Goal: Task Accomplishment & Management: Manage account settings

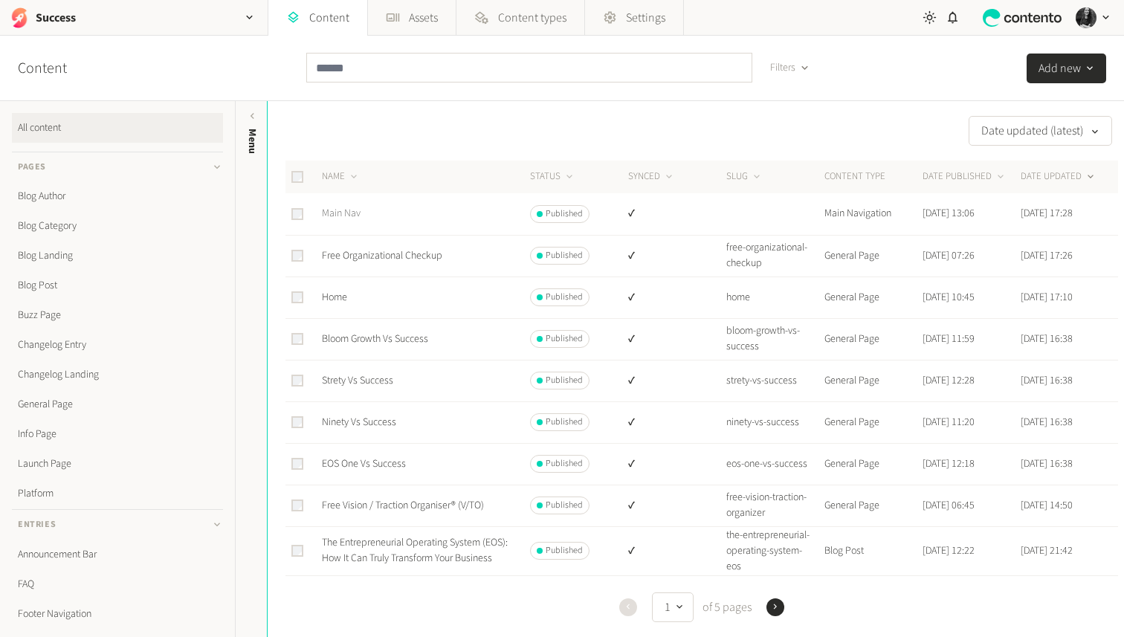
click at [341, 216] on link "Main Nav" at bounding box center [341, 213] width 39 height 15
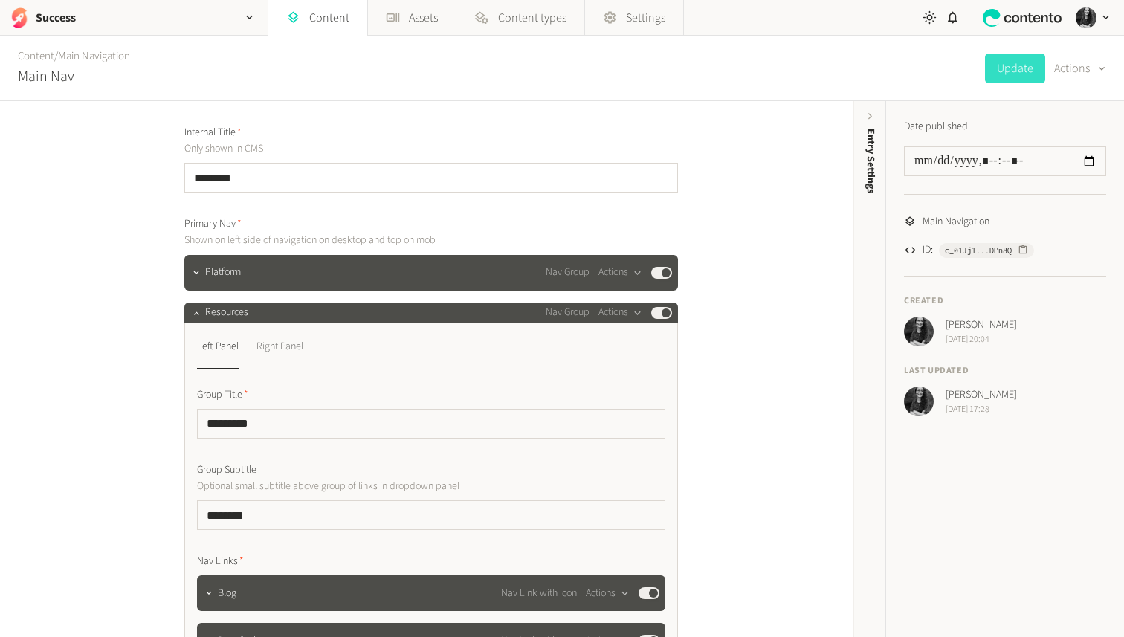
click at [287, 347] on div "Right Panel" at bounding box center [280, 347] width 47 height 24
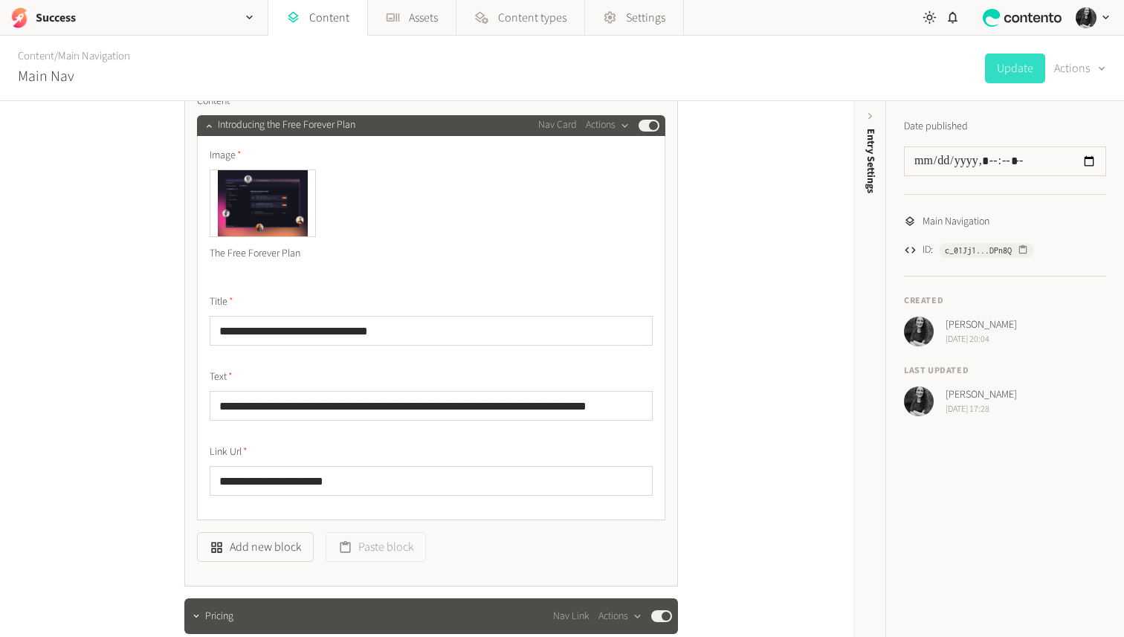
scroll to position [370, 0]
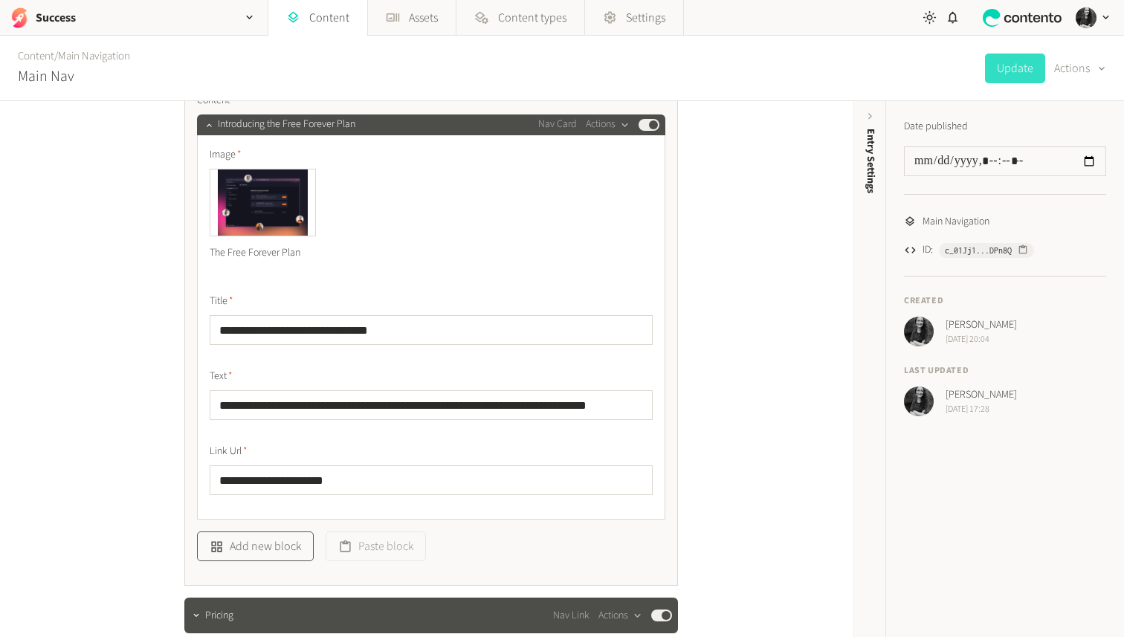
click at [251, 539] on button "Add new block" at bounding box center [255, 547] width 117 height 30
click at [266, 512] on li "Nav Link with Icon" at bounding box center [280, 508] width 165 height 28
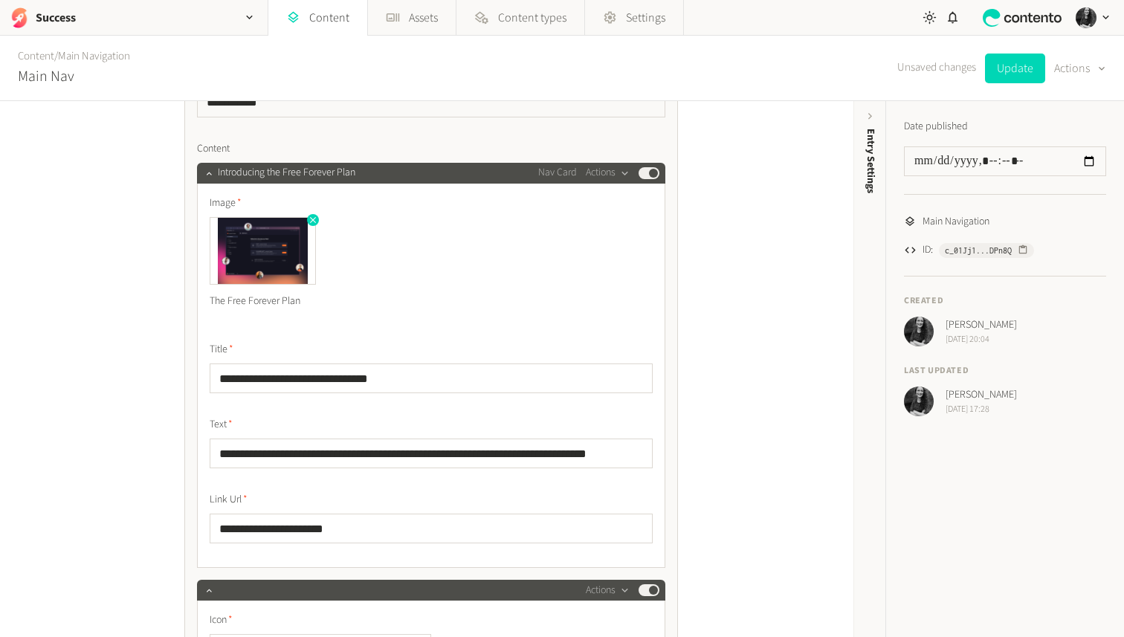
scroll to position [312, 0]
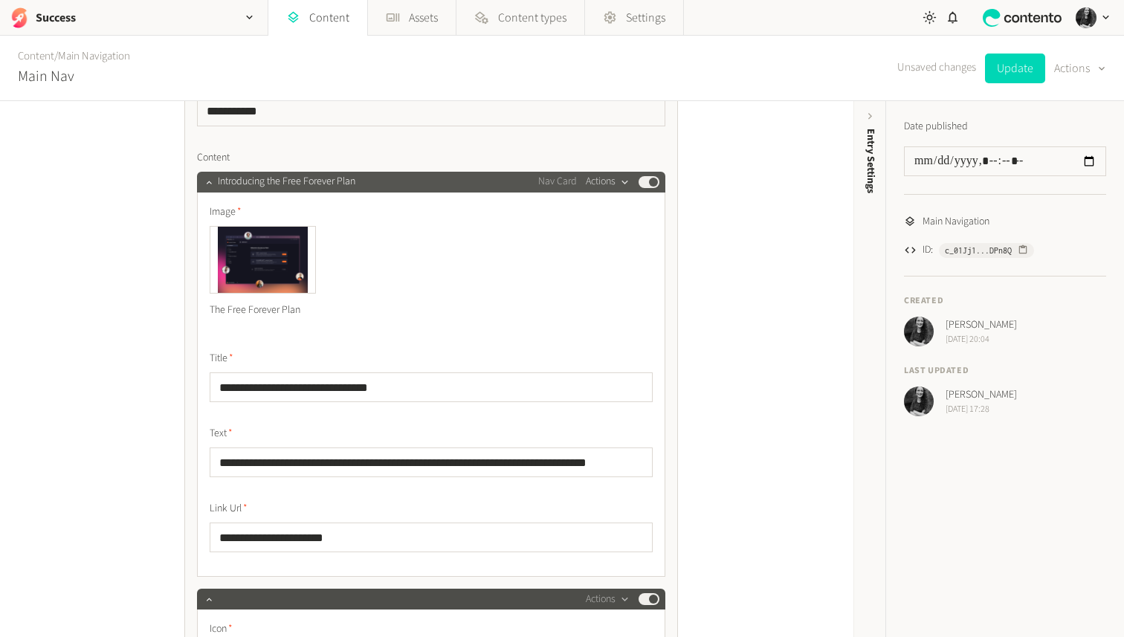
click at [611, 184] on button "Actions" at bounding box center [608, 182] width 44 height 18
click at [589, 177] on button "Actions" at bounding box center [608, 182] width 44 height 18
click at [648, 184] on button "Published" at bounding box center [649, 182] width 21 height 12
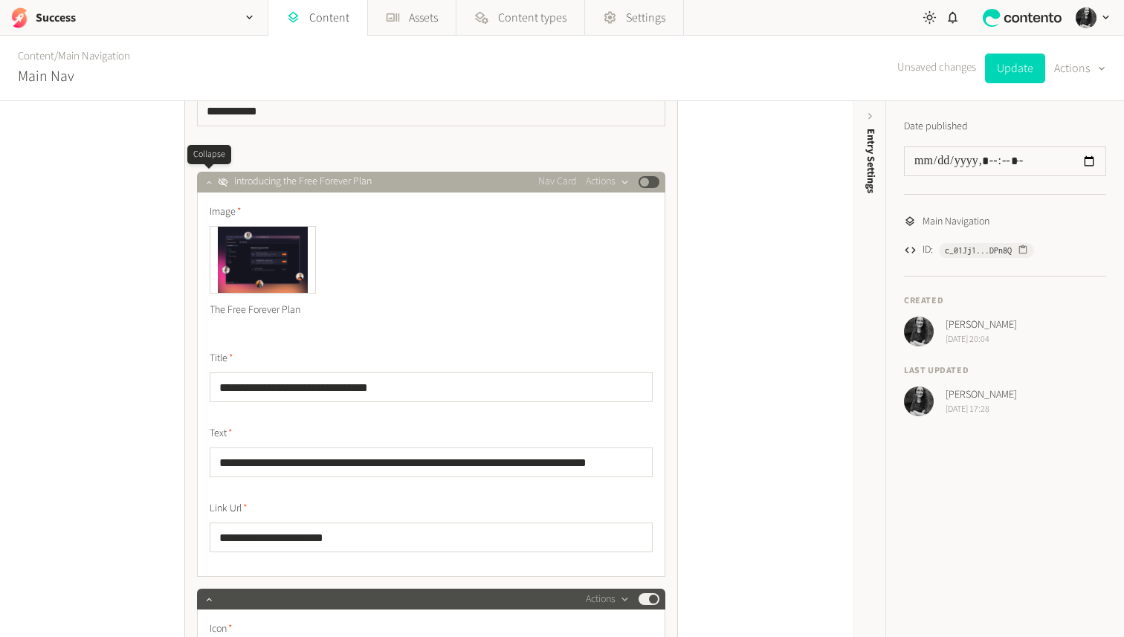
click at [212, 183] on icon "button" at bounding box center [209, 182] width 10 height 10
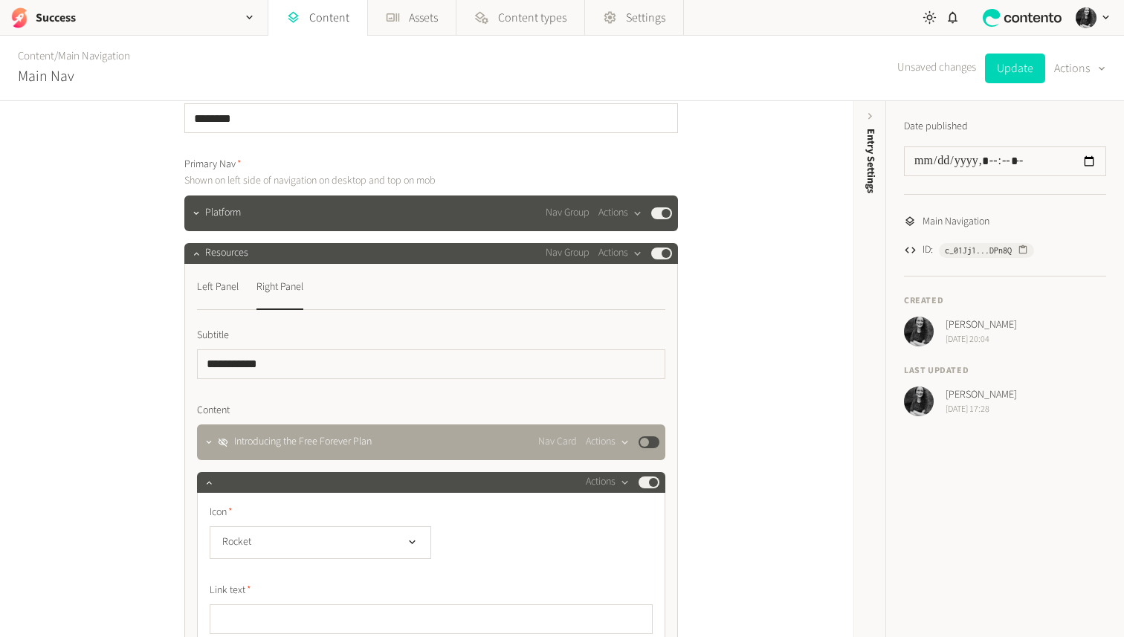
scroll to position [36, 0]
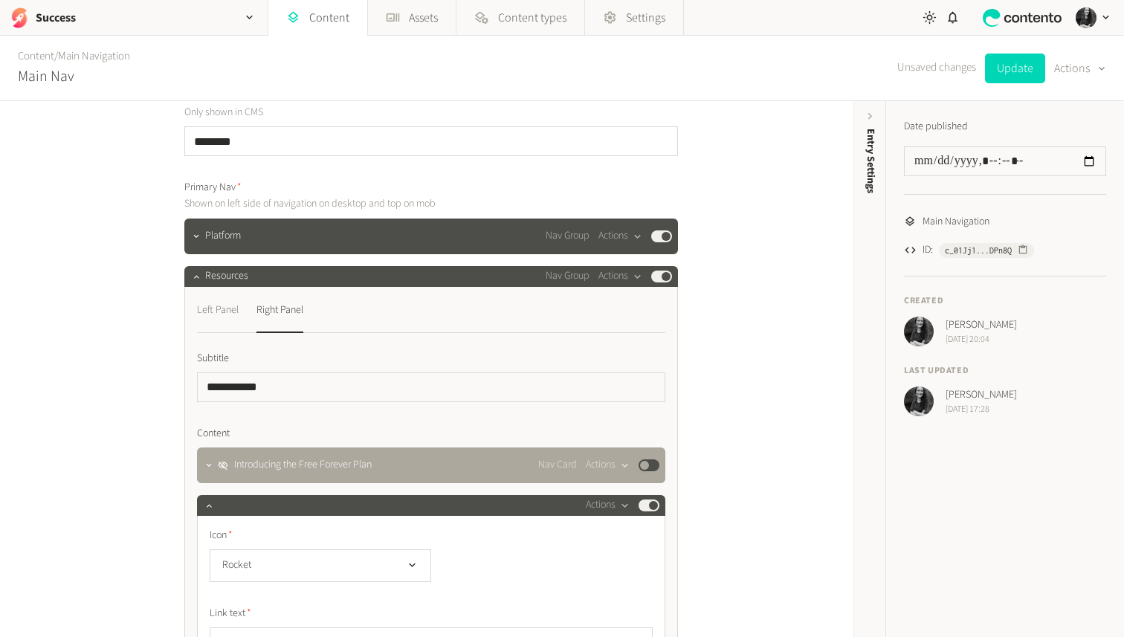
click at [211, 327] on button "Left Panel" at bounding box center [218, 316] width 42 height 34
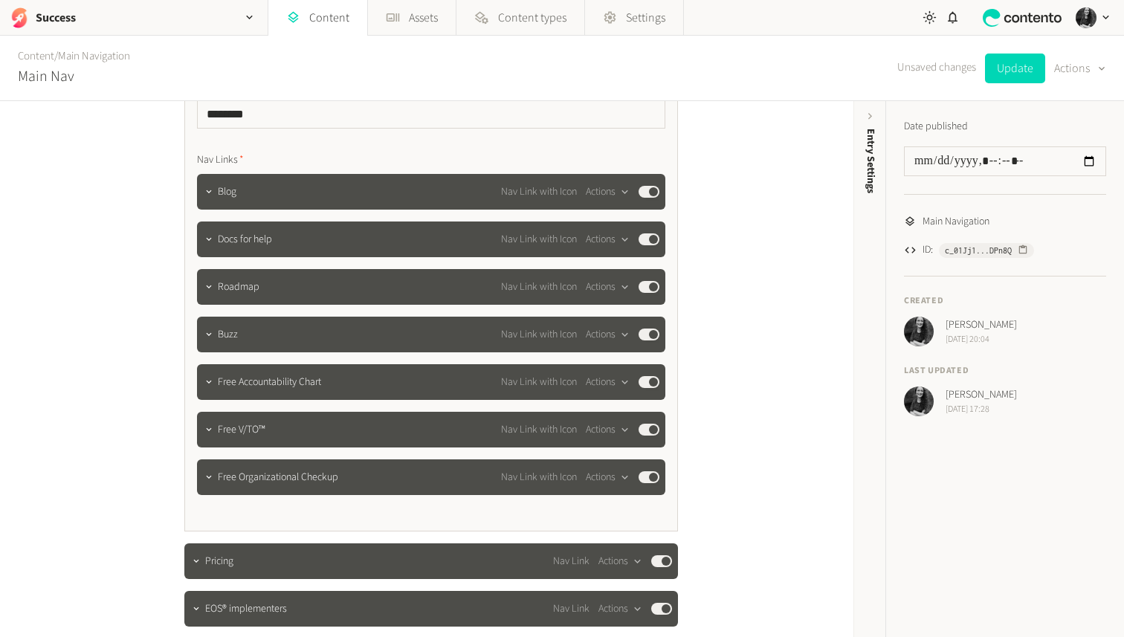
scroll to position [407, 0]
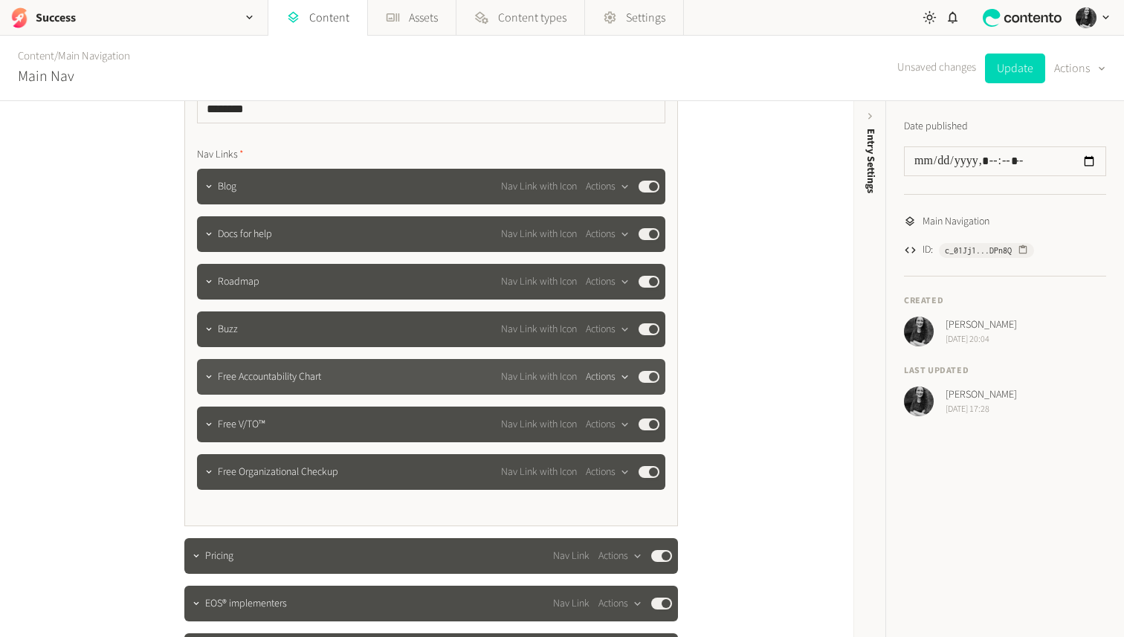
click at [616, 380] on div "button" at bounding box center [625, 376] width 19 height 13
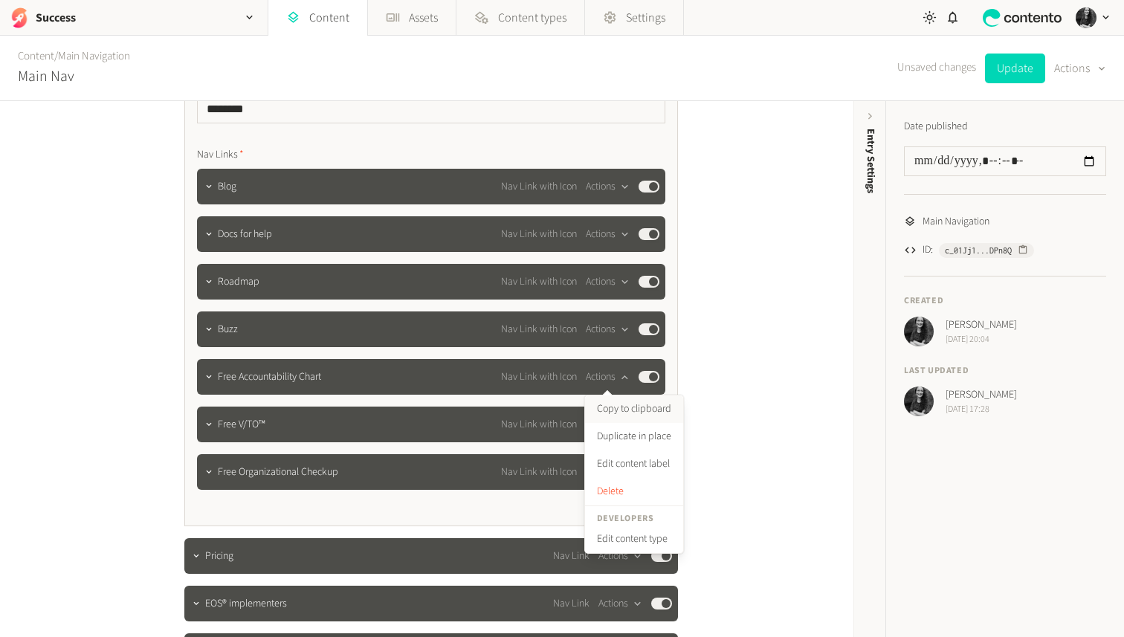
click at [626, 408] on button "Copy to clipboard" at bounding box center [634, 410] width 98 height 28
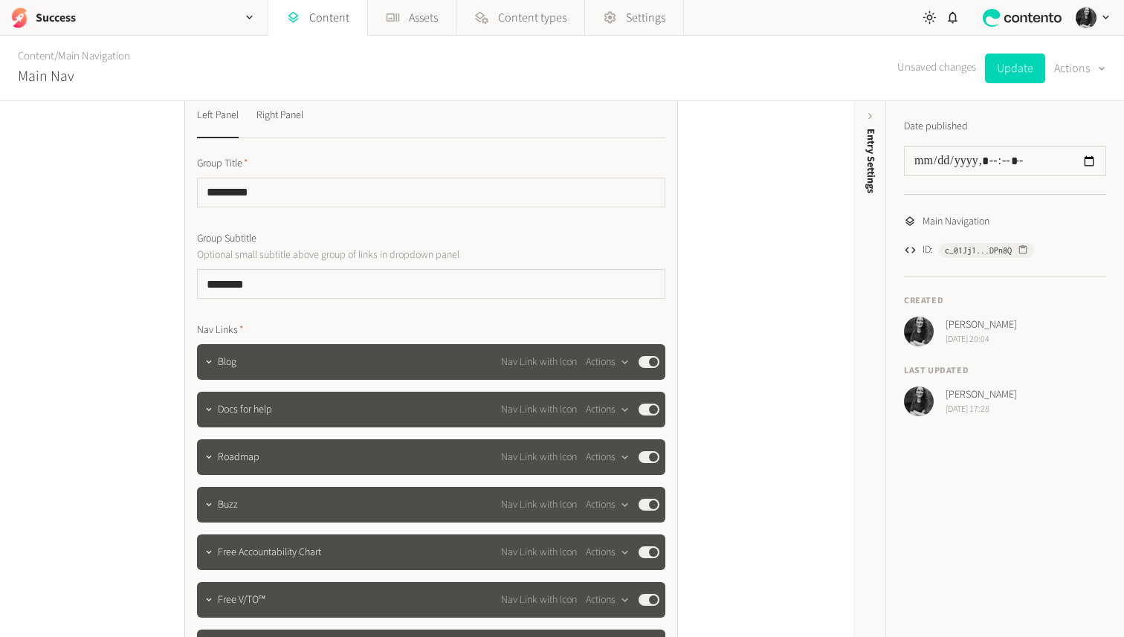
scroll to position [228, 0]
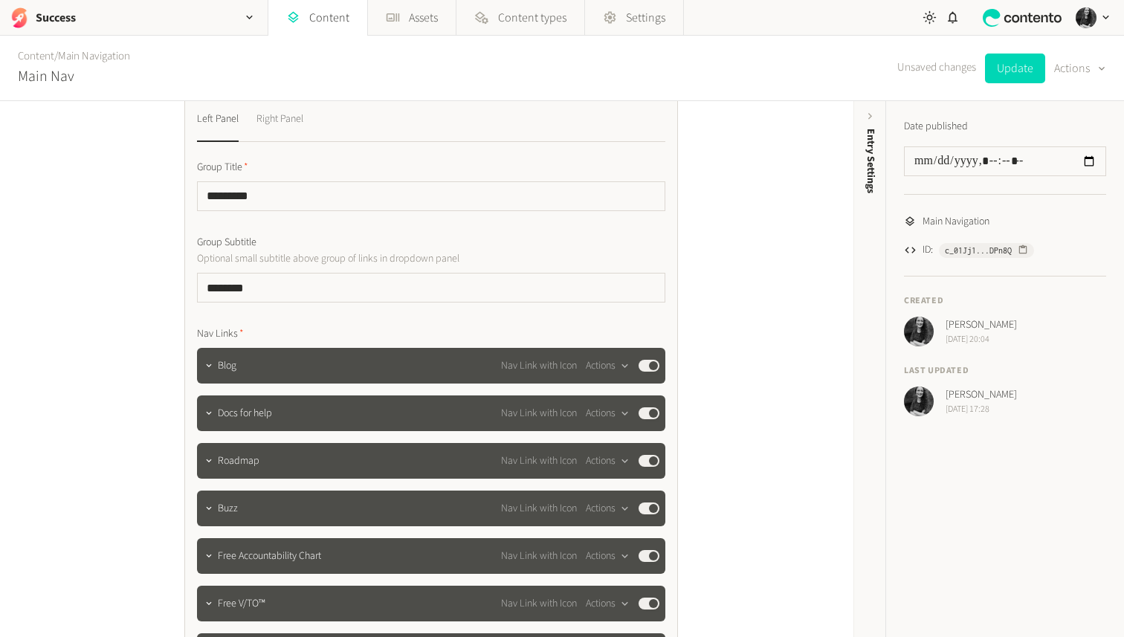
click at [269, 127] on div "Right Panel" at bounding box center [280, 120] width 47 height 24
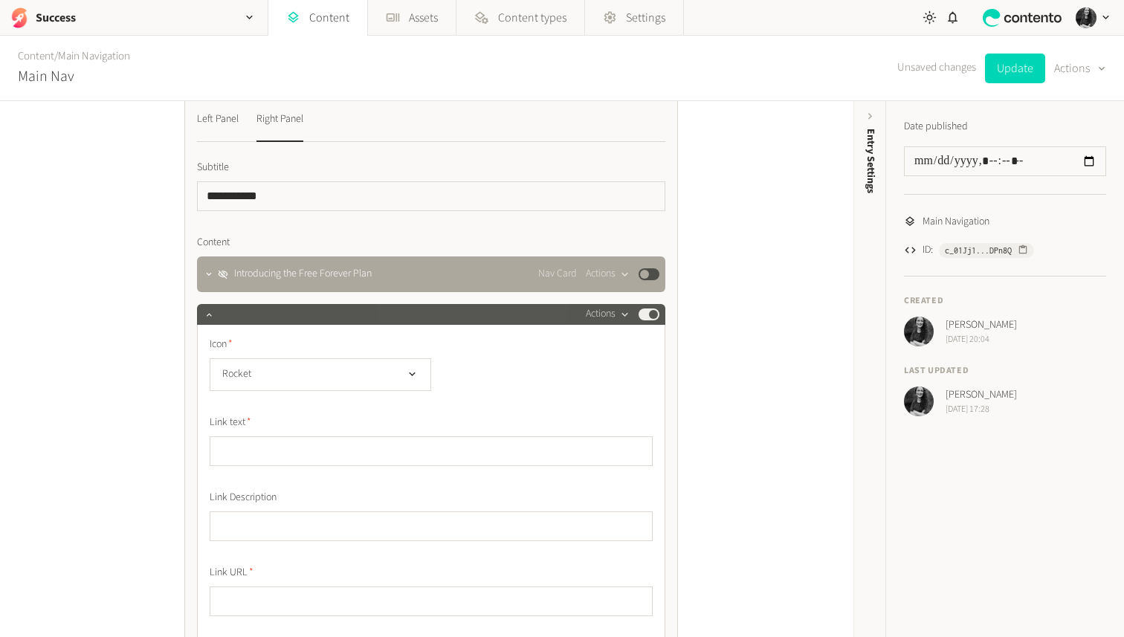
click at [622, 315] on icon "button" at bounding box center [625, 315] width 13 height 13
click at [633, 429] on button "Delete" at bounding box center [634, 430] width 98 height 28
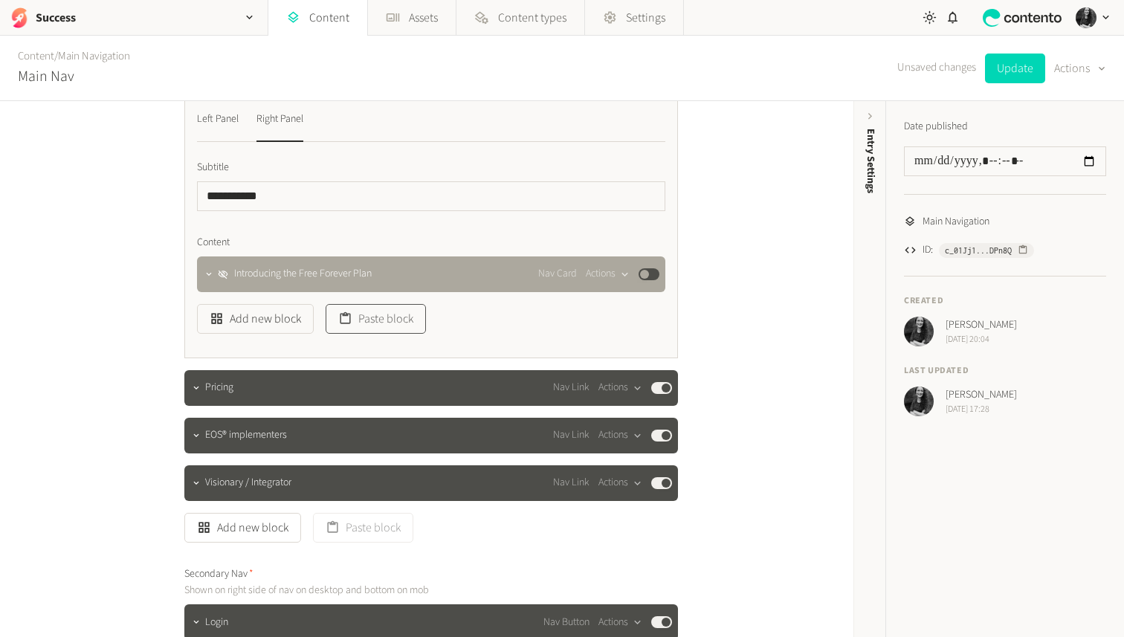
click at [405, 317] on button "Paste block" at bounding box center [376, 319] width 100 height 30
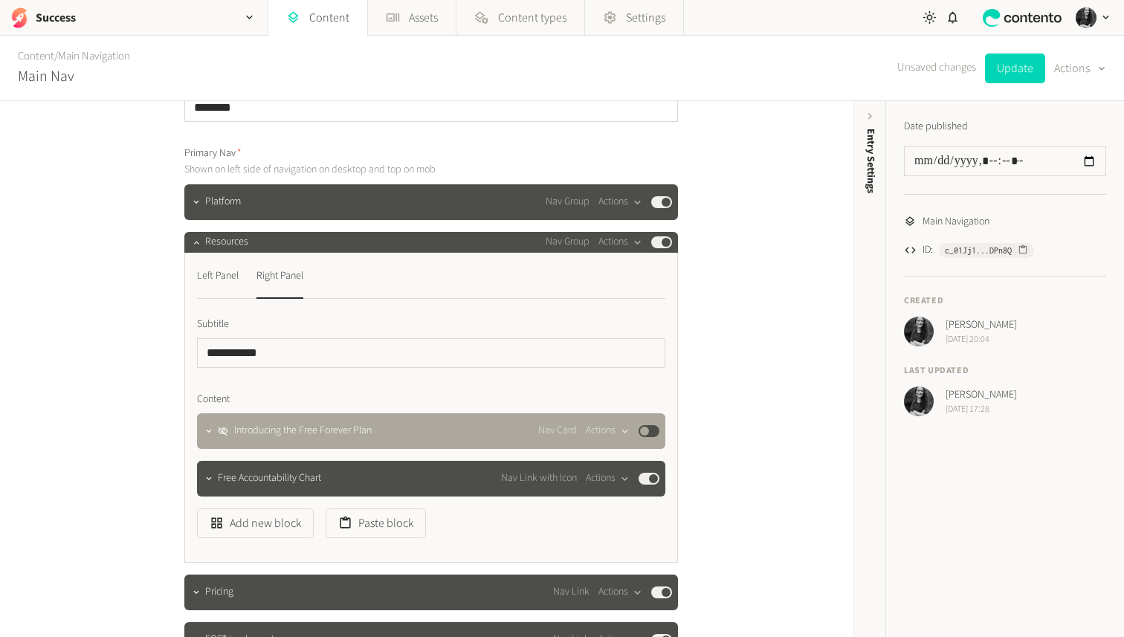
scroll to position [69, 0]
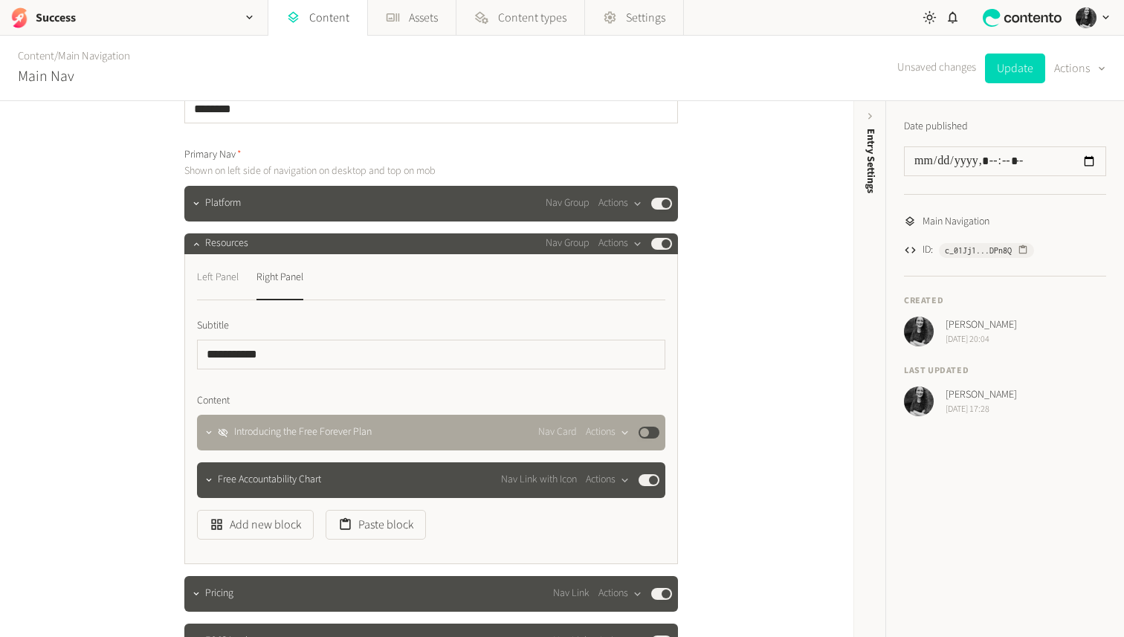
click at [219, 278] on div "Left Panel" at bounding box center [218, 278] width 42 height 24
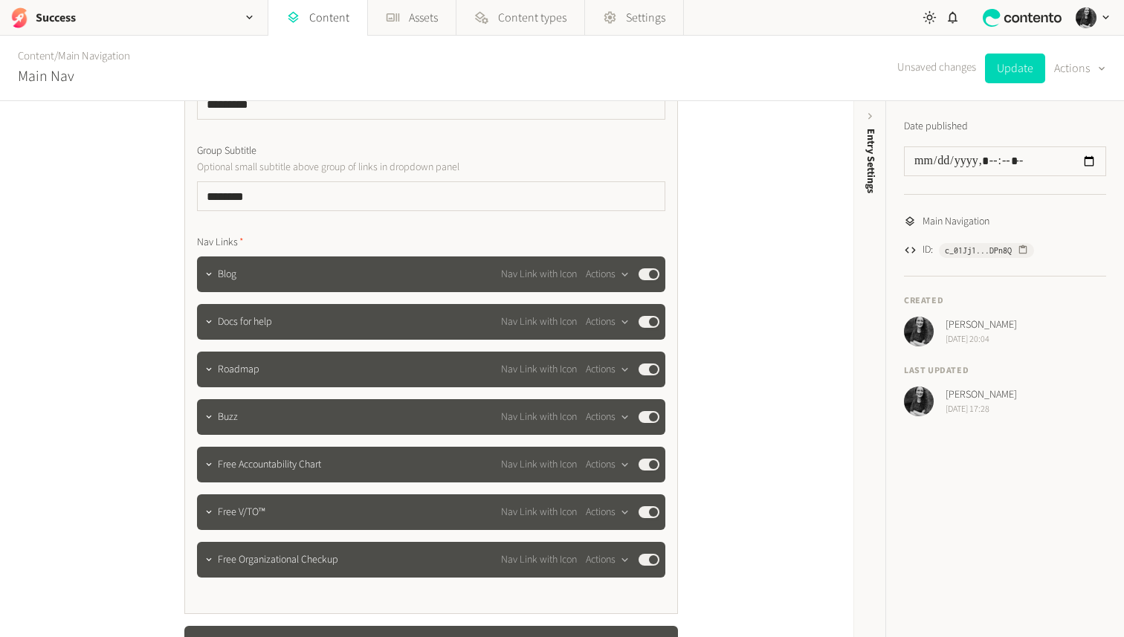
scroll to position [330, 0]
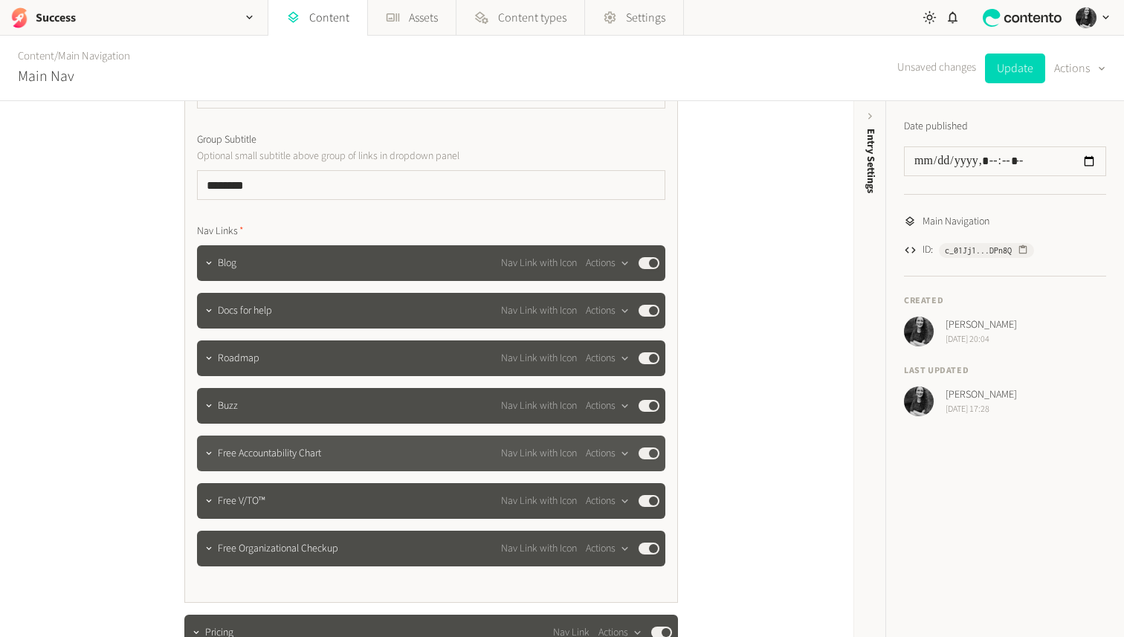
click at [646, 454] on button "Published" at bounding box center [649, 454] width 21 height 12
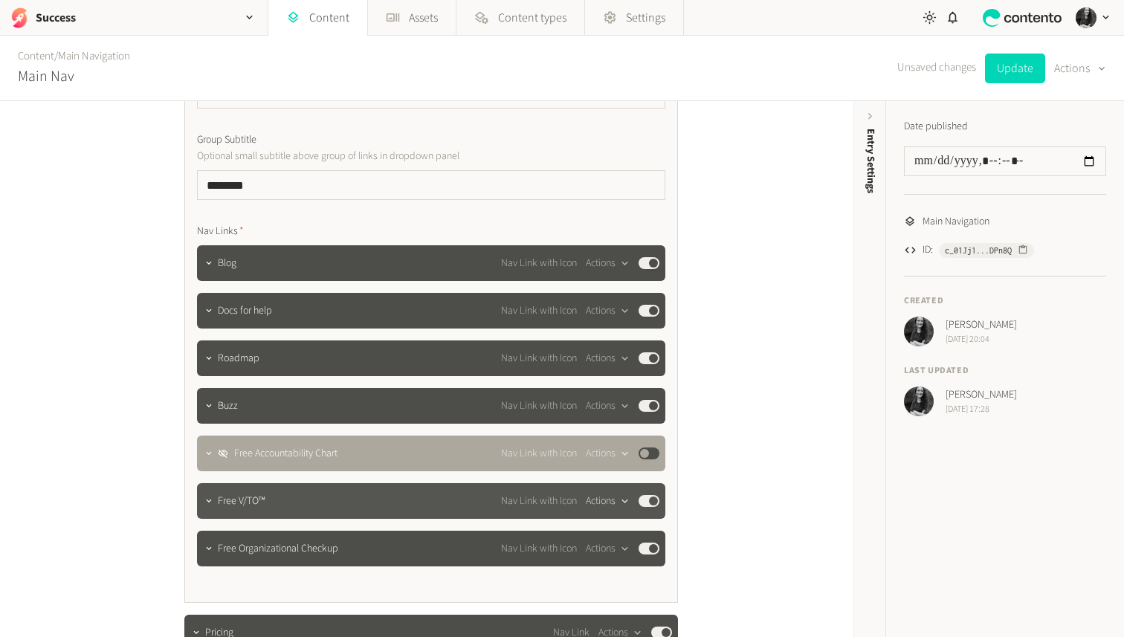
click at [624, 500] on icon "button" at bounding box center [625, 501] width 13 height 13
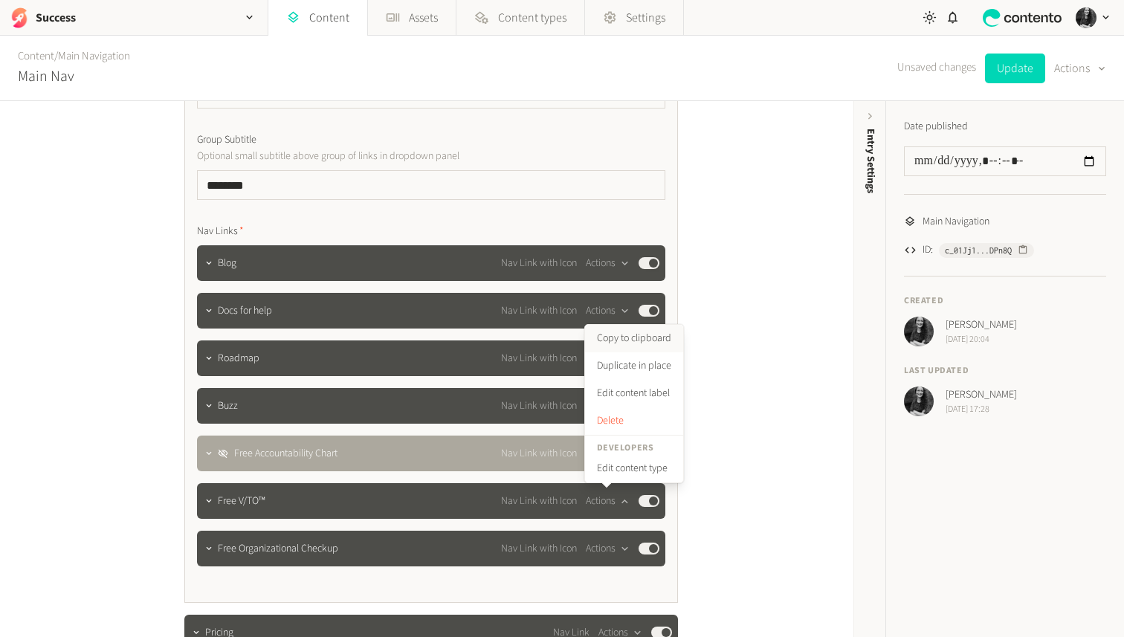
click at [628, 344] on button "Copy to clipboard" at bounding box center [634, 339] width 98 height 28
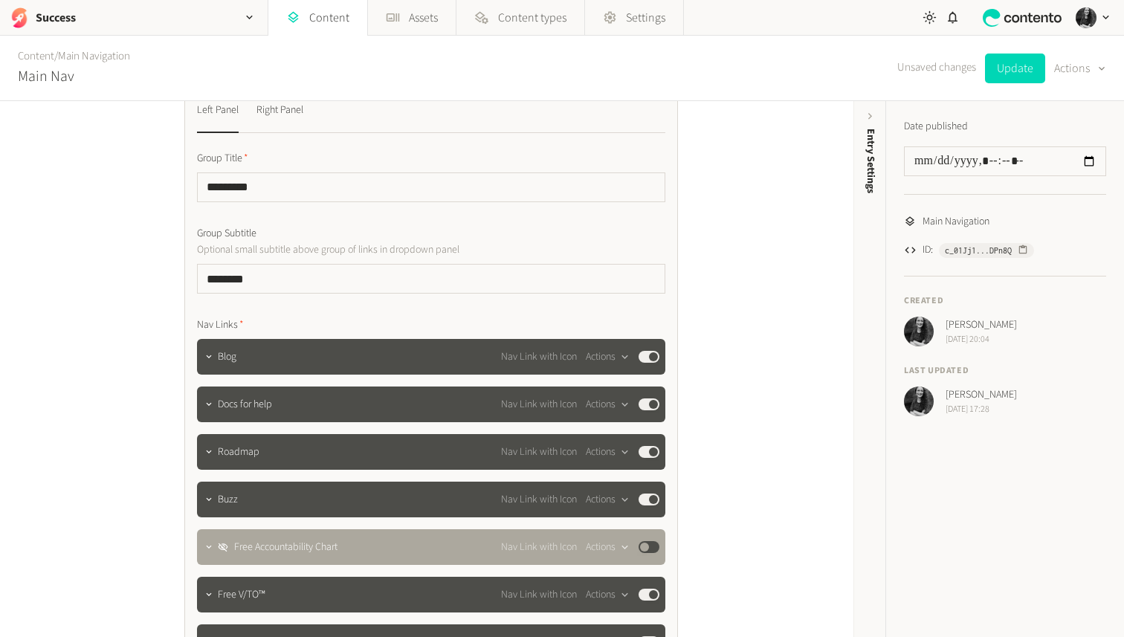
scroll to position [228, 0]
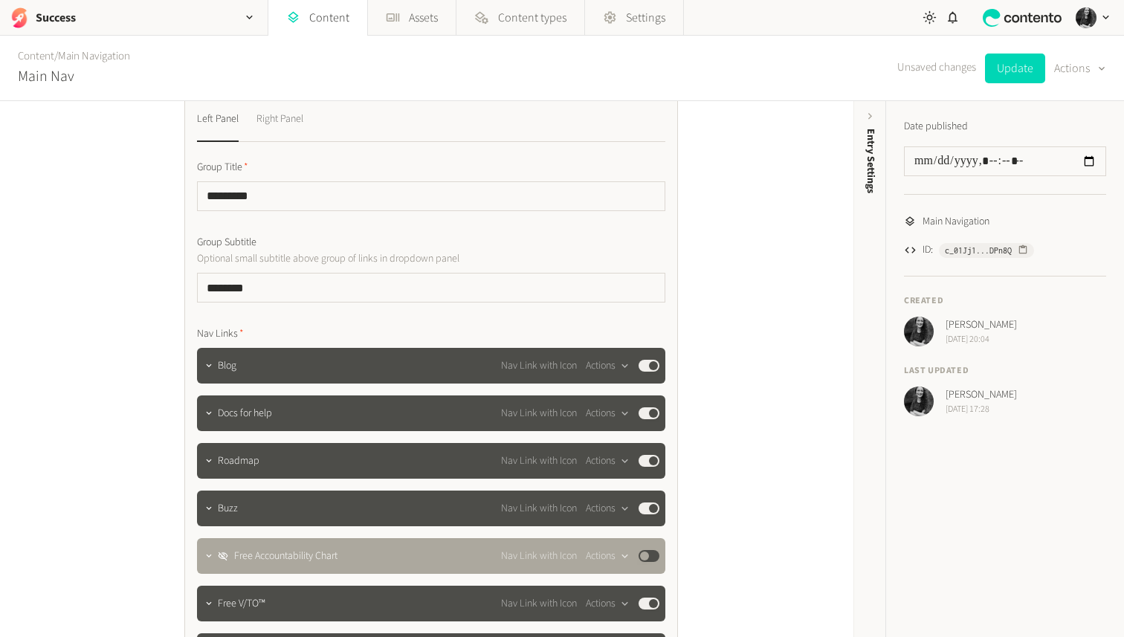
click at [288, 133] on button "Right Panel" at bounding box center [280, 125] width 47 height 34
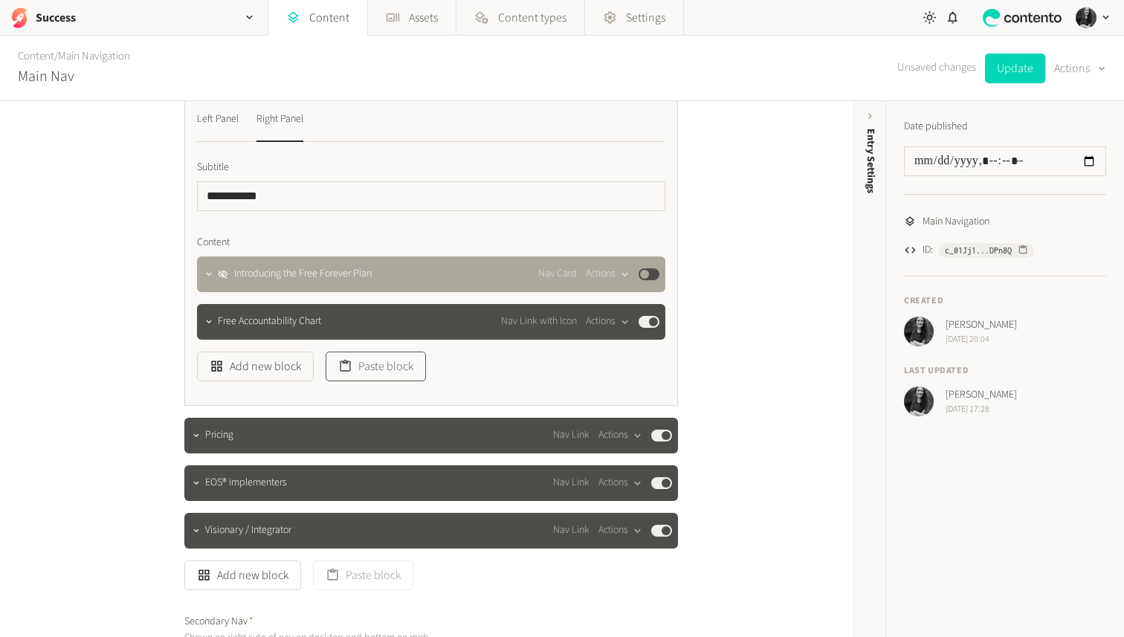
click at [374, 365] on button "Paste block" at bounding box center [376, 367] width 100 height 30
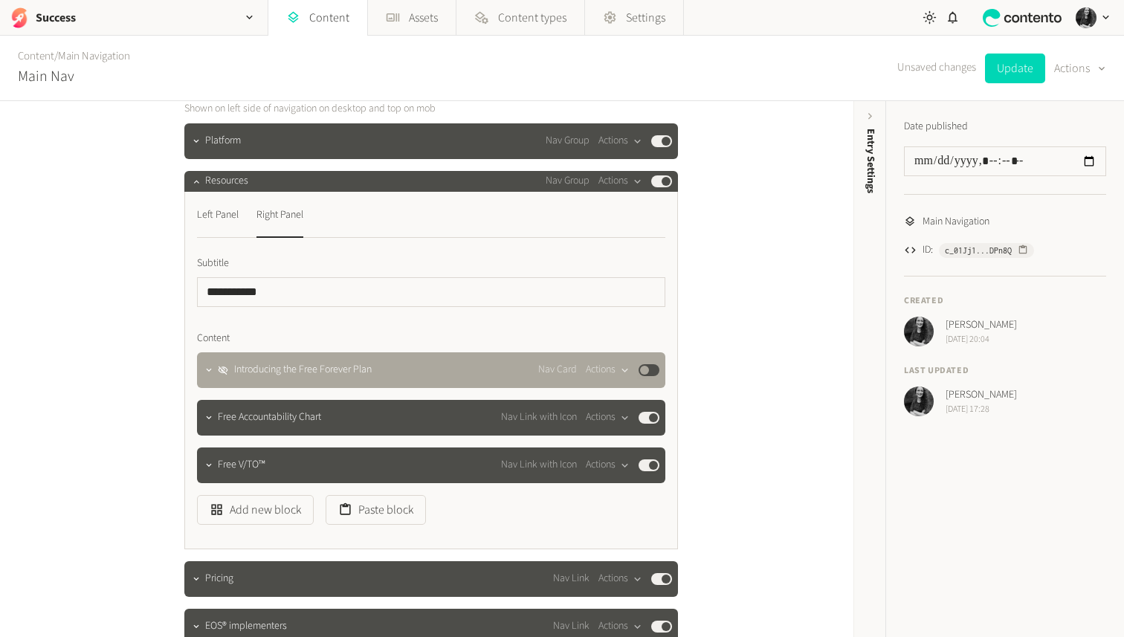
scroll to position [121, 0]
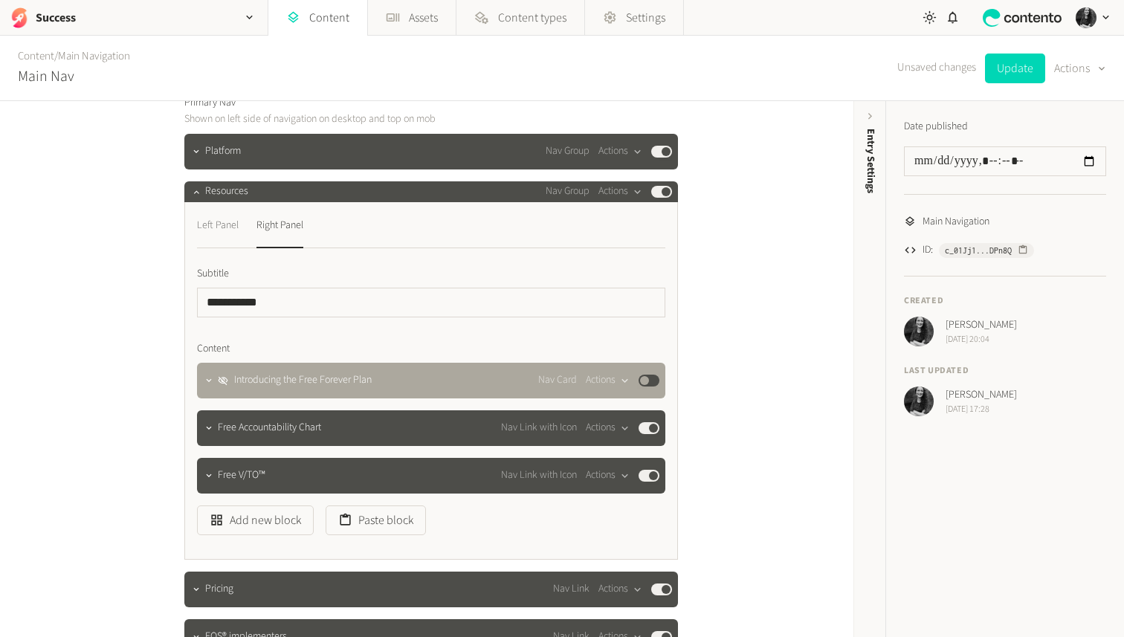
click at [210, 229] on div "Left Panel" at bounding box center [218, 226] width 42 height 24
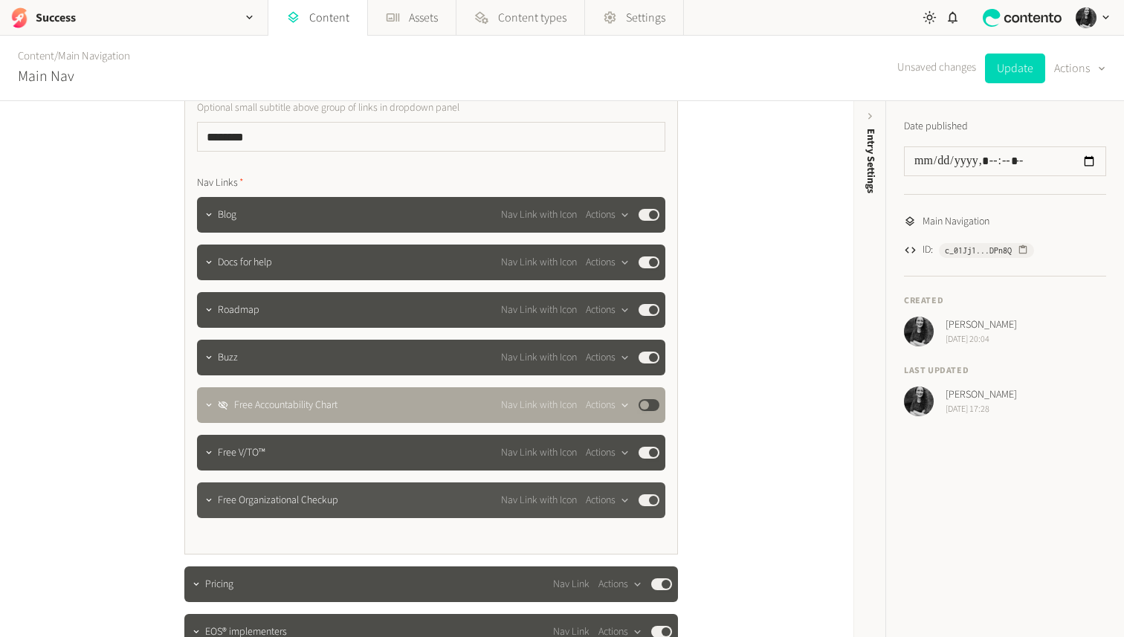
scroll to position [398, 0]
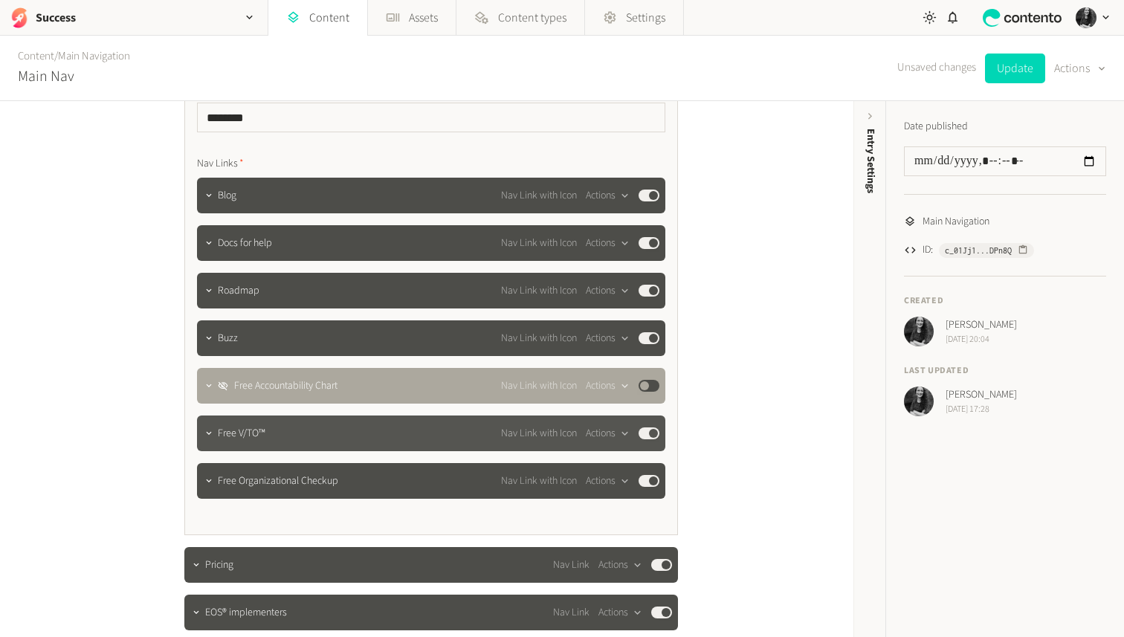
click at [649, 433] on button "Published" at bounding box center [649, 434] width 21 height 12
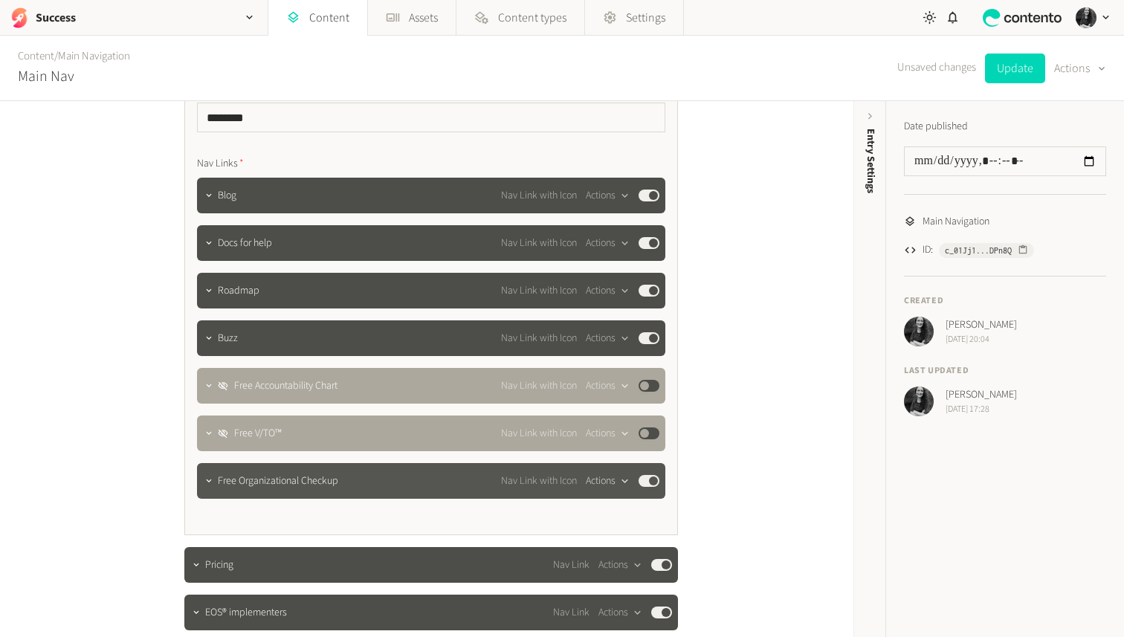
click at [616, 480] on div "button" at bounding box center [625, 480] width 19 height 13
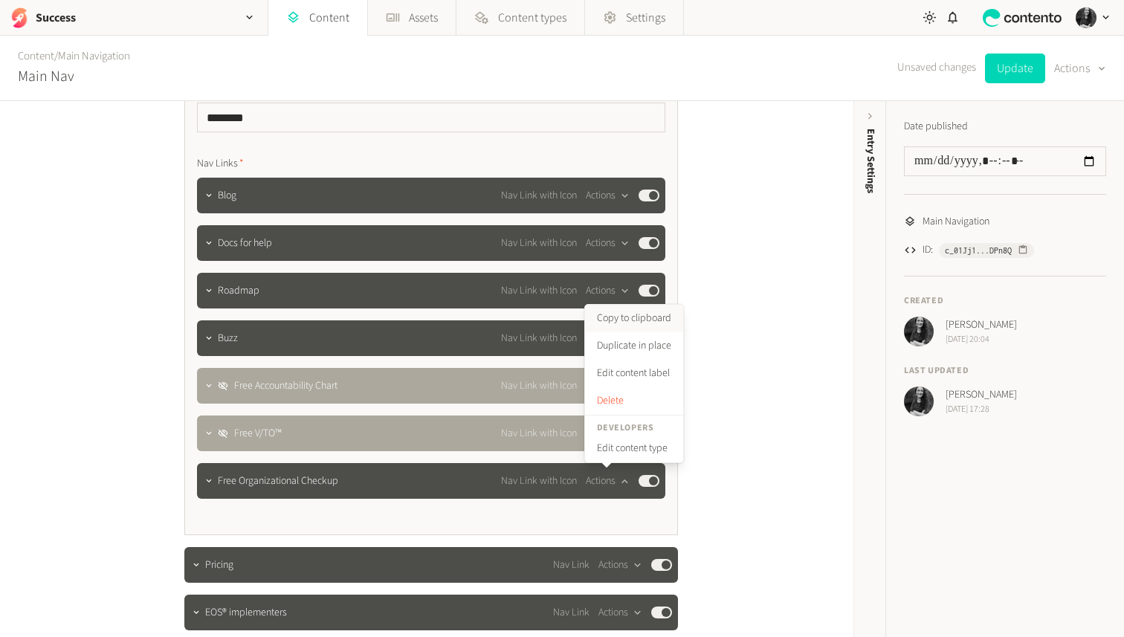
click at [622, 319] on button "Copy to clipboard" at bounding box center [634, 319] width 98 height 28
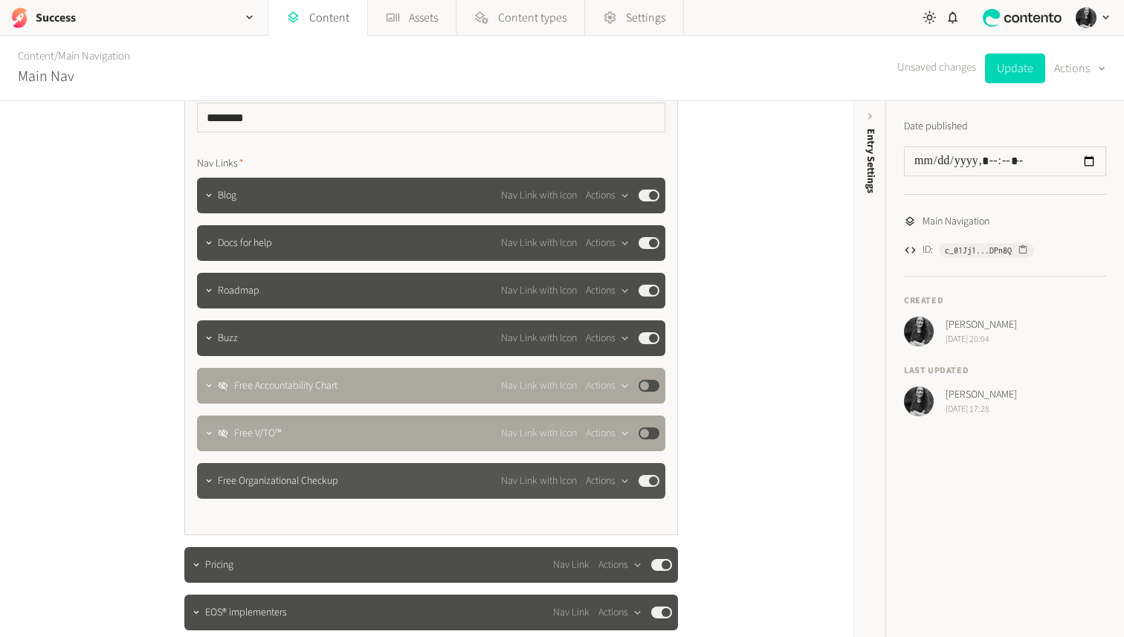
click at [648, 486] on button "Published" at bounding box center [649, 481] width 21 height 12
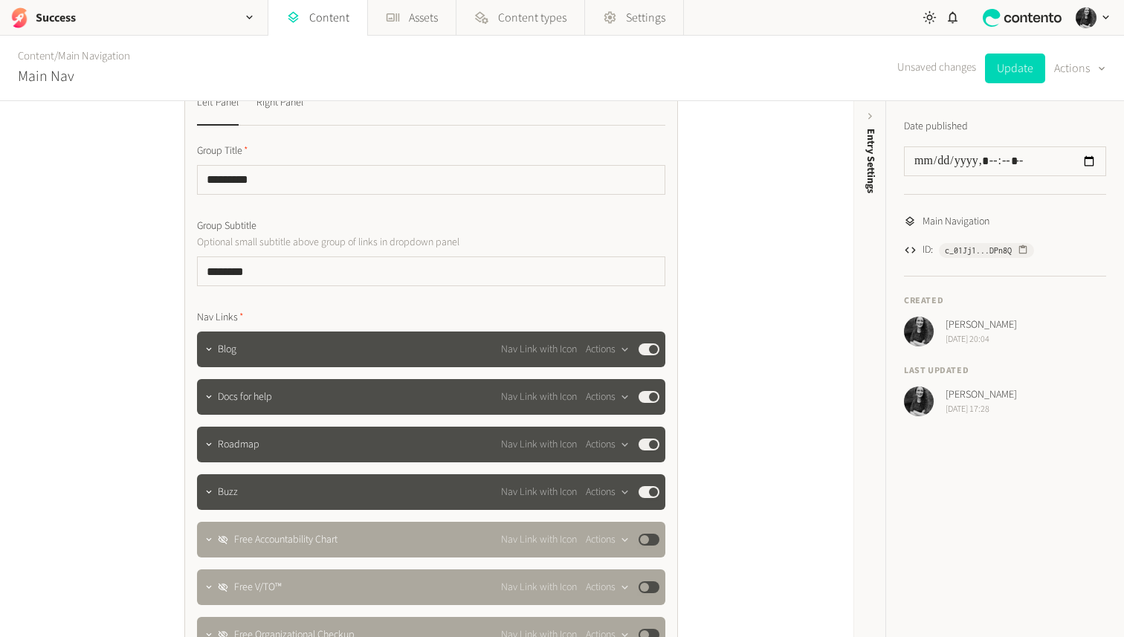
scroll to position [239, 0]
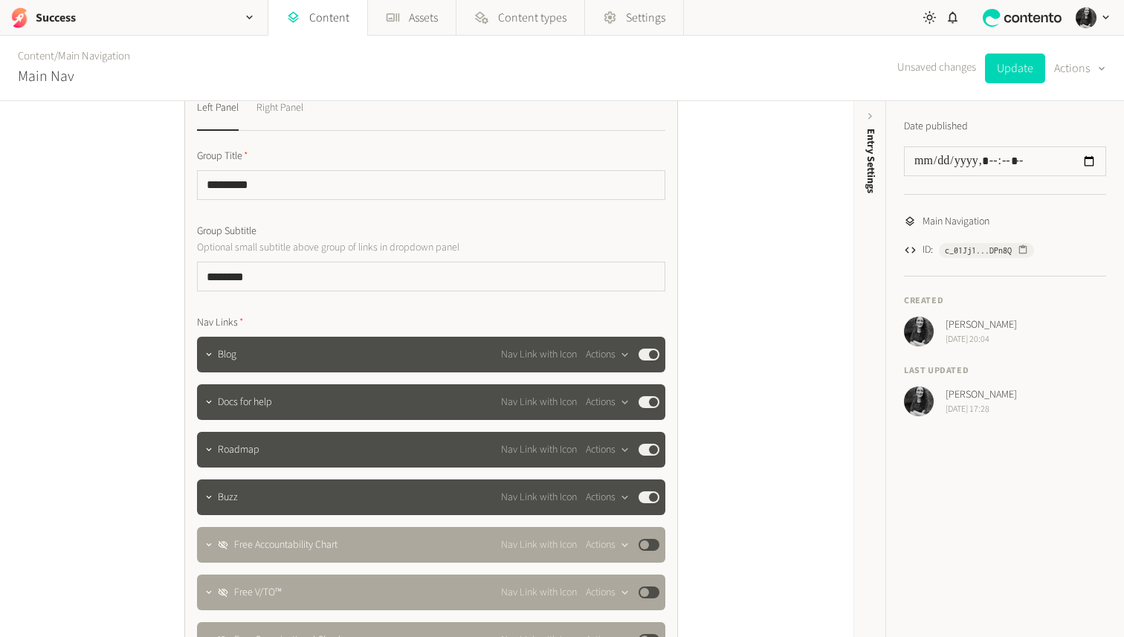
click at [285, 101] on div "Right Panel" at bounding box center [280, 109] width 47 height 24
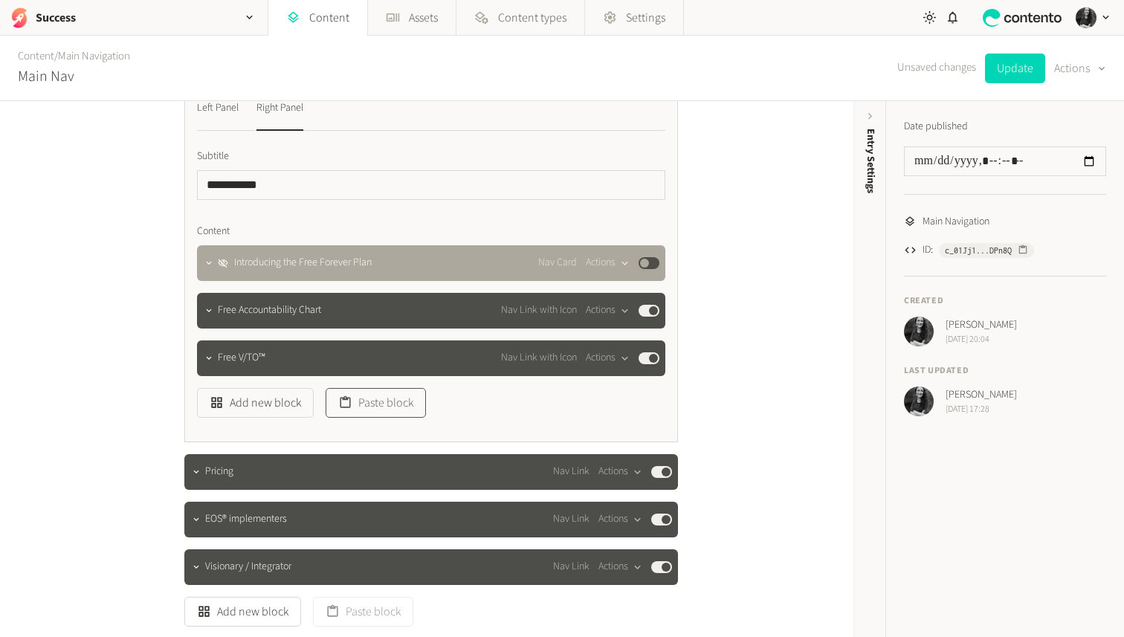
click at [397, 403] on button "Paste block" at bounding box center [376, 403] width 100 height 30
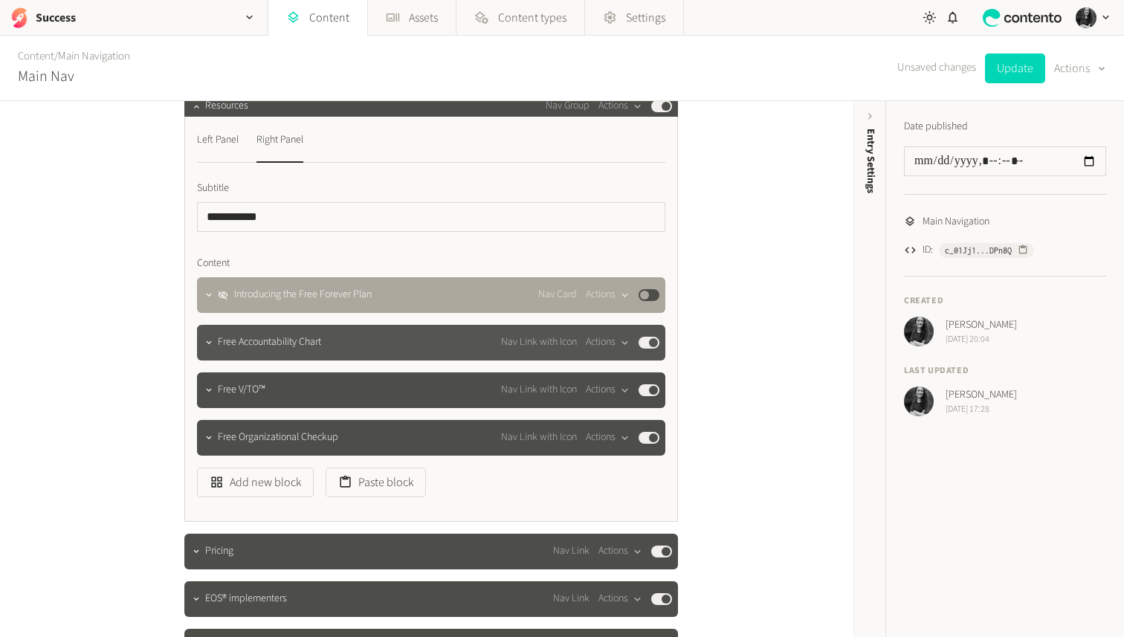
scroll to position [206, 0]
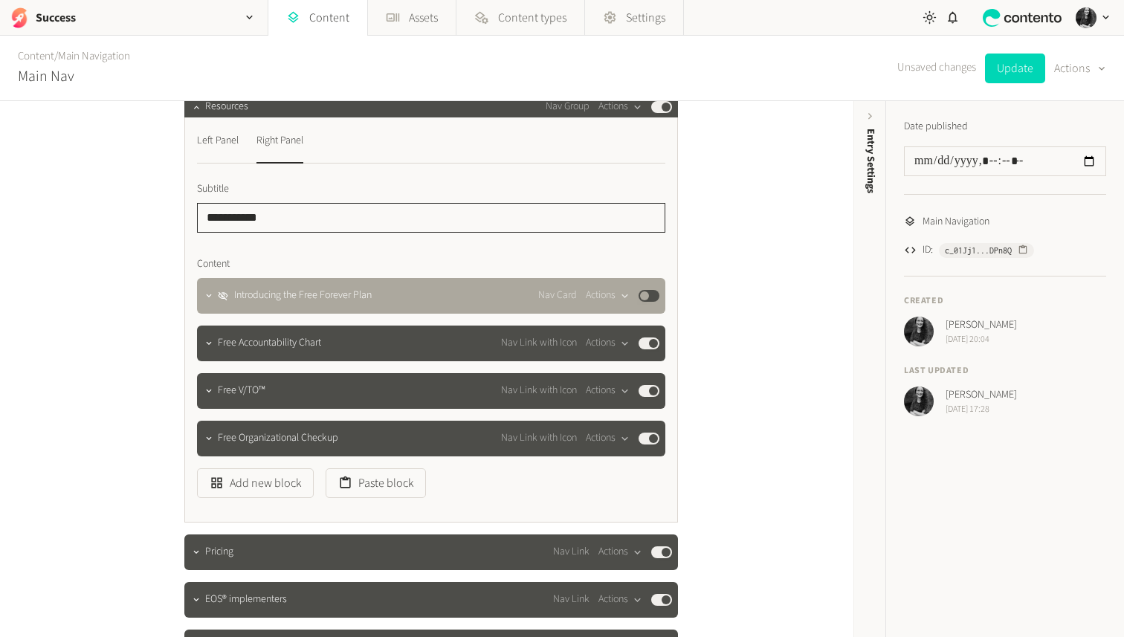
drag, startPoint x: 305, startPoint y: 222, endPoint x: 148, endPoint y: 197, distance: 158.8
click at [148, 197] on div "**********" at bounding box center [427, 369] width 854 height 536
type input "**********"
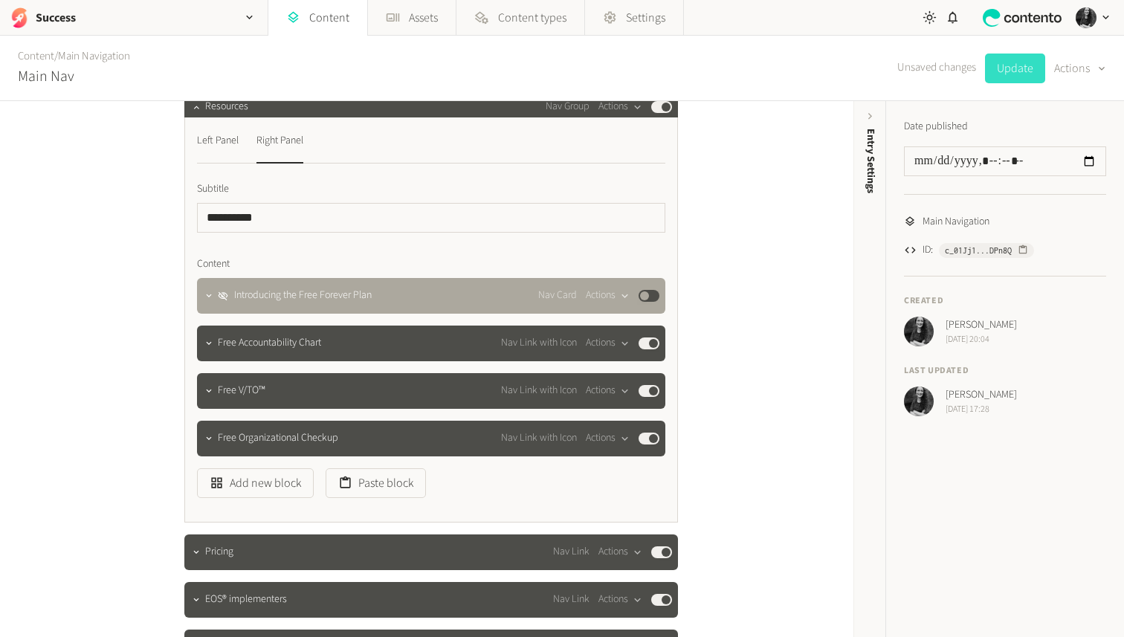
click at [1003, 74] on button "Update" at bounding box center [1015, 69] width 60 height 30
click at [206, 386] on icon "button" at bounding box center [209, 391] width 10 height 10
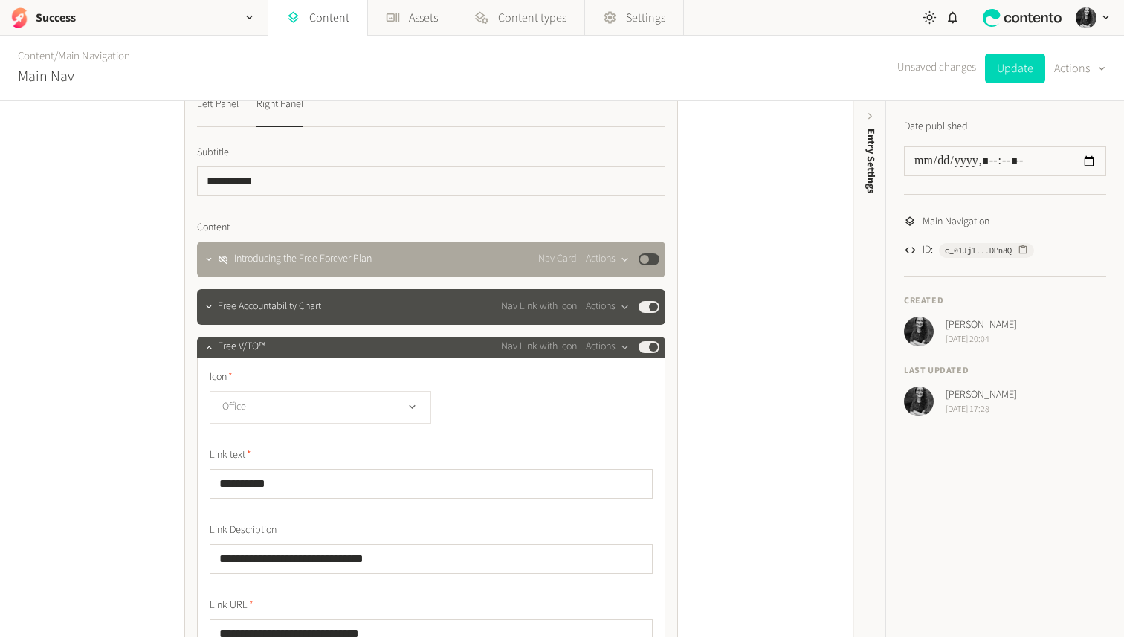
scroll to position [248, 0]
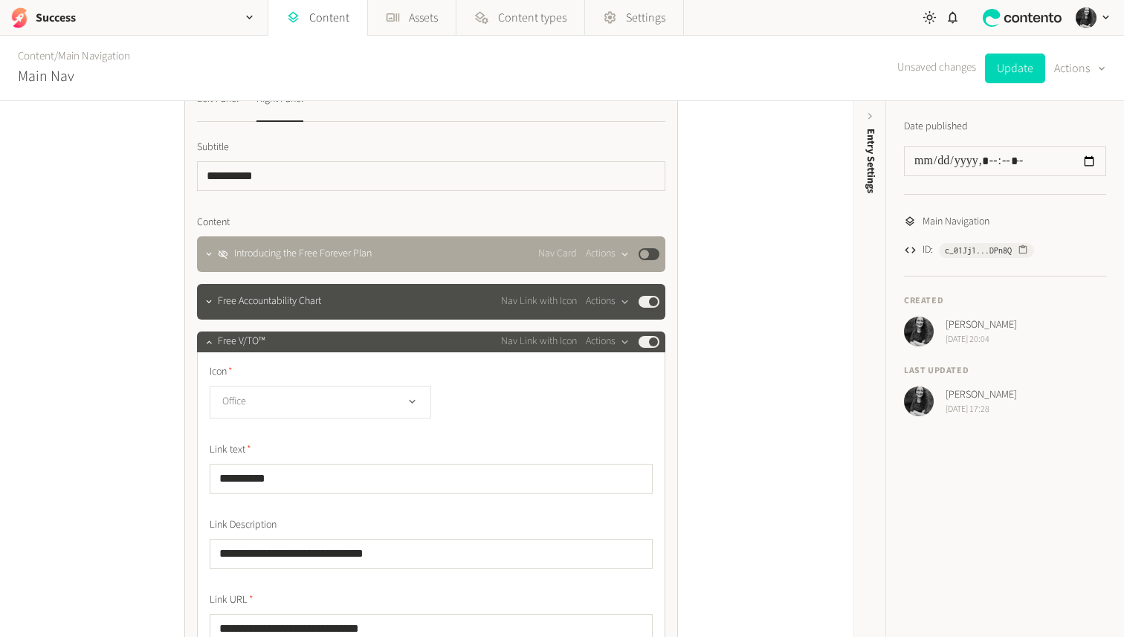
click at [268, 405] on button "Office" at bounding box center [321, 402] width 222 height 33
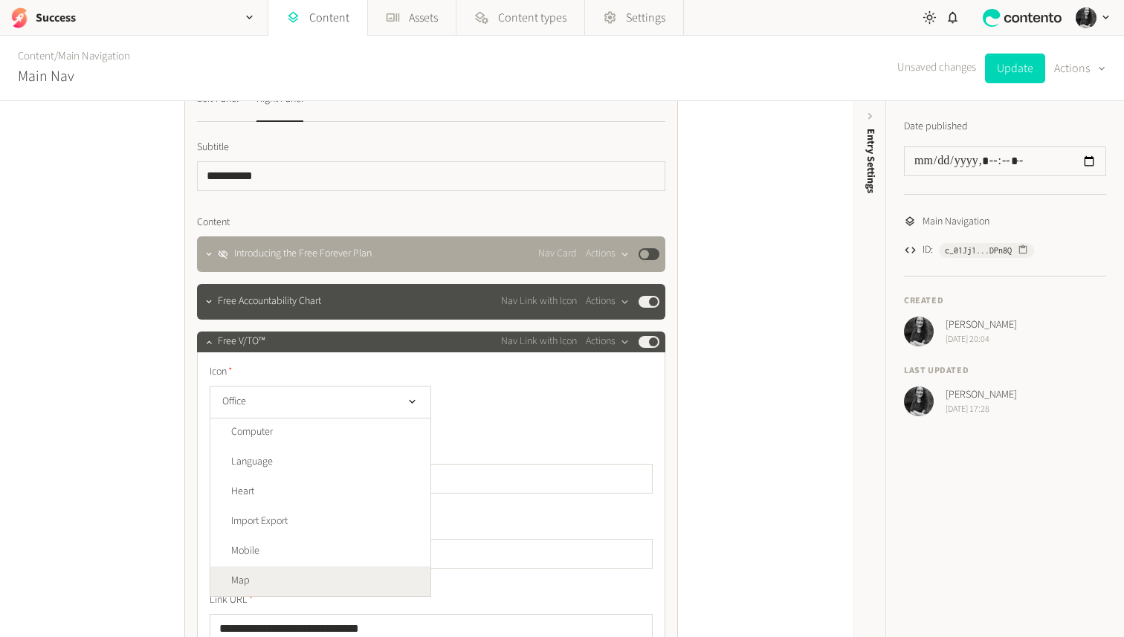
click at [280, 579] on li "Map" at bounding box center [320, 582] width 220 height 30
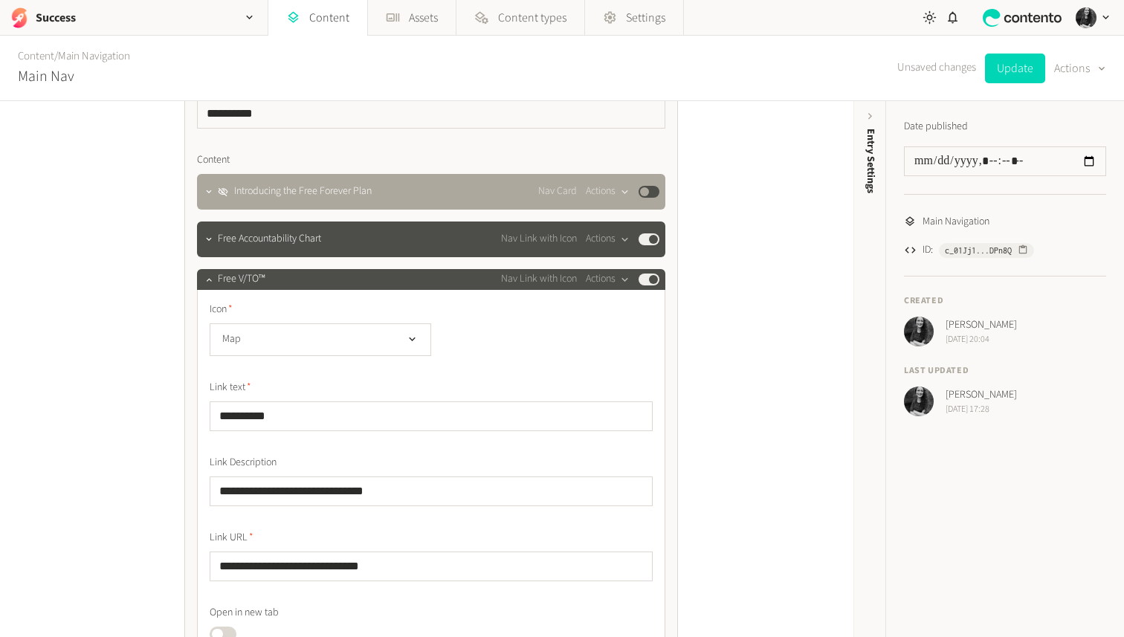
scroll to position [312, 0]
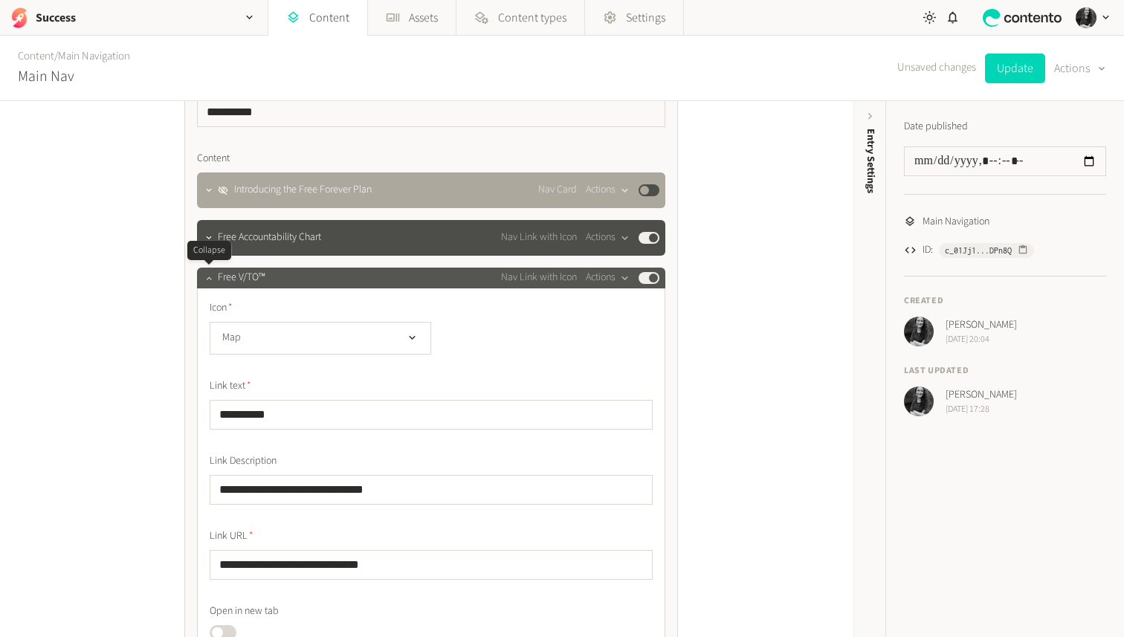
click at [210, 276] on icon "button" at bounding box center [209, 278] width 10 height 10
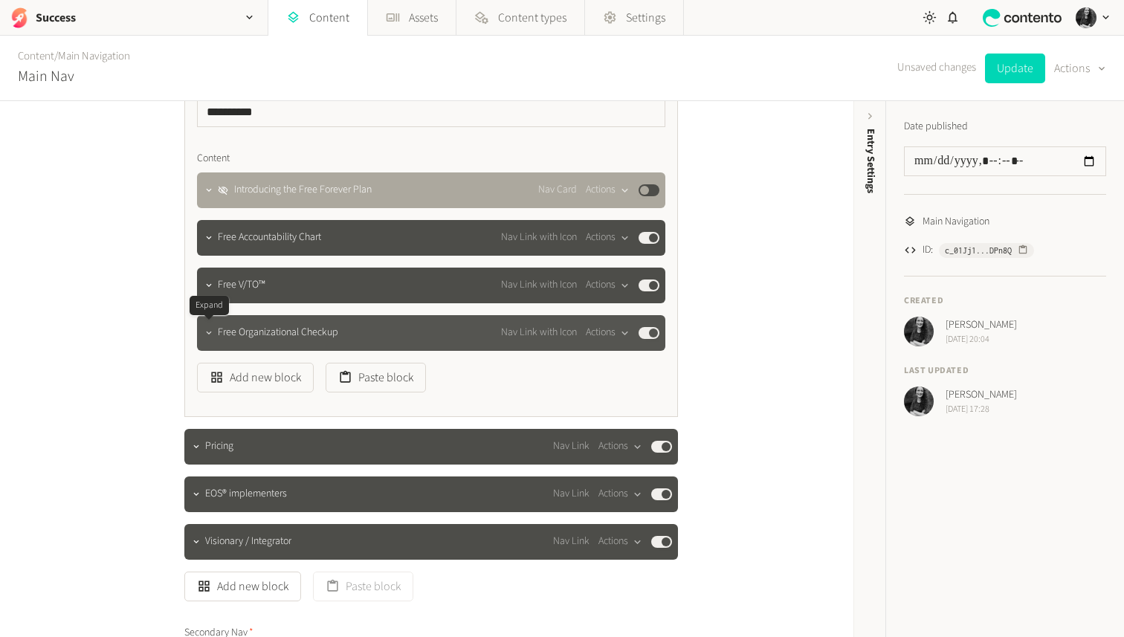
click at [209, 332] on icon "button" at bounding box center [209, 333] width 10 height 10
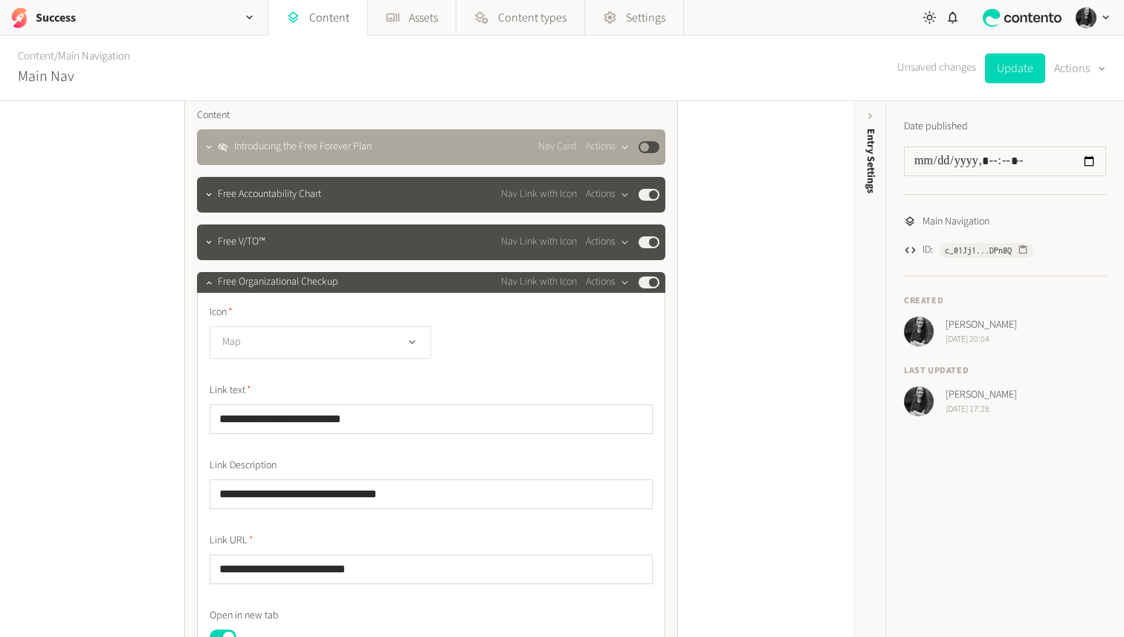
scroll to position [356, 0]
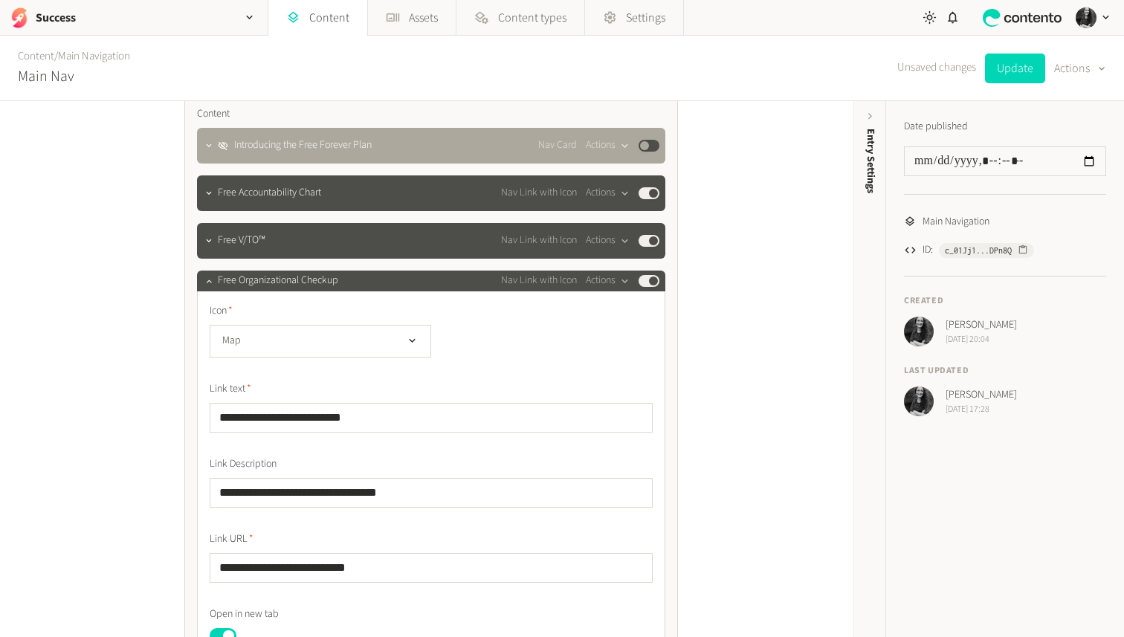
click at [260, 323] on div "Icon Map" at bounding box center [431, 330] width 443 height 54
click at [260, 347] on button "Map" at bounding box center [321, 341] width 222 height 33
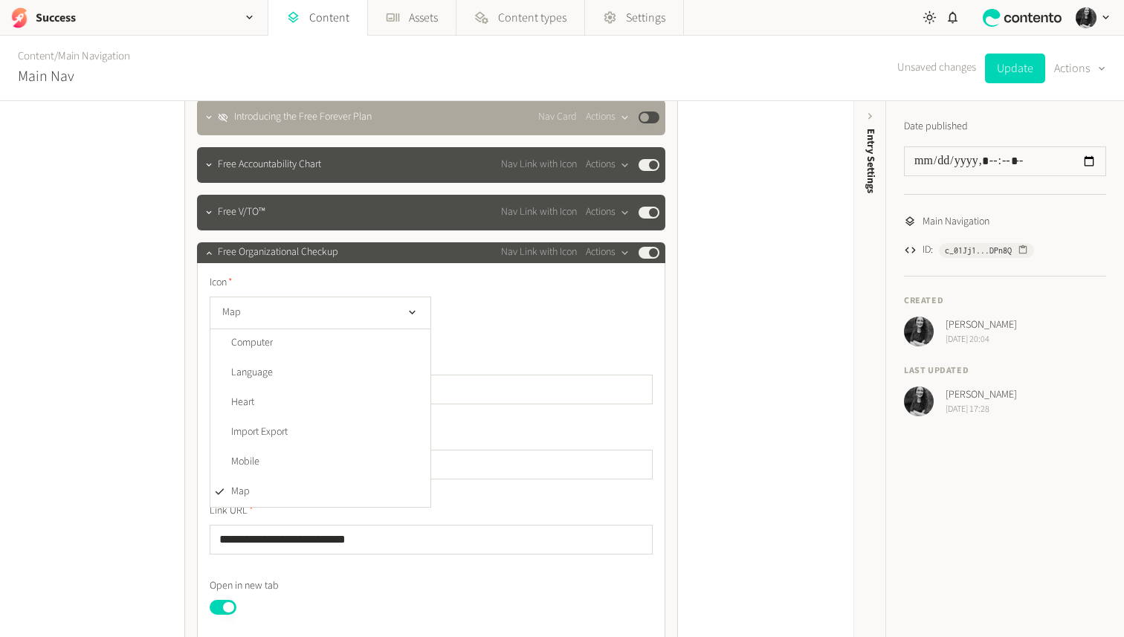
scroll to position [376, 0]
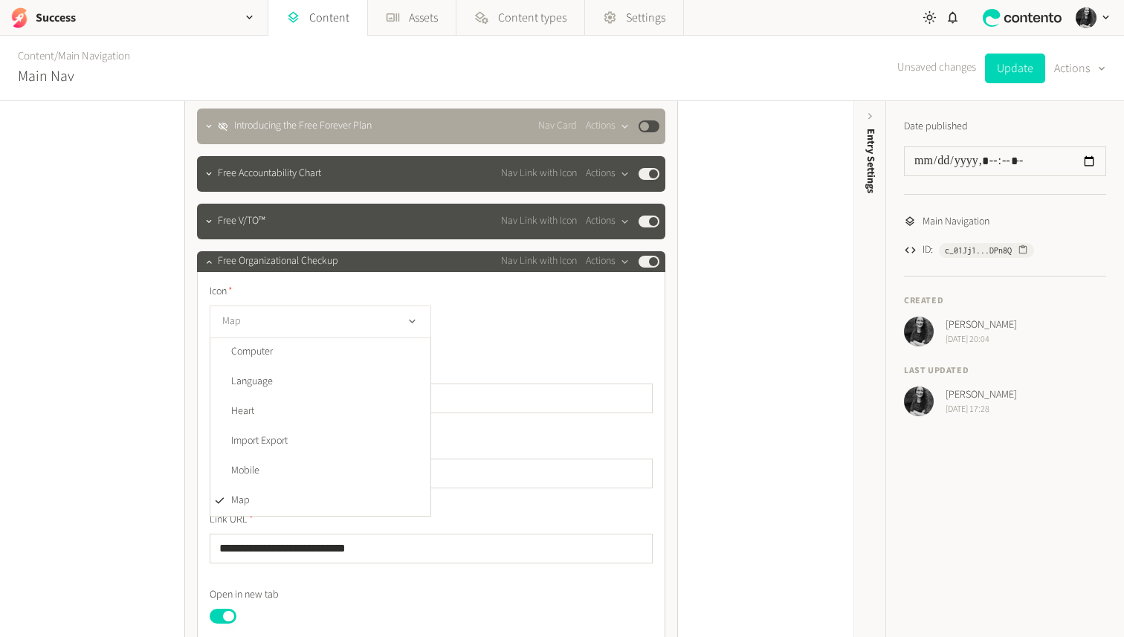
click at [413, 321] on icon "button" at bounding box center [412, 322] width 6 height 4
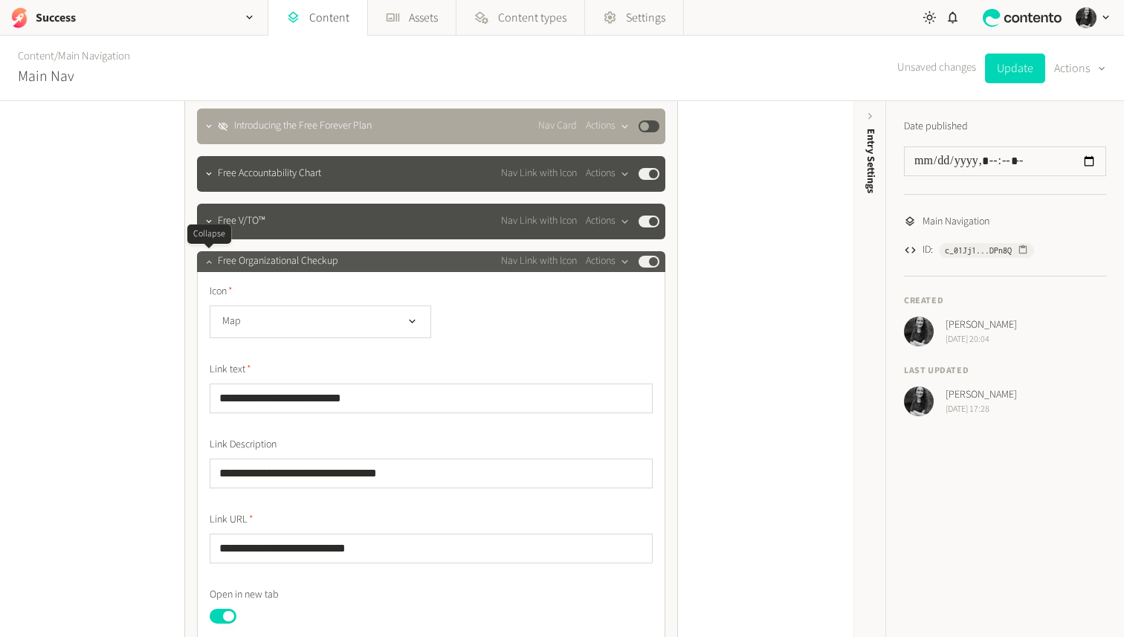
click at [213, 263] on icon "button" at bounding box center [209, 262] width 10 height 10
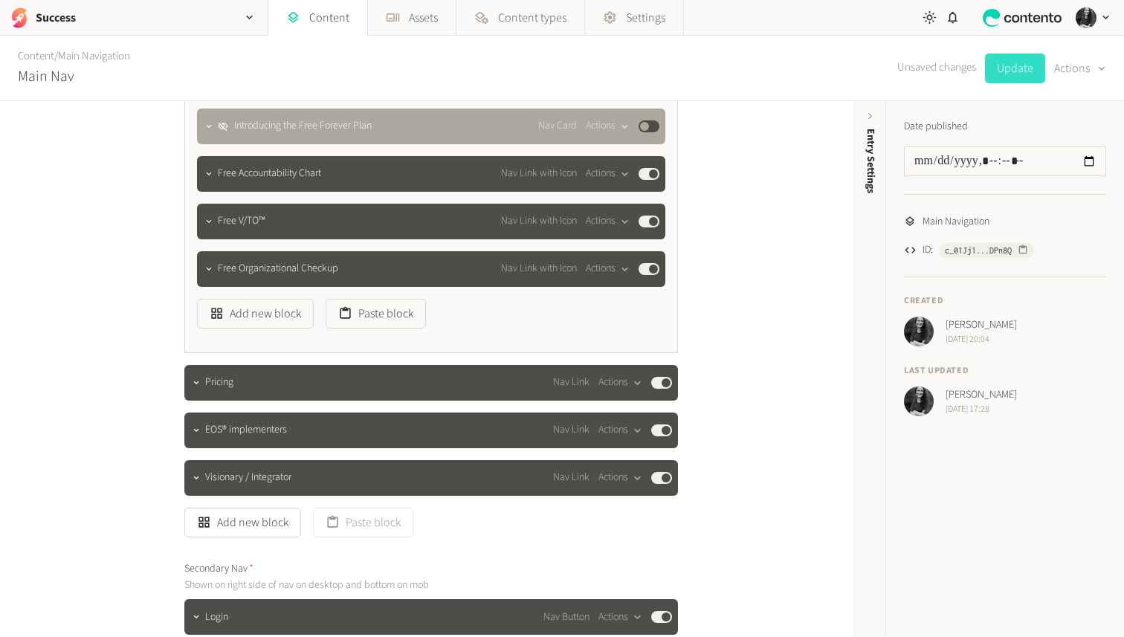
click at [1008, 74] on button "Update" at bounding box center [1015, 69] width 60 height 30
click at [526, 18] on span "Content types" at bounding box center [532, 18] width 68 height 18
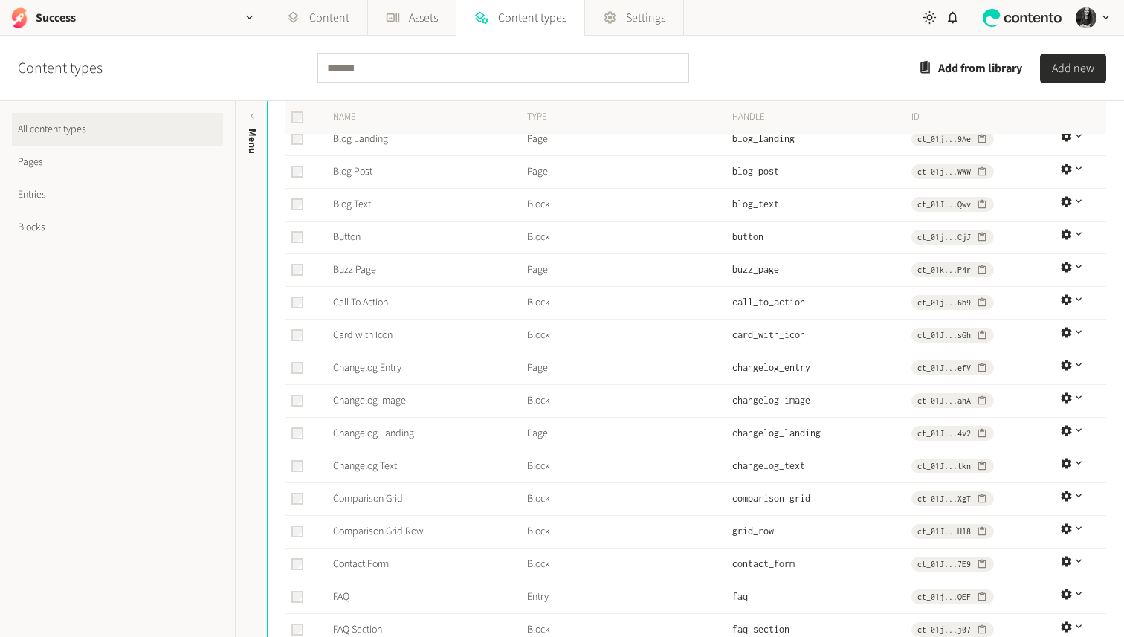
scroll to position [273, 0]
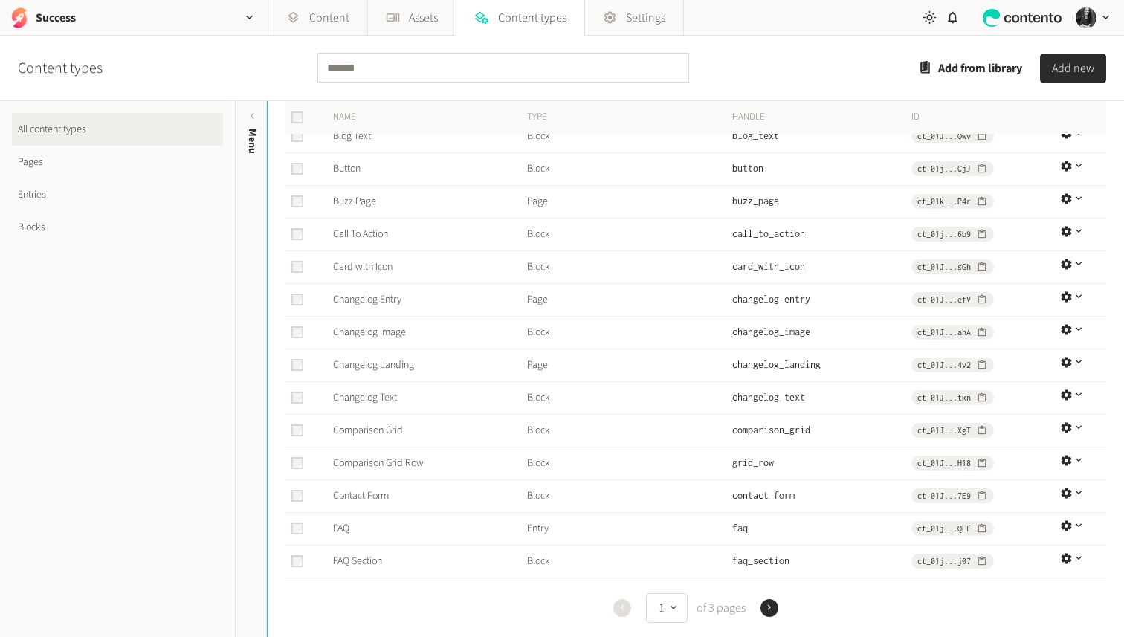
click at [776, 607] on button "Next" at bounding box center [770, 608] width 18 height 18
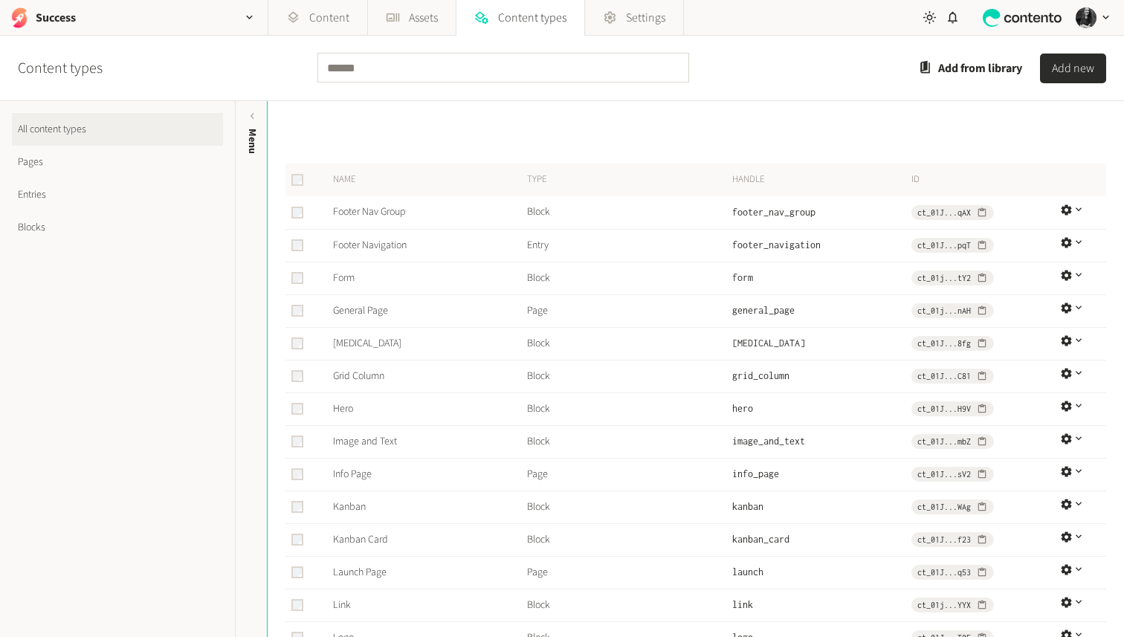
click at [770, 608] on td "link" at bounding box center [821, 605] width 179 height 33
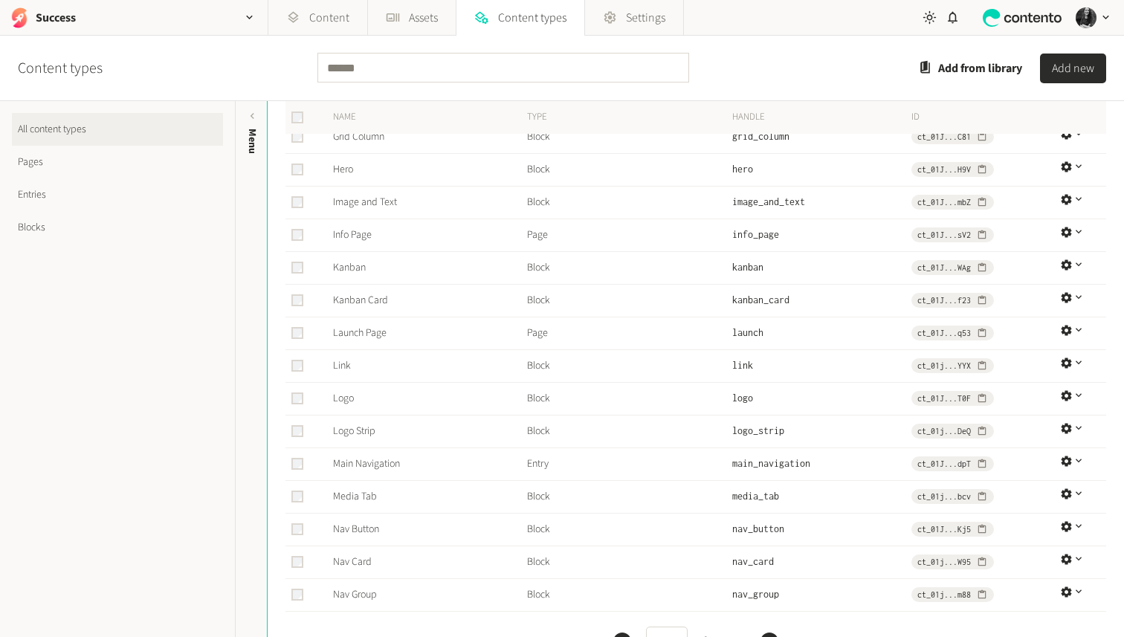
scroll to position [273, 0]
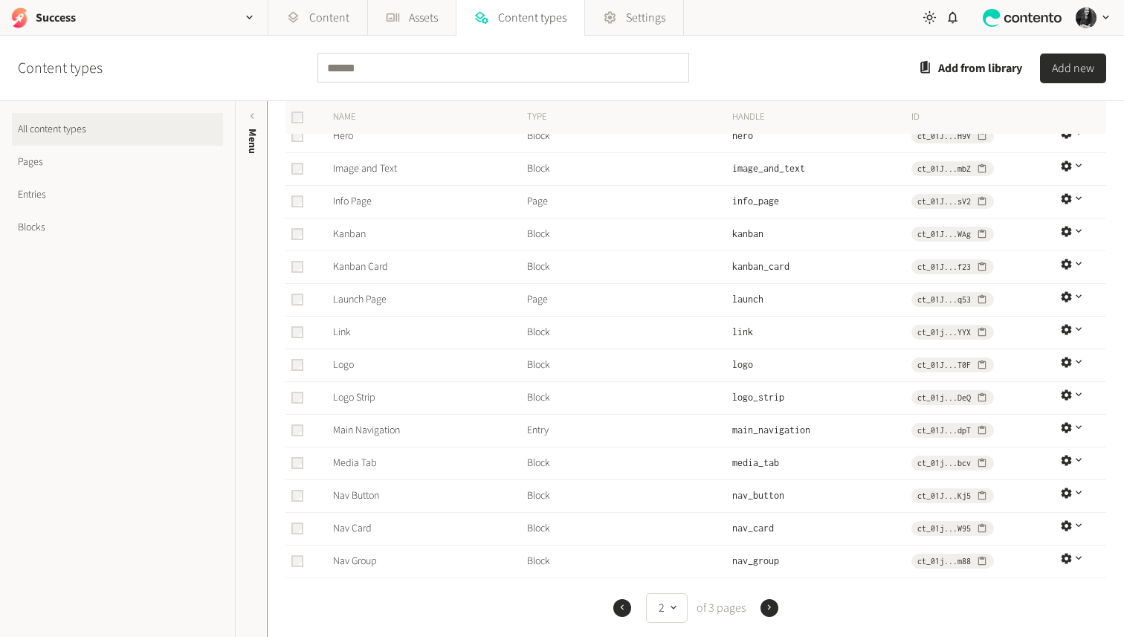
click at [773, 605] on icon "button" at bounding box center [769, 607] width 10 height 10
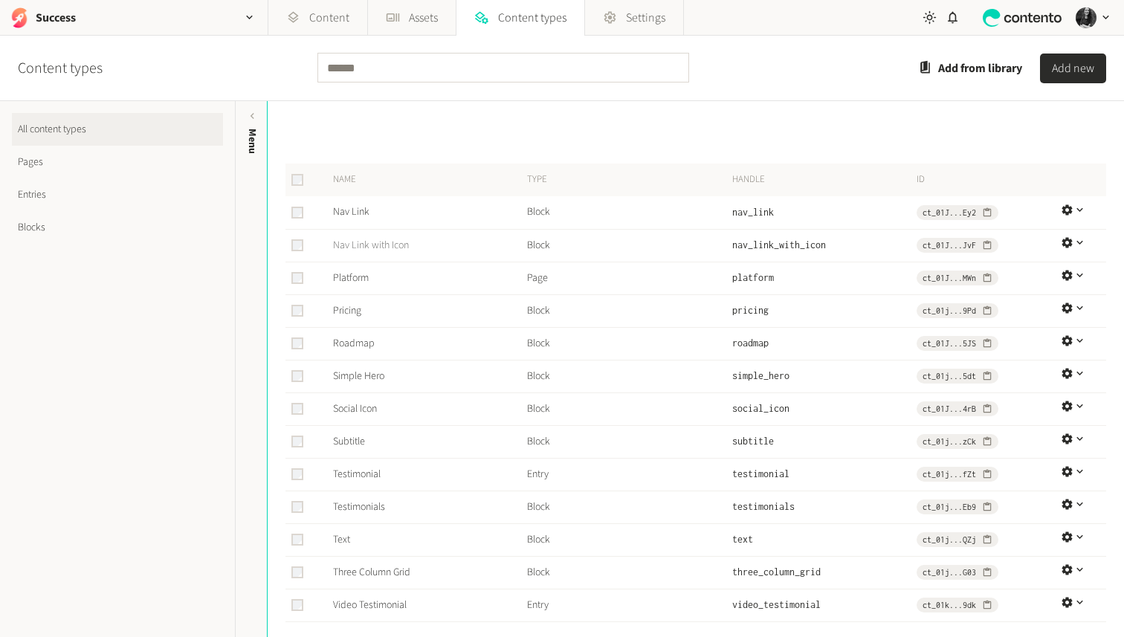
click at [408, 245] on link "Nav Link with Icon" at bounding box center [371, 245] width 76 height 15
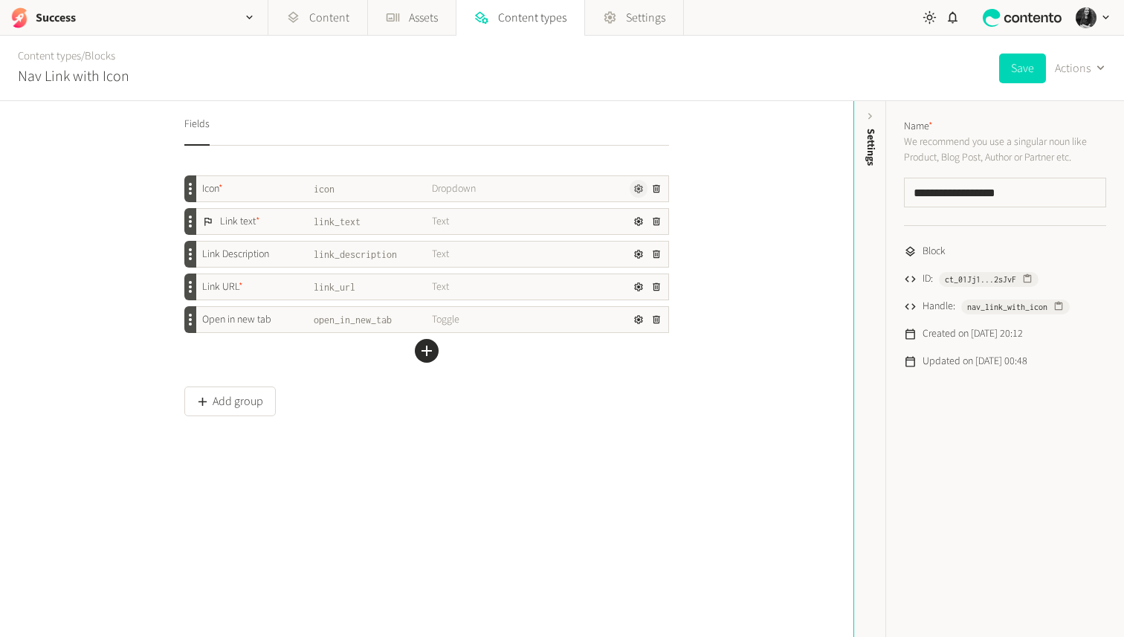
click at [640, 187] on icon "button" at bounding box center [638, 188] width 9 height 9
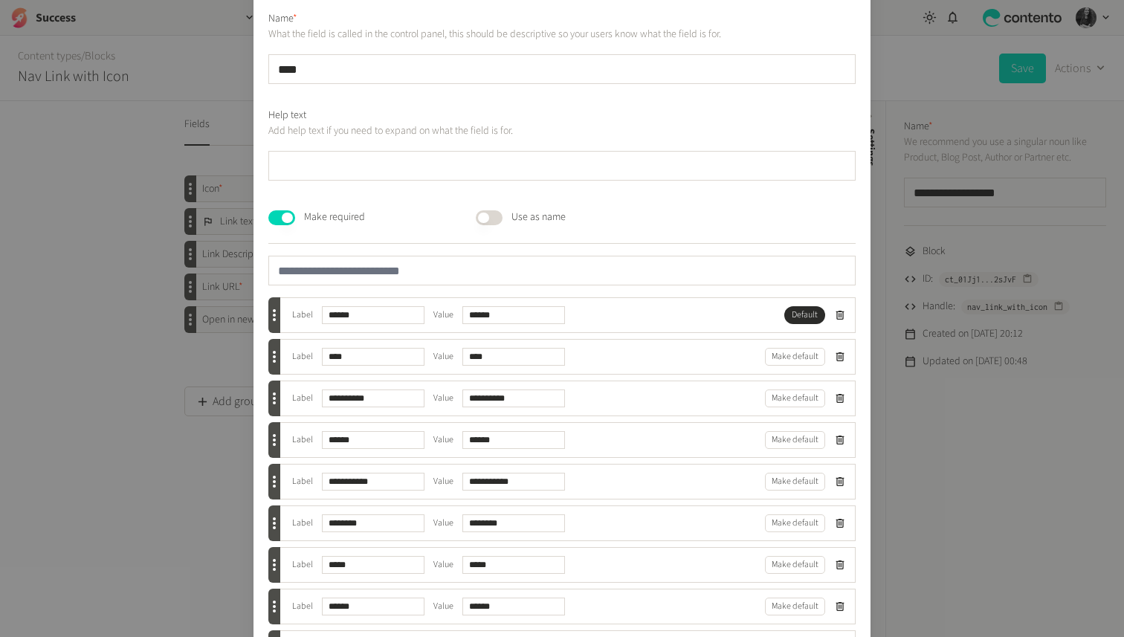
scroll to position [10, 0]
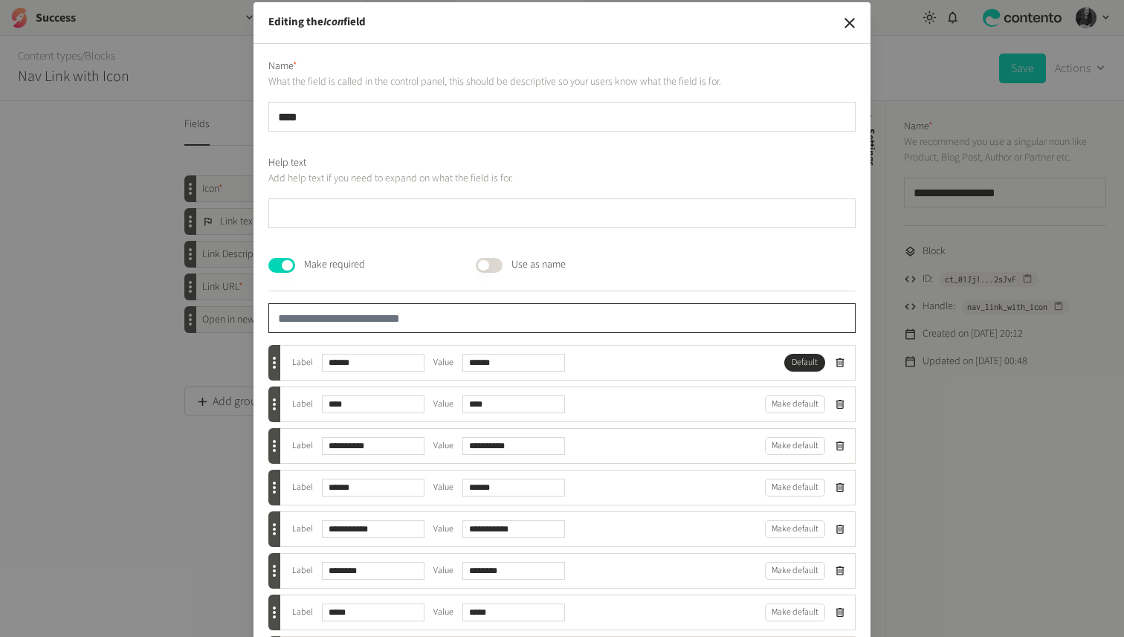
click at [407, 307] on input "text" at bounding box center [561, 318] width 587 height 30
type input "********"
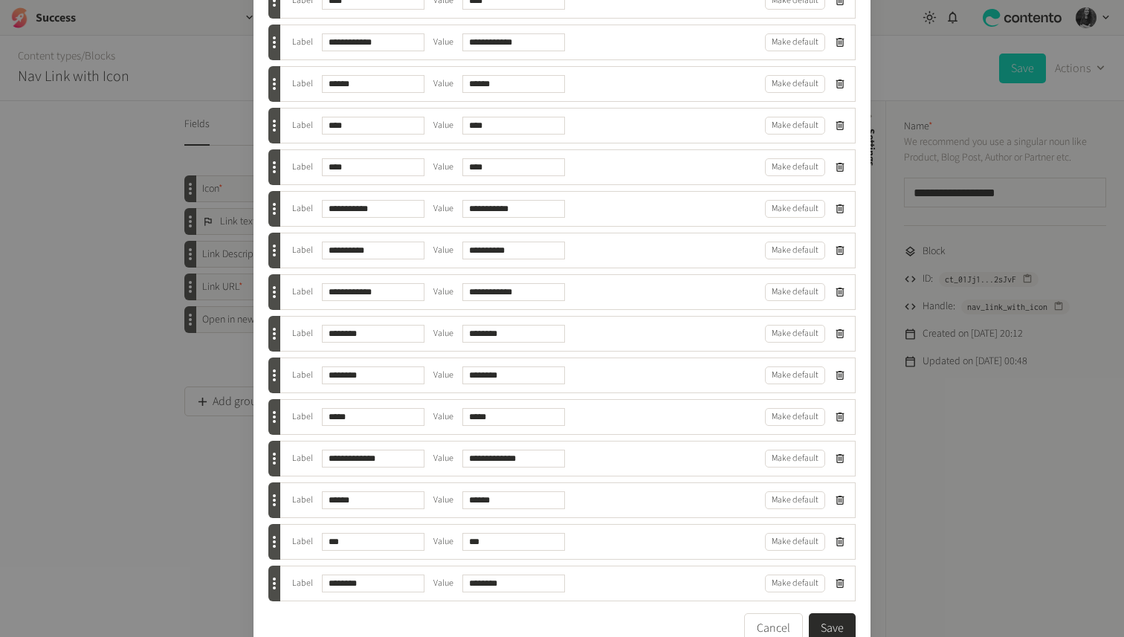
scroll to position [779, 0]
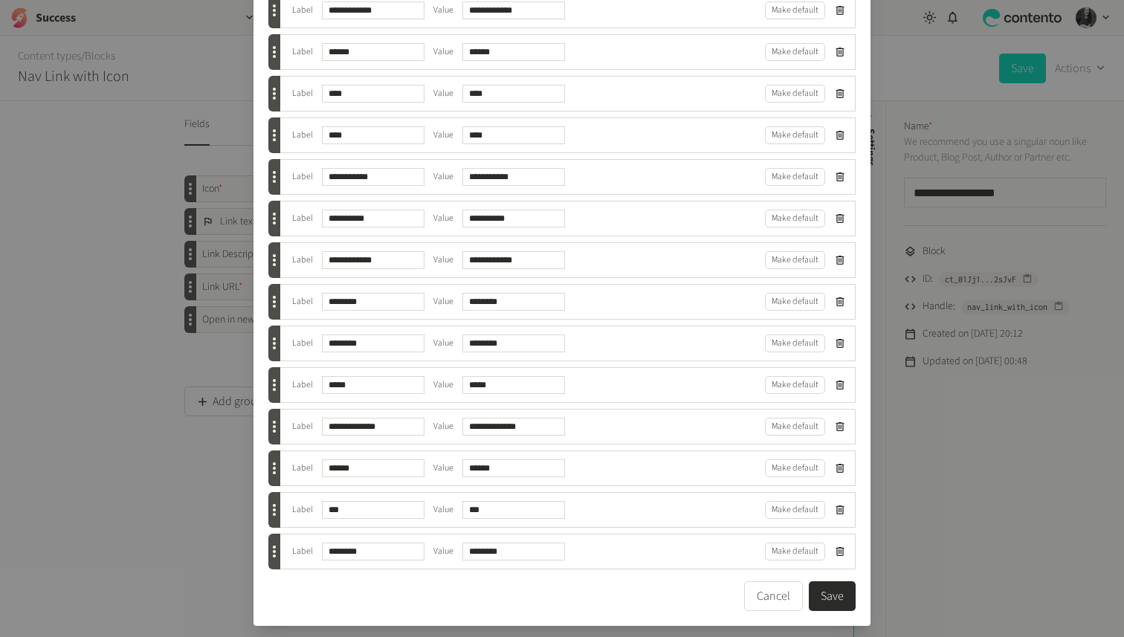
click at [833, 590] on button "Save" at bounding box center [832, 597] width 47 height 30
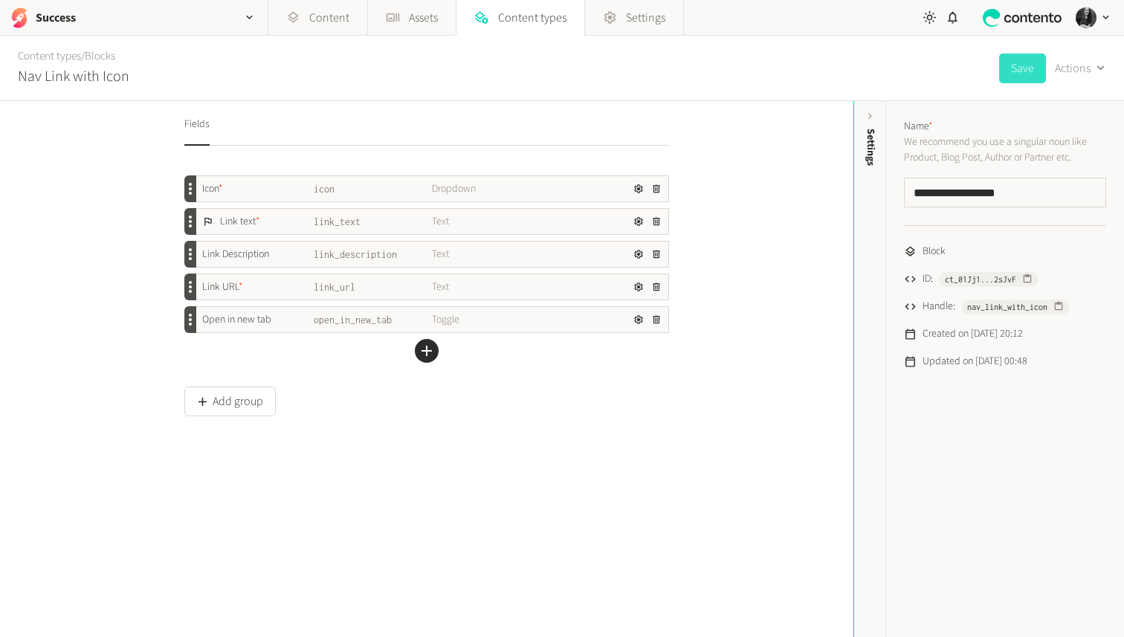
click at [1029, 68] on button "Save" at bounding box center [1022, 69] width 47 height 30
click at [329, 15] on link "Content" at bounding box center [317, 18] width 99 height 36
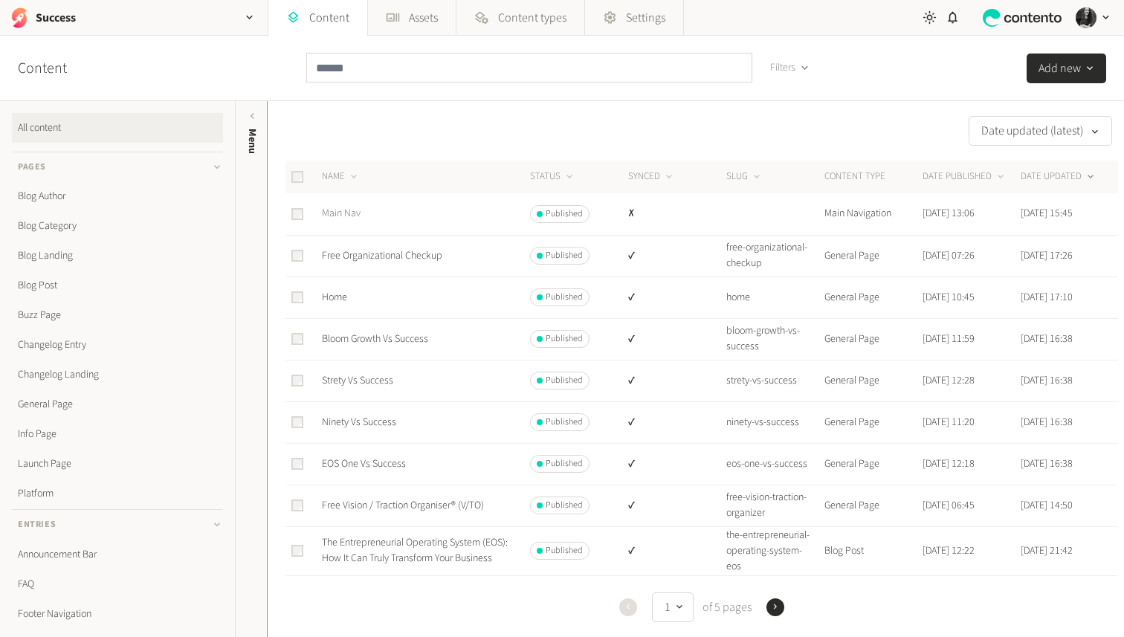
click at [352, 215] on link "Main Nav" at bounding box center [341, 213] width 39 height 15
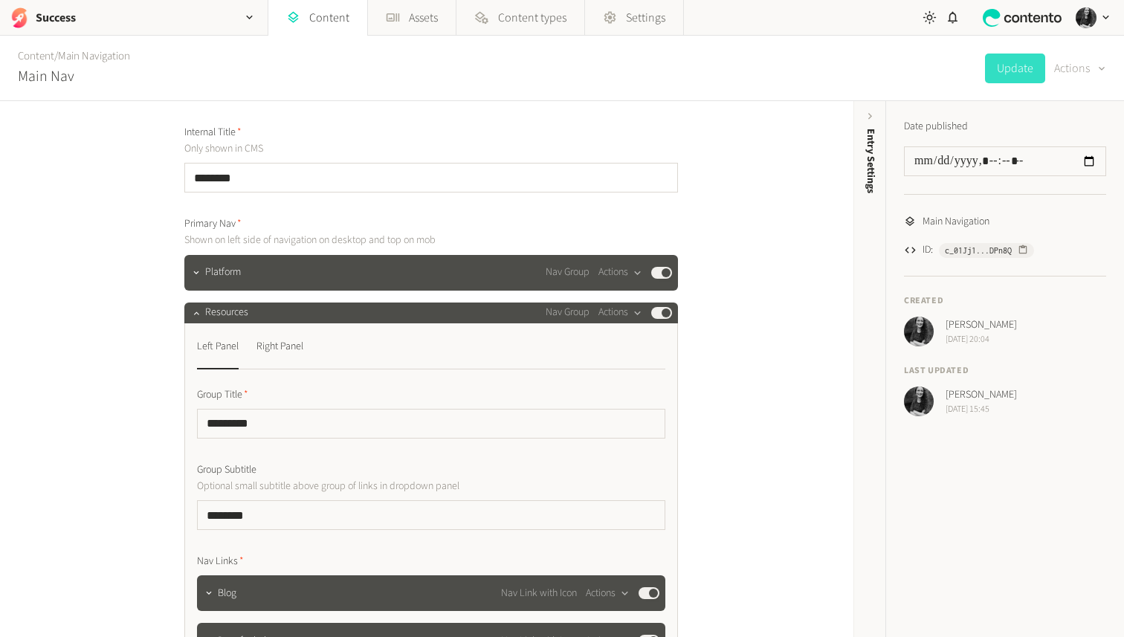
click at [1088, 56] on button "Actions" at bounding box center [1080, 69] width 52 height 30
click at [1064, 156] on button "Refresh Fields" at bounding box center [1063, 162] width 83 height 28
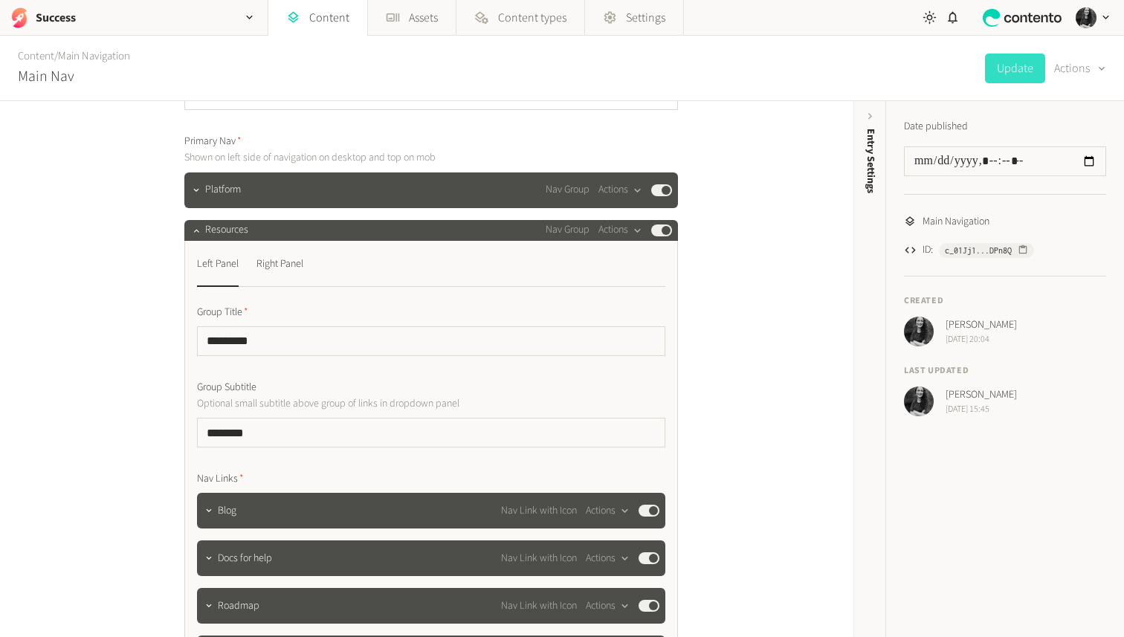
scroll to position [96, 0]
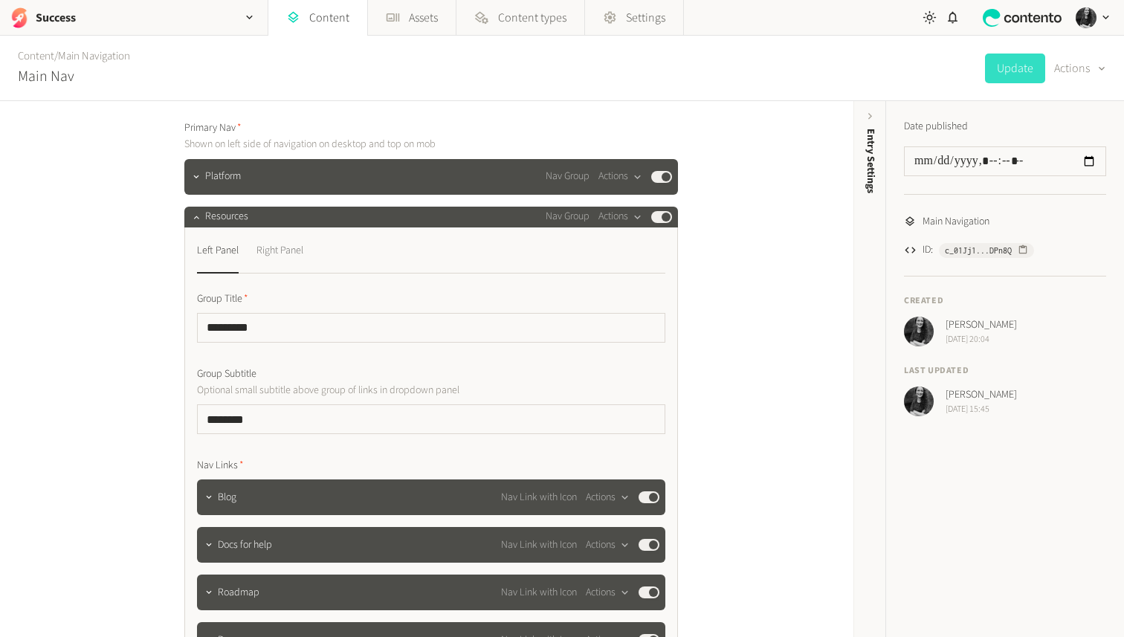
click at [286, 254] on div "Right Panel" at bounding box center [280, 251] width 47 height 24
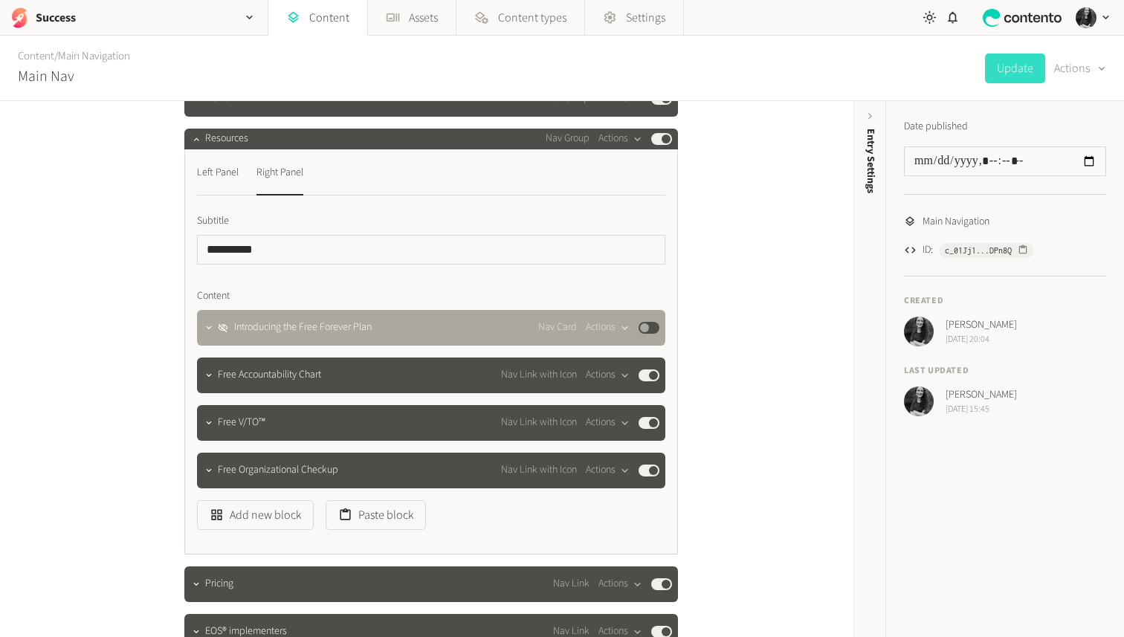
scroll to position [187, 0]
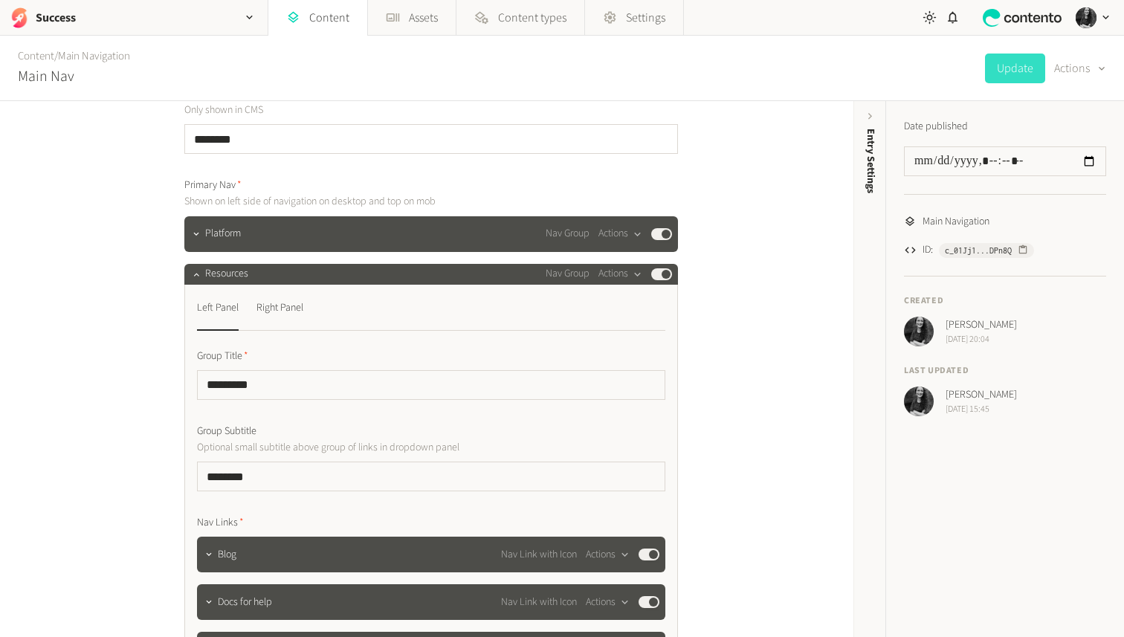
scroll to position [42, 0]
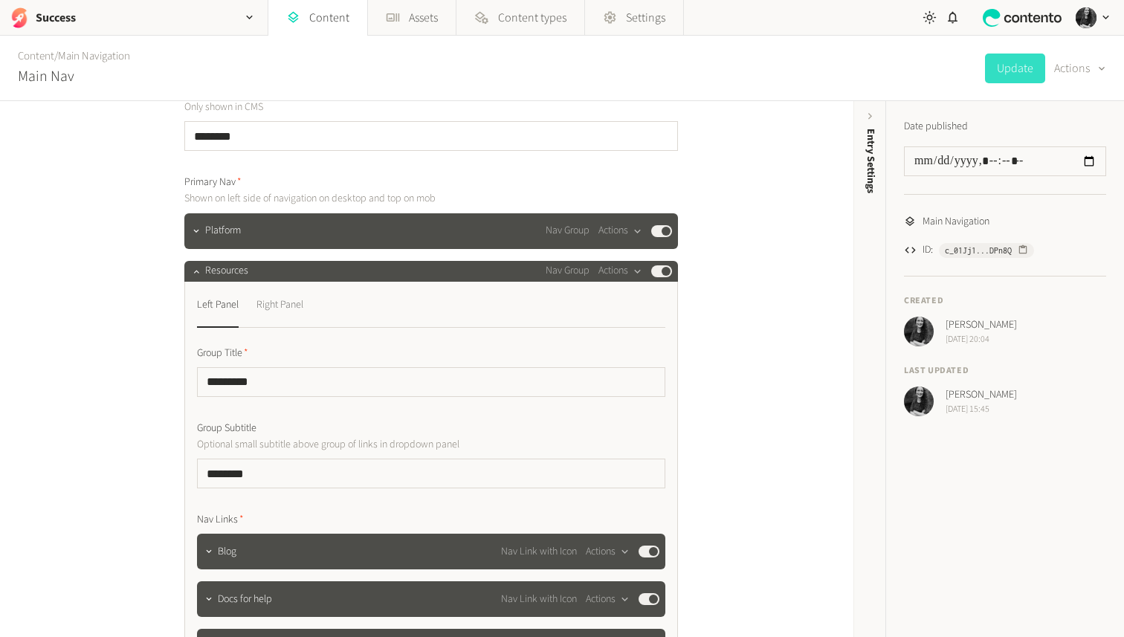
click at [281, 302] on div "Right Panel" at bounding box center [280, 306] width 47 height 24
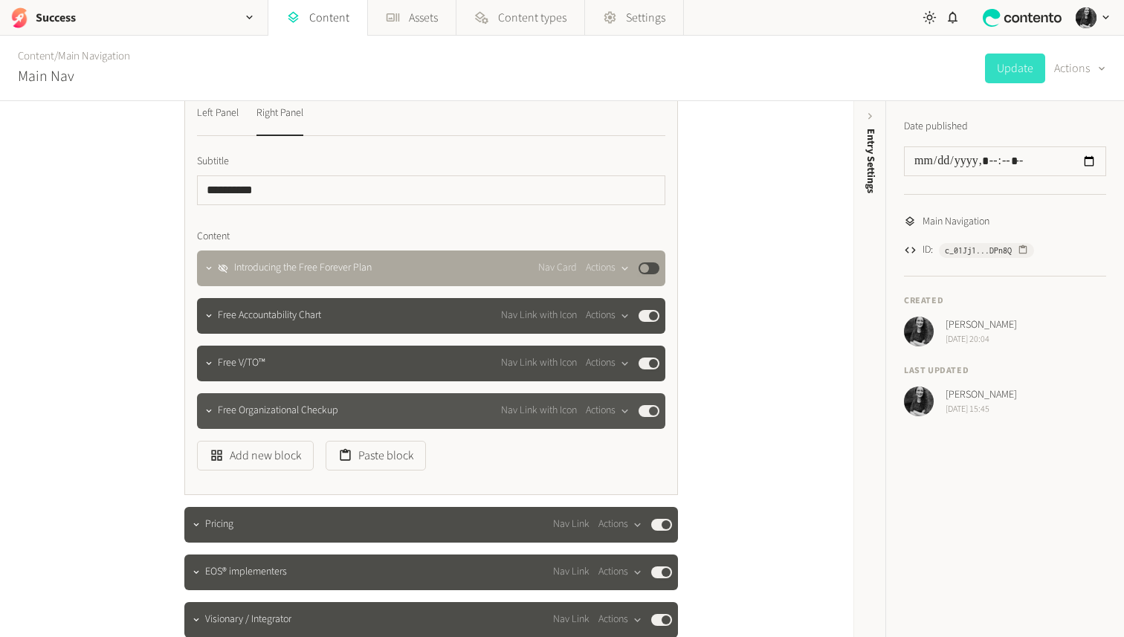
scroll to position [236, 0]
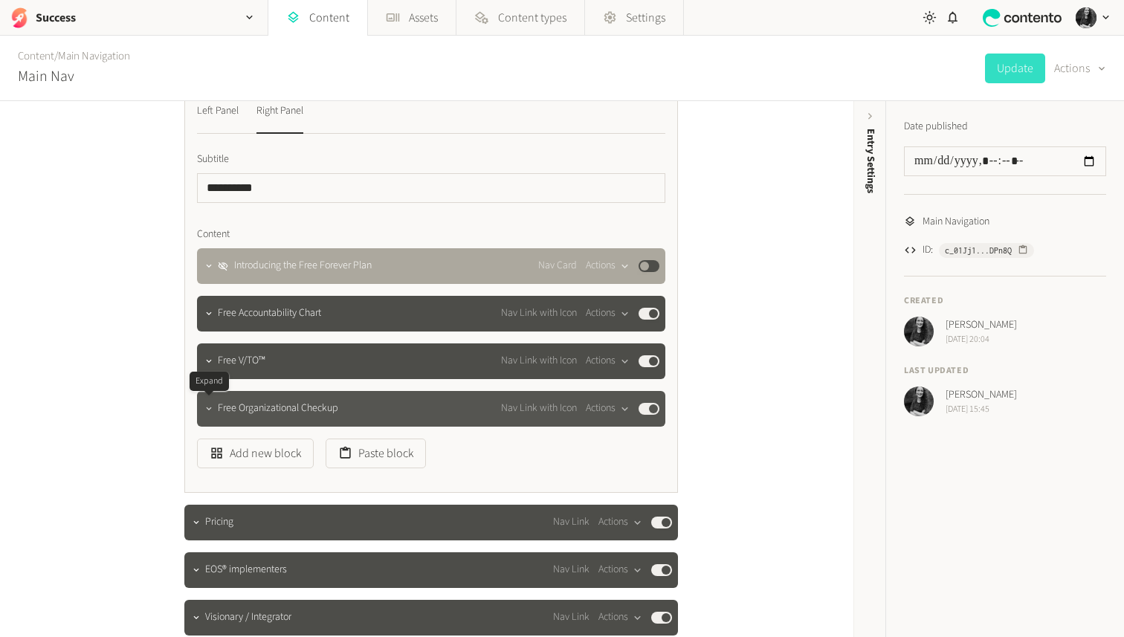
click at [207, 406] on icon "button" at bounding box center [209, 409] width 10 height 10
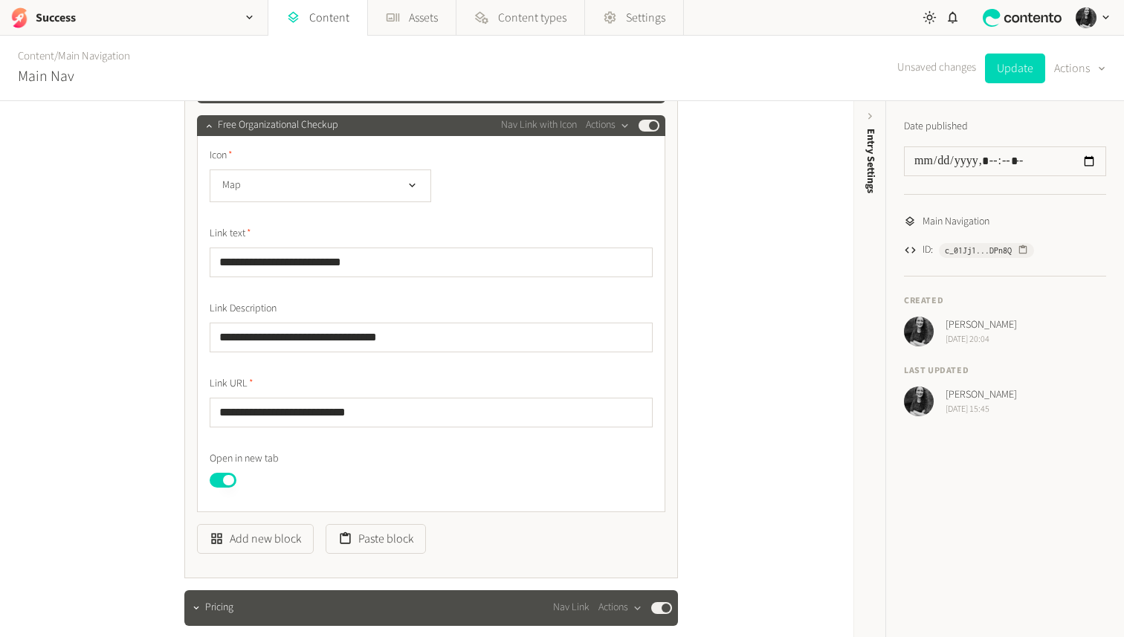
scroll to position [513, 0]
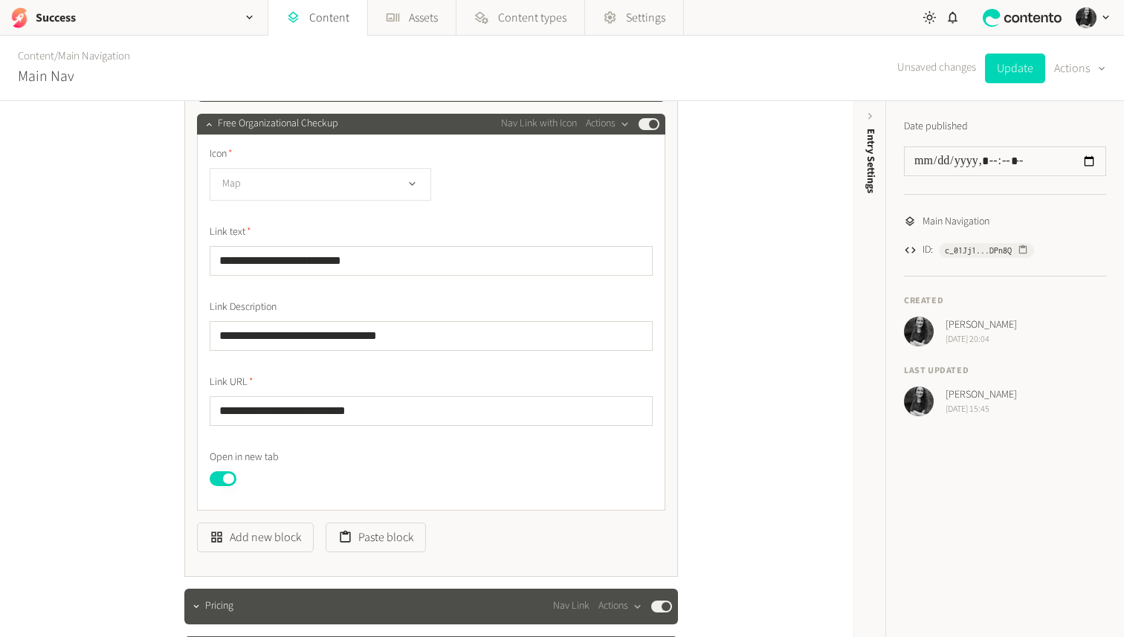
click at [306, 184] on button "Map" at bounding box center [321, 184] width 222 height 33
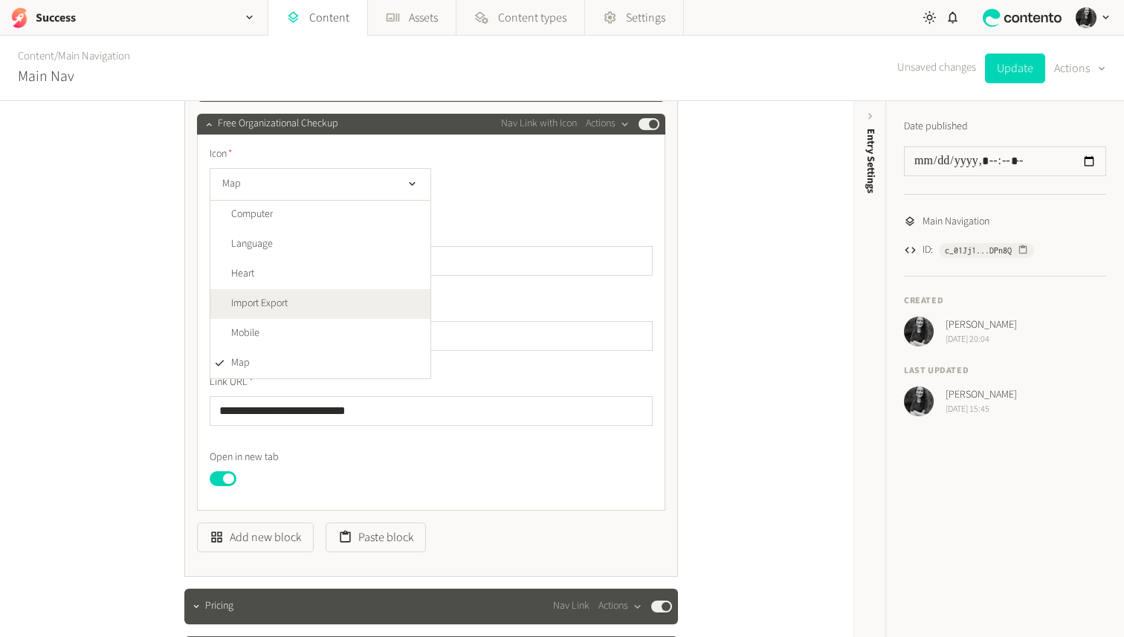
scroll to position [536, 0]
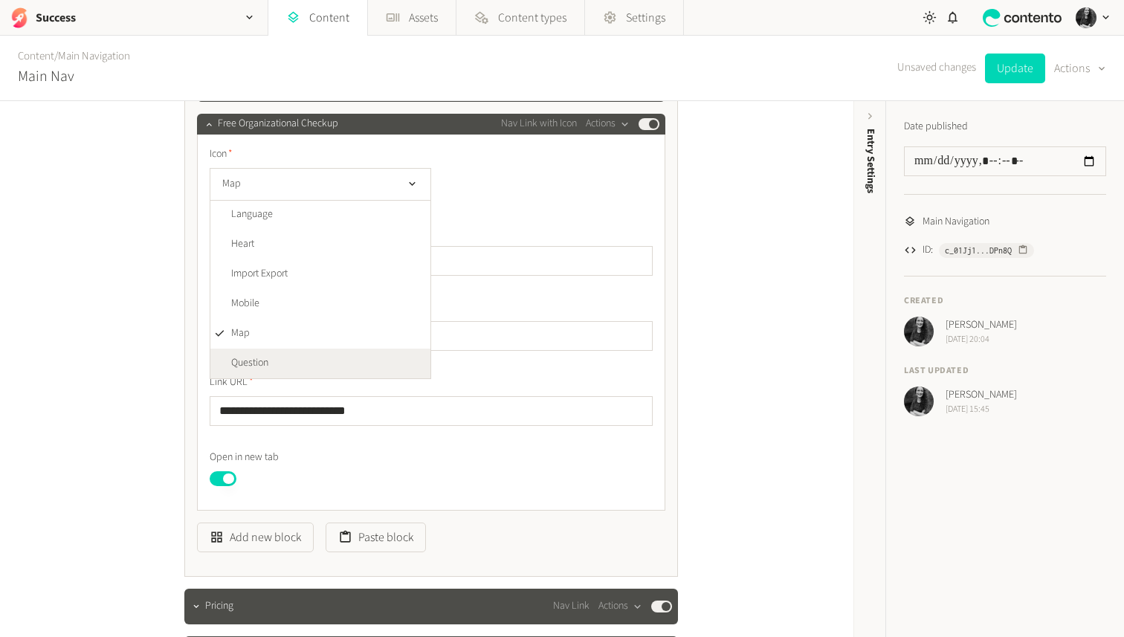
click at [280, 356] on li "Question" at bounding box center [320, 364] width 220 height 30
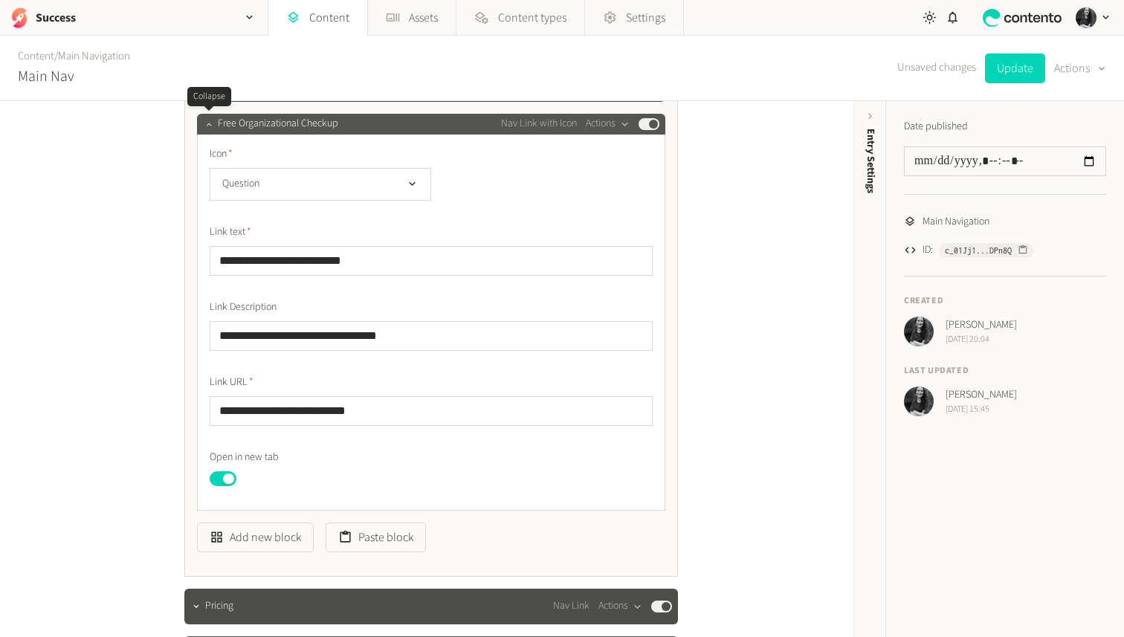
click at [208, 127] on icon "button" at bounding box center [209, 124] width 10 height 10
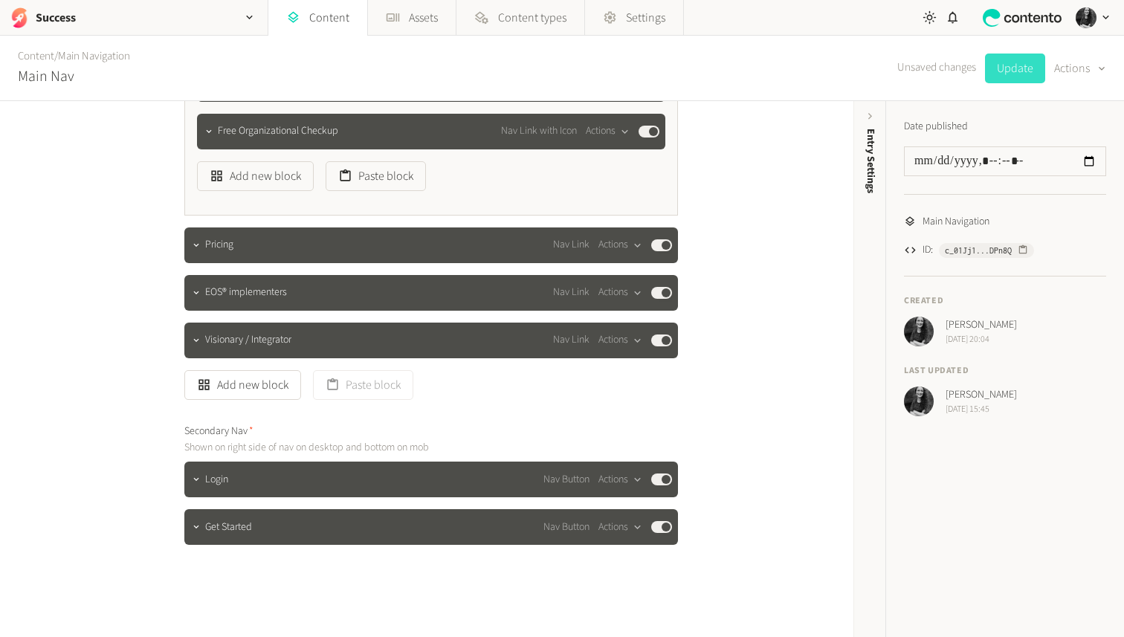
click at [1017, 74] on button "Update" at bounding box center [1015, 69] width 60 height 30
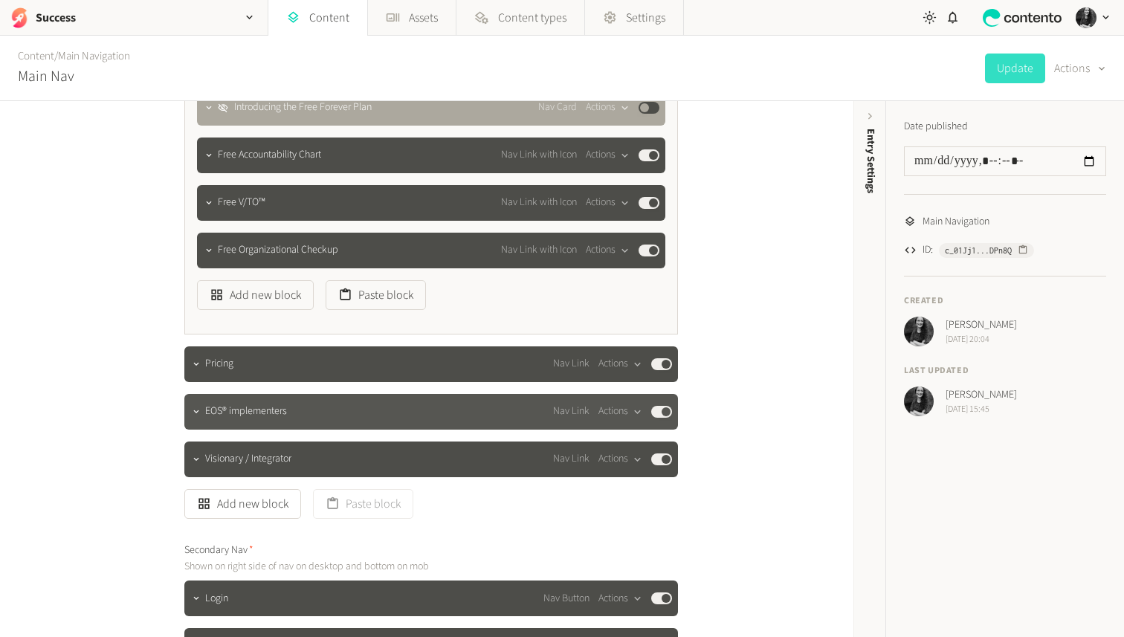
scroll to position [357, 0]
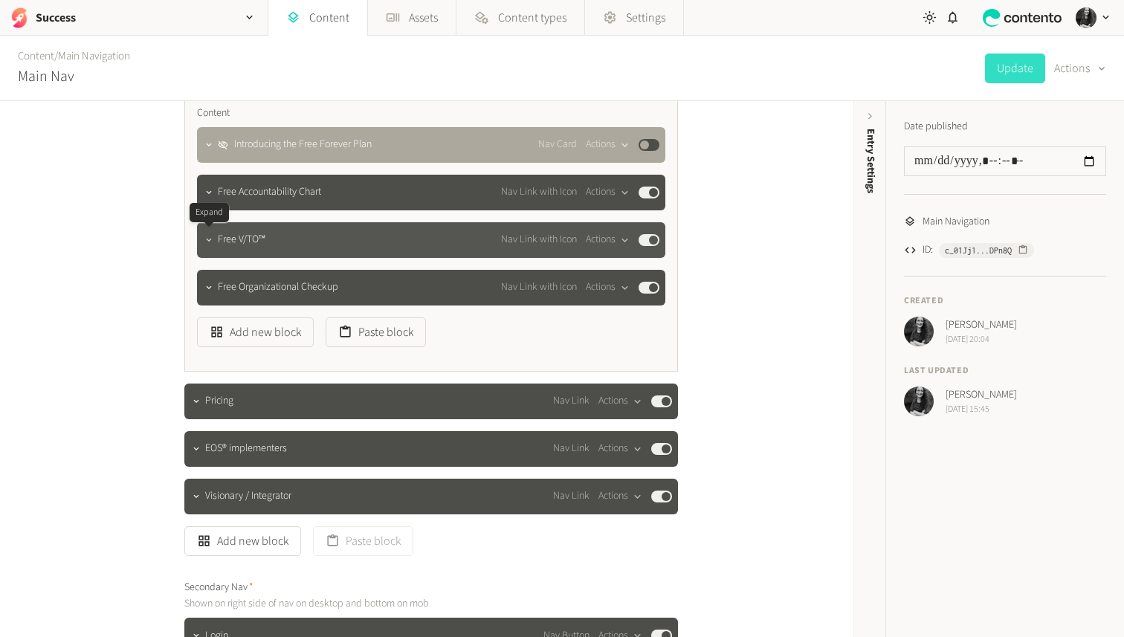
click at [206, 244] on icon "button" at bounding box center [209, 240] width 10 height 10
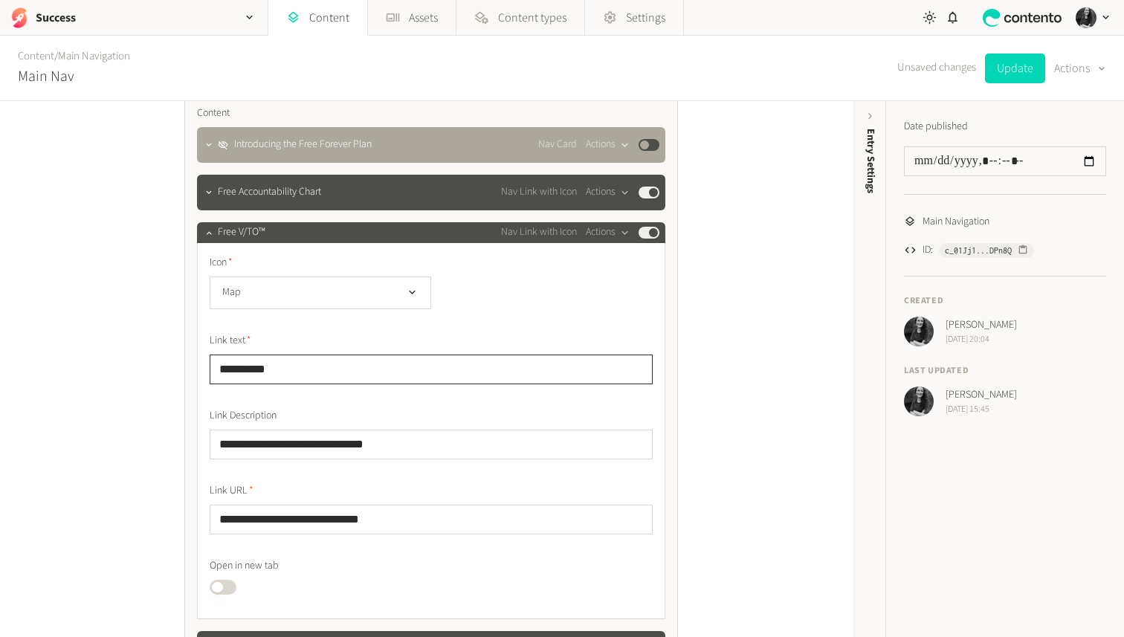
click at [334, 370] on input "**********" at bounding box center [431, 370] width 443 height 30
click at [364, 292] on button "Map" at bounding box center [321, 293] width 222 height 33
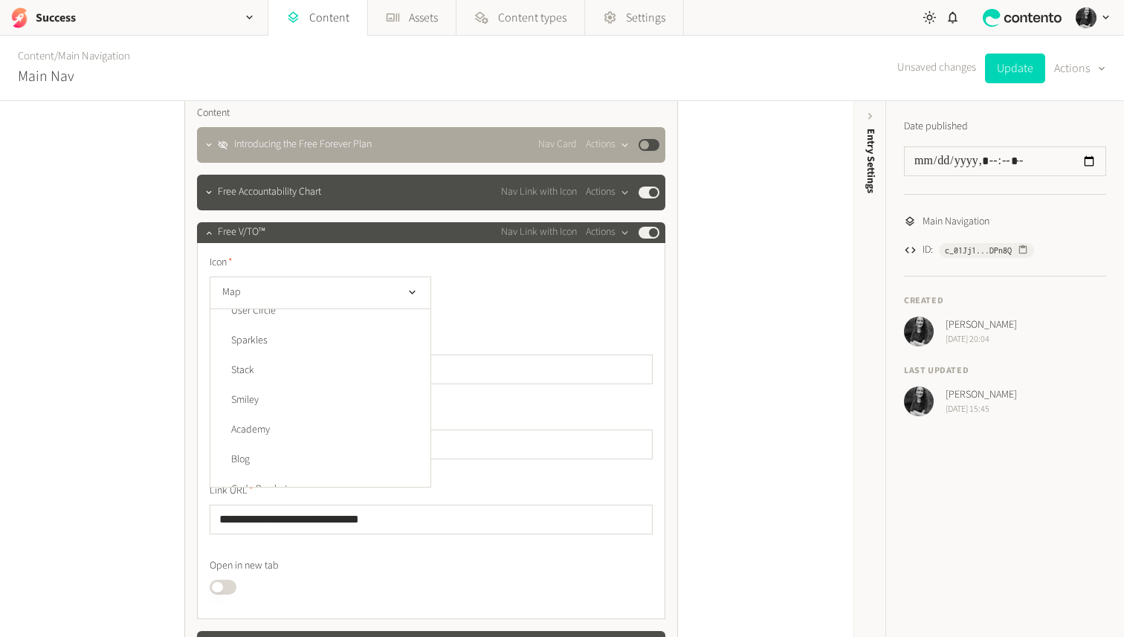
scroll to position [0, 0]
click at [329, 319] on li "Rocket" at bounding box center [320, 324] width 220 height 30
click at [1013, 72] on button "Update" at bounding box center [1015, 69] width 60 height 30
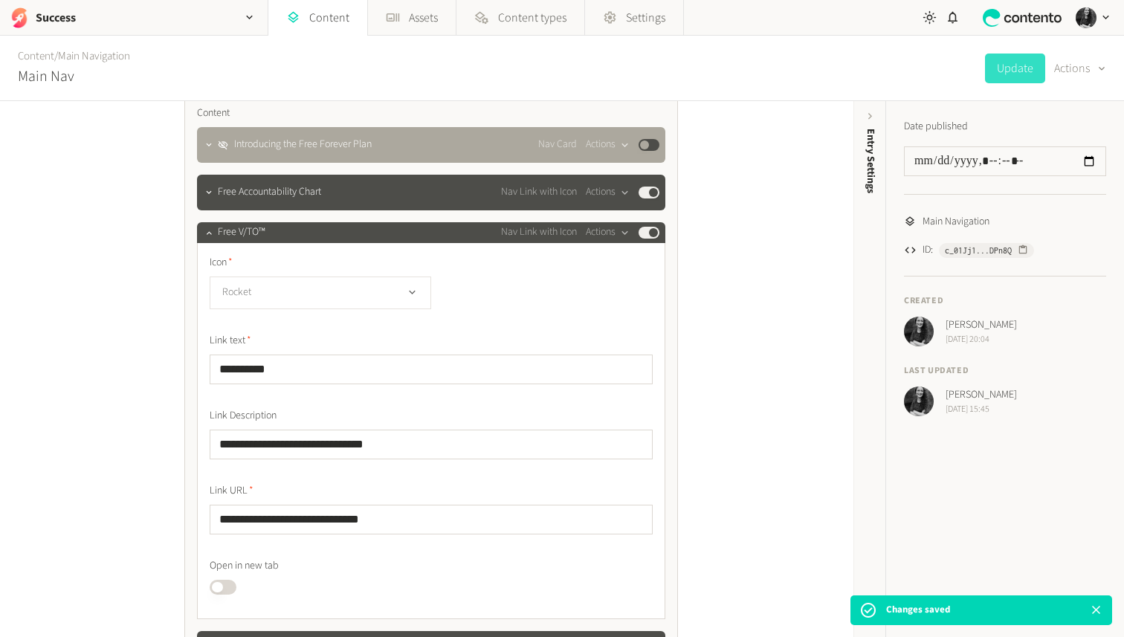
click at [262, 290] on button "Rocket" at bounding box center [321, 293] width 222 height 33
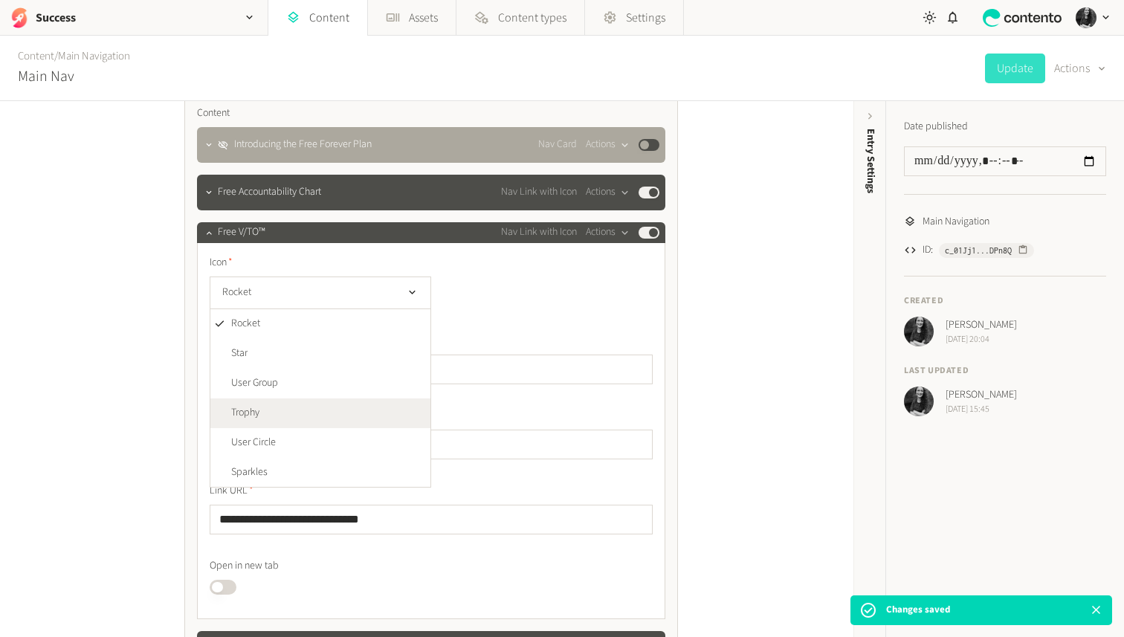
click at [267, 408] on li "Trophy" at bounding box center [320, 414] width 220 height 30
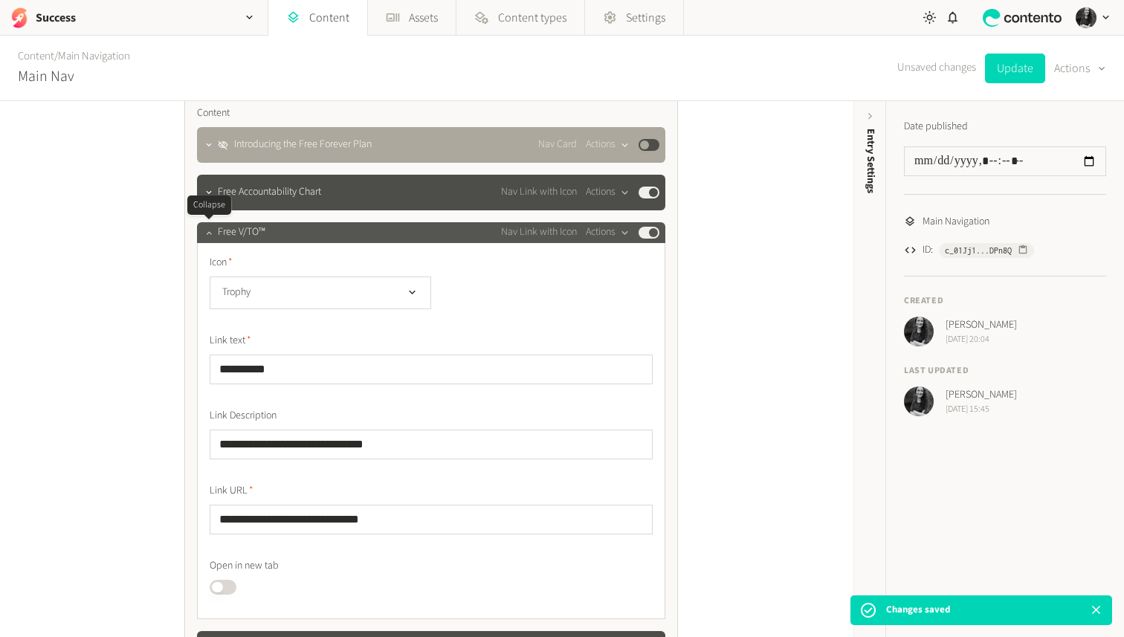
click at [210, 237] on icon "button" at bounding box center [209, 233] width 10 height 10
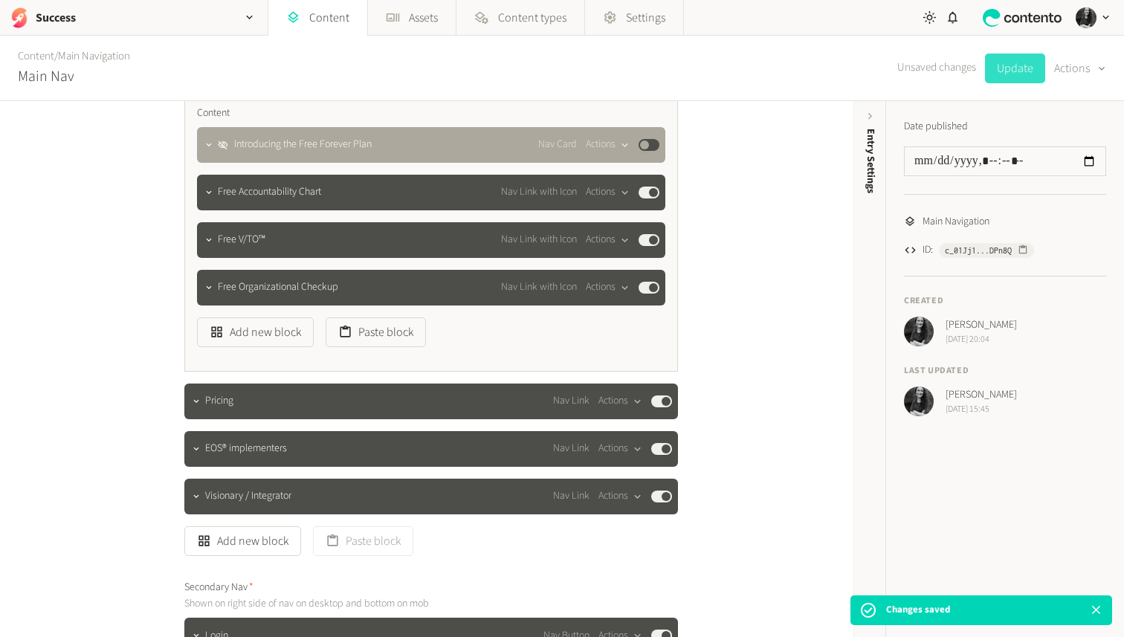
click at [1014, 67] on button "Update" at bounding box center [1015, 69] width 60 height 30
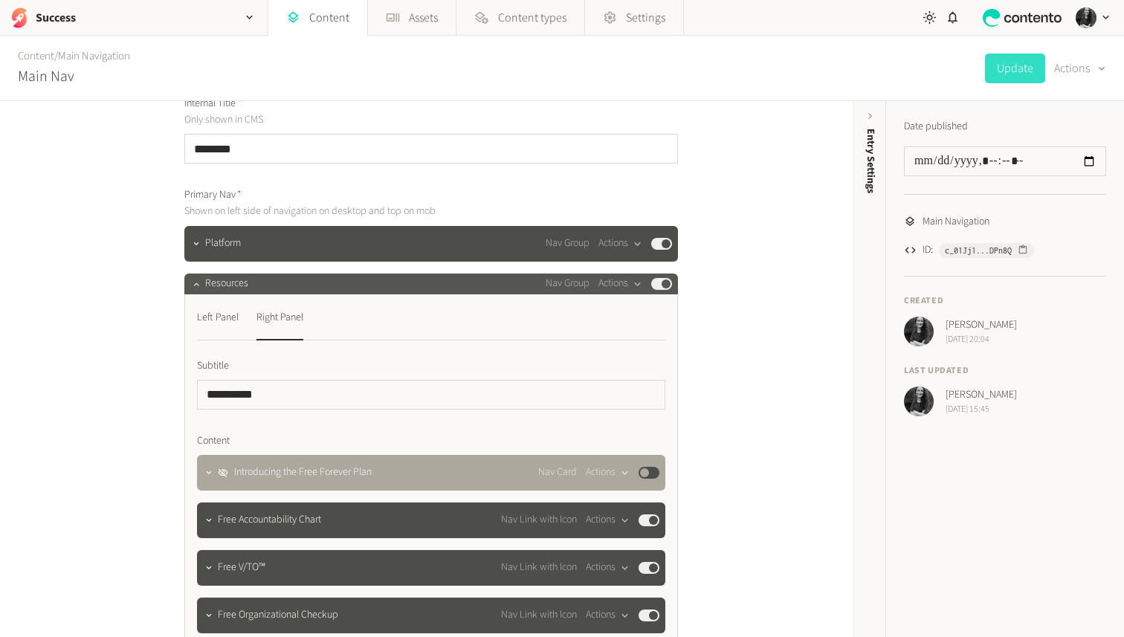
scroll to position [18, 0]
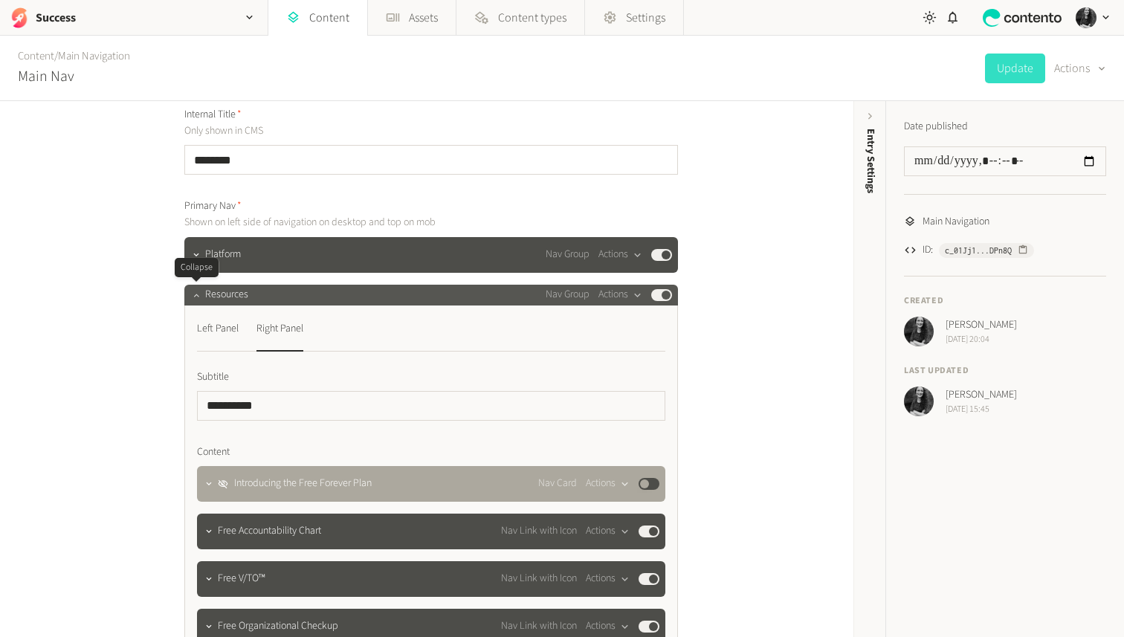
click at [193, 289] on button "button" at bounding box center [196, 294] width 18 height 18
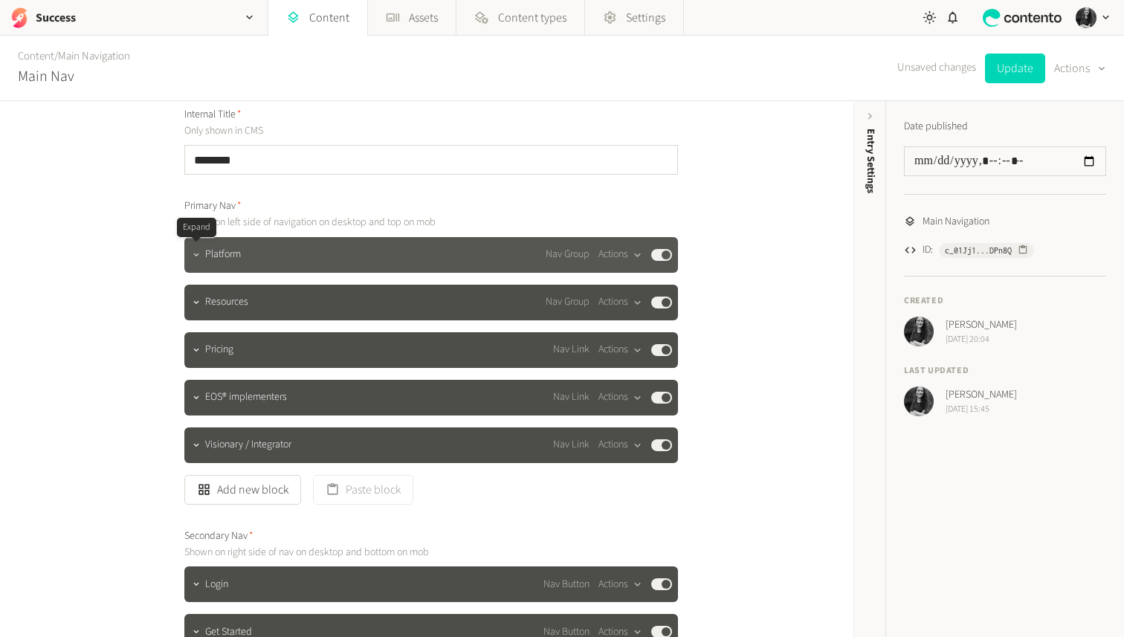
click at [198, 253] on icon "button" at bounding box center [196, 255] width 10 height 10
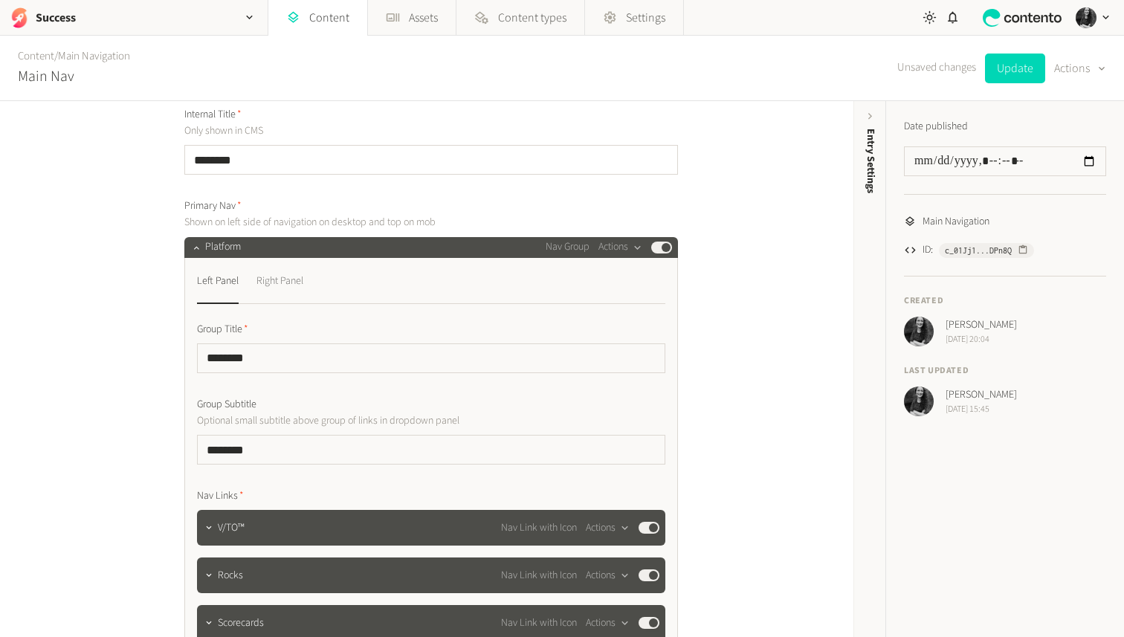
click at [286, 281] on div "Right Panel" at bounding box center [280, 282] width 47 height 24
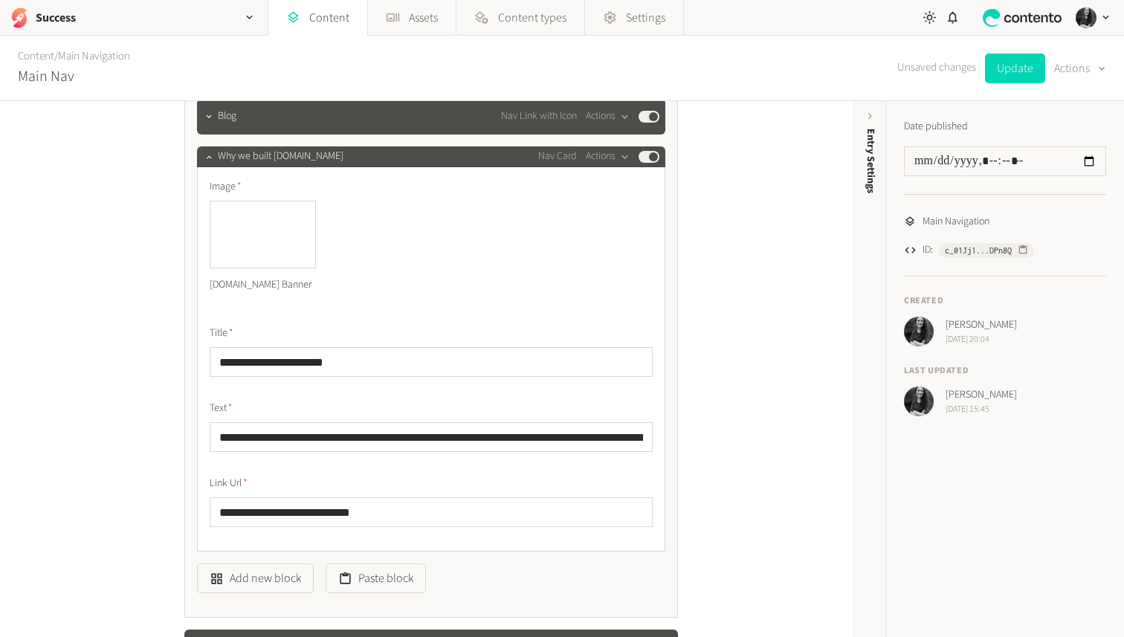
scroll to position [344, 0]
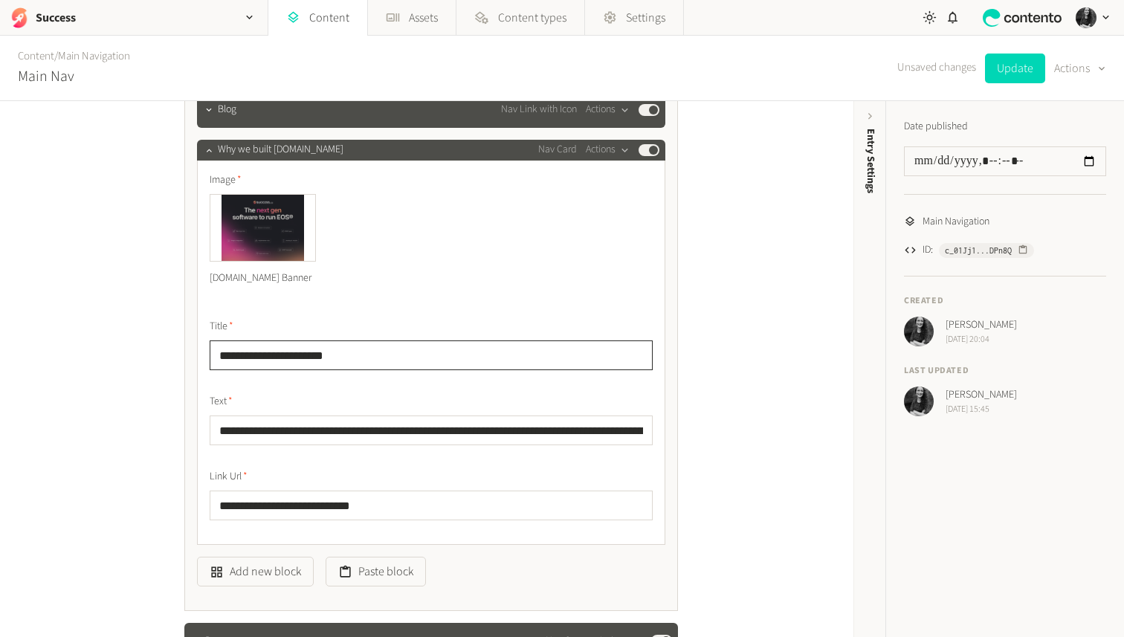
click at [365, 350] on input "**********" at bounding box center [431, 356] width 443 height 30
drag, startPoint x: 364, startPoint y: 355, endPoint x: 123, endPoint y: 333, distance: 241.2
click at [123, 333] on div "**********" at bounding box center [427, 369] width 854 height 536
type input "**********"
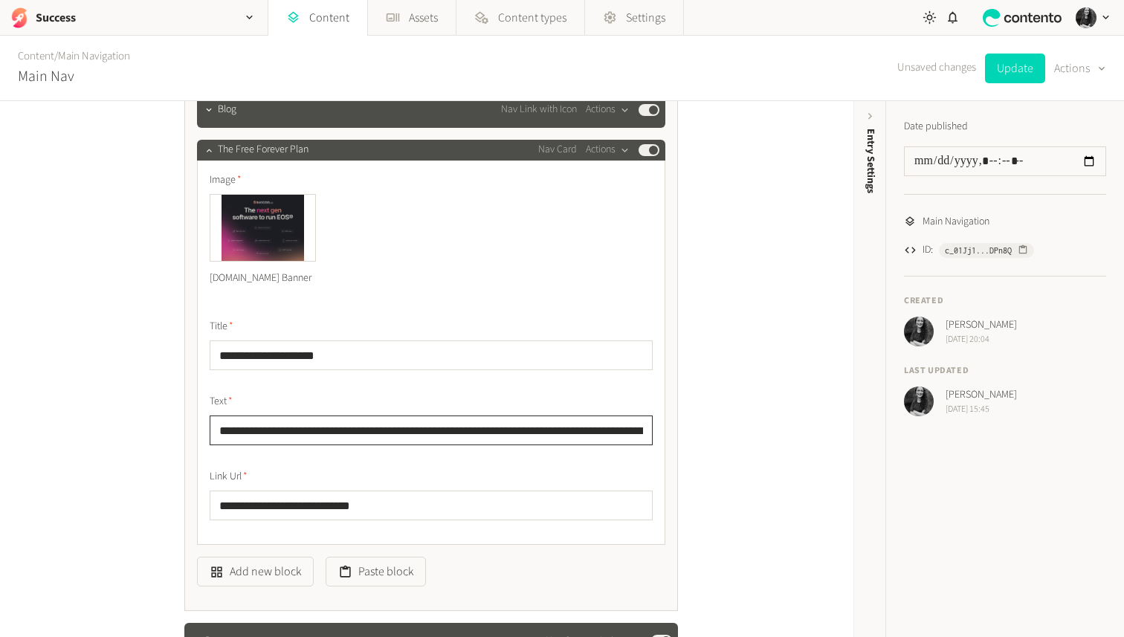
scroll to position [0, 352]
drag, startPoint x: 219, startPoint y: 431, endPoint x: 726, endPoint y: 453, distance: 507.6
click at [726, 453] on div "**********" at bounding box center [427, 369] width 854 height 536
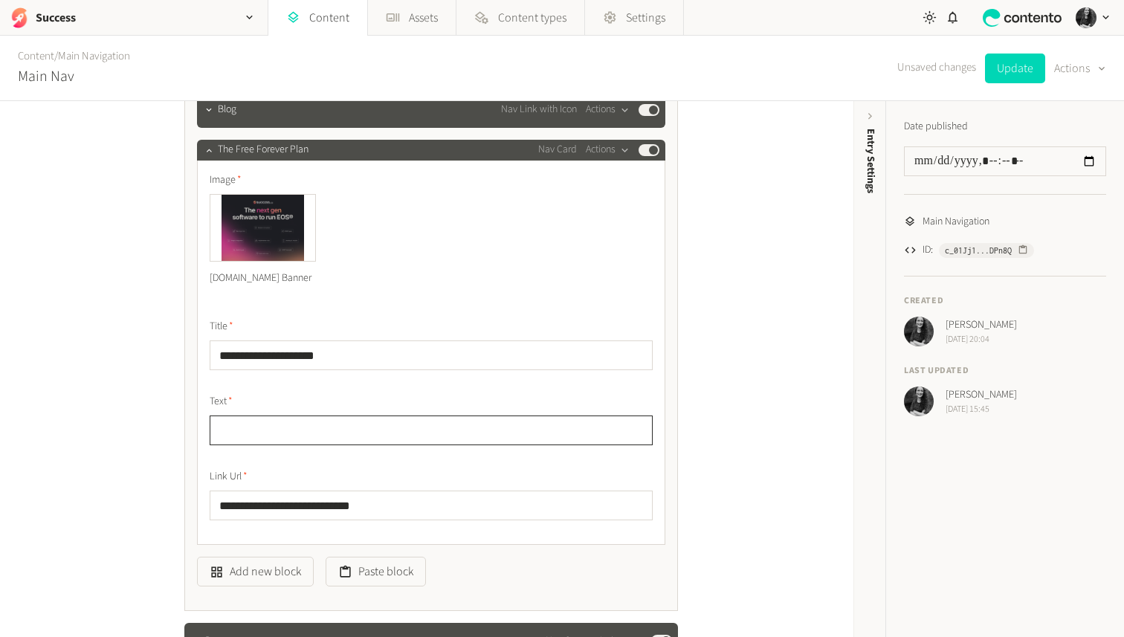
scroll to position [0, 0]
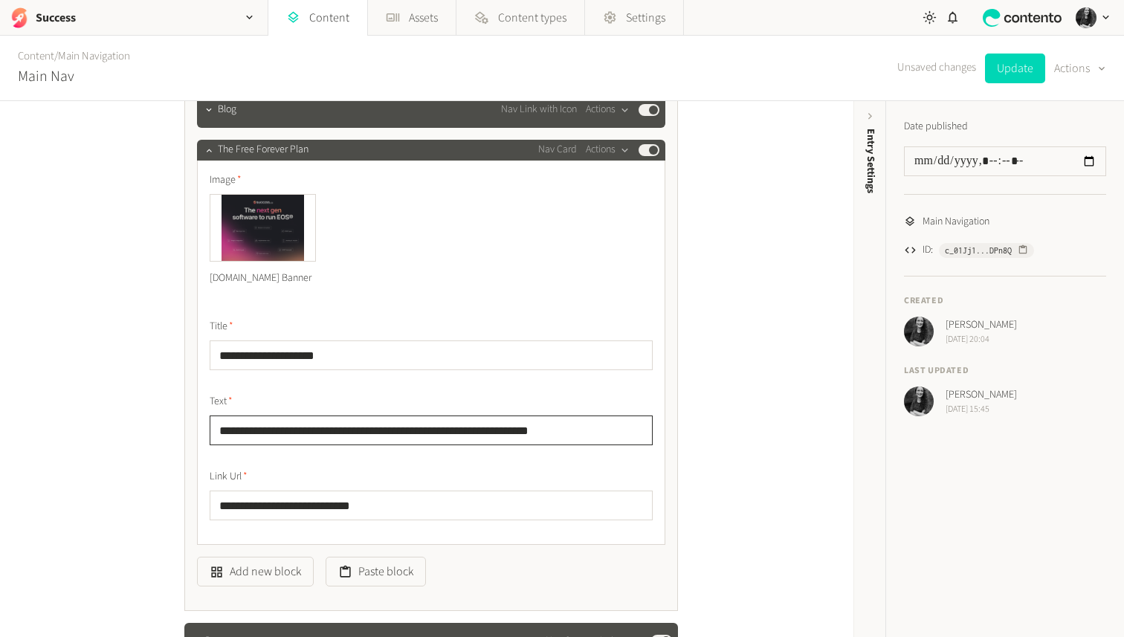
type input "**********"
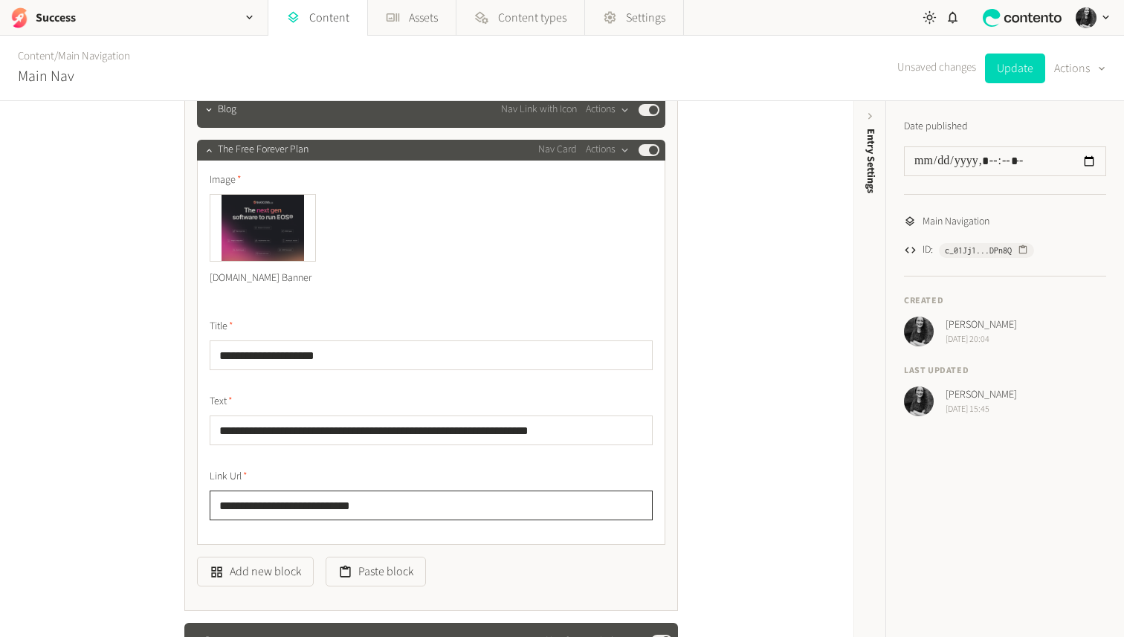
drag, startPoint x: 437, startPoint y: 504, endPoint x: 252, endPoint y: 512, distance: 185.3
click at [252, 512] on input "**********" at bounding box center [431, 506] width 443 height 30
drag, startPoint x: 399, startPoint y: 509, endPoint x: 254, endPoint y: 506, distance: 145.8
click at [254, 506] on input "**********" at bounding box center [431, 506] width 443 height 30
type input "**********"
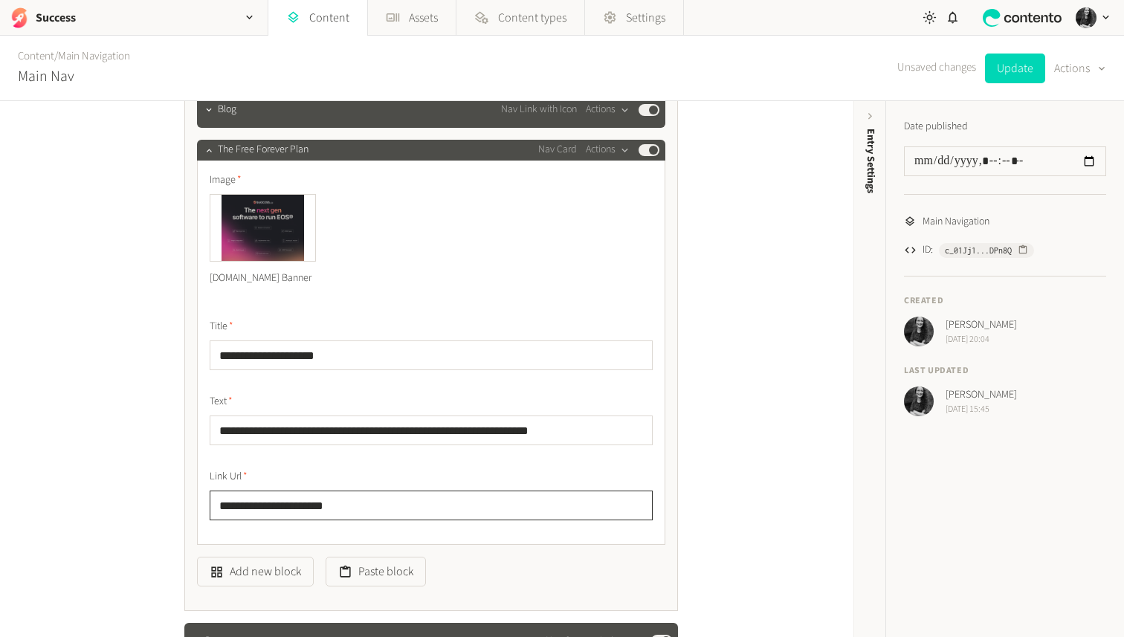
drag, startPoint x: 368, startPoint y: 503, endPoint x: 119, endPoint y: 501, distance: 249.1
click at [119, 501] on div "**********" at bounding box center [427, 369] width 854 height 536
click at [207, 147] on icon "button" at bounding box center [209, 150] width 10 height 10
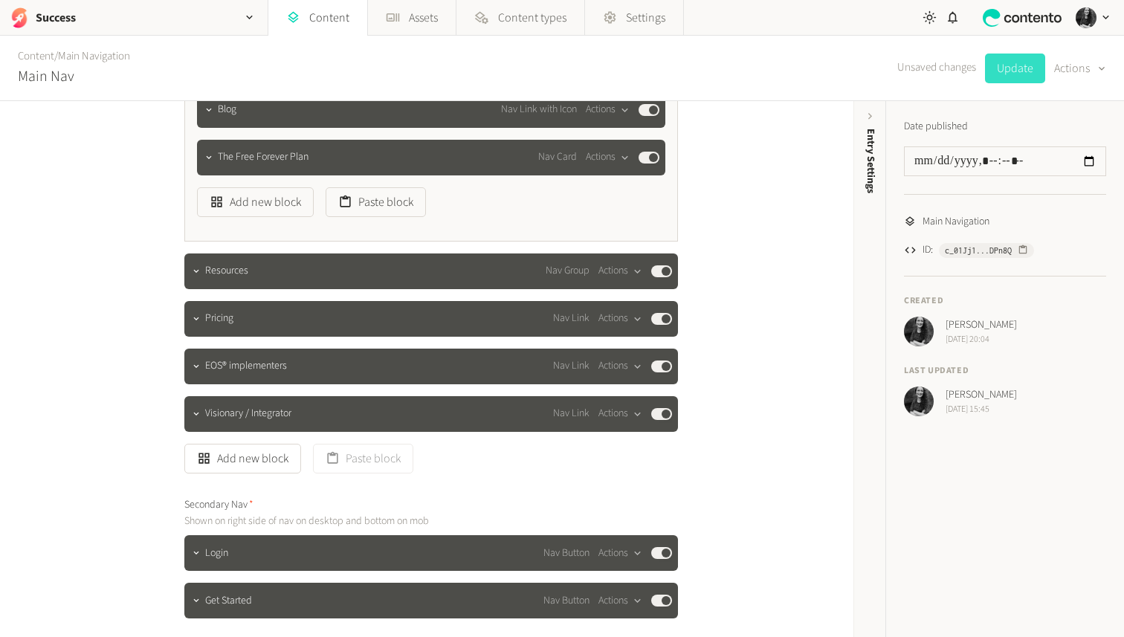
click at [1025, 77] on button "Update" at bounding box center [1015, 69] width 60 height 30
click at [210, 157] on icon "button" at bounding box center [208, 156] width 5 height 3
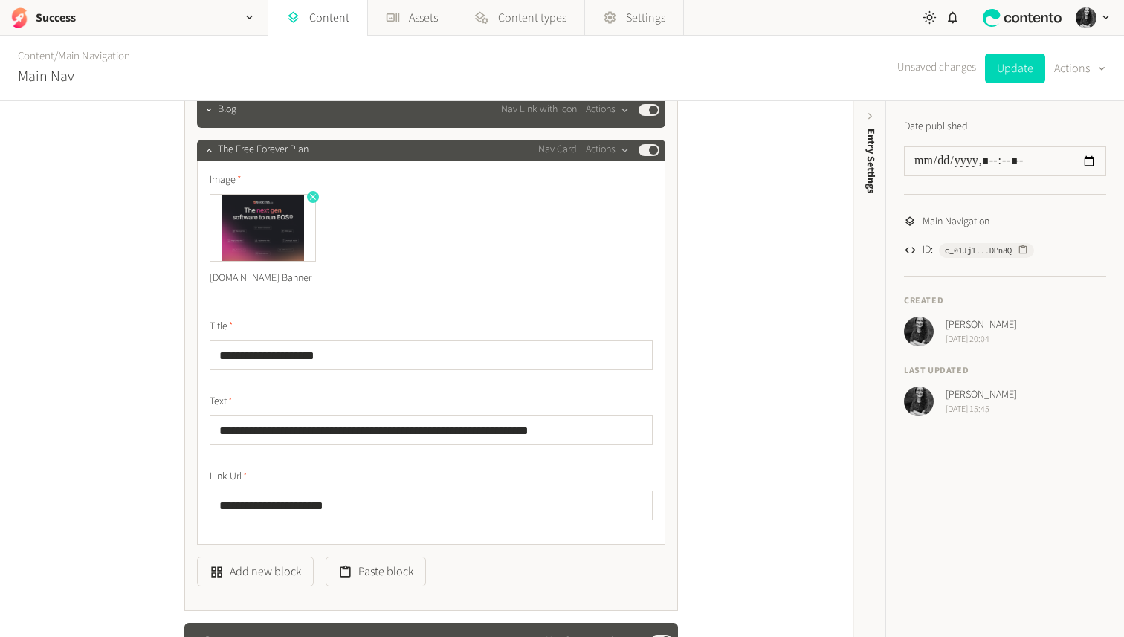
click at [312, 196] on icon "button" at bounding box center [313, 197] width 6 height 6
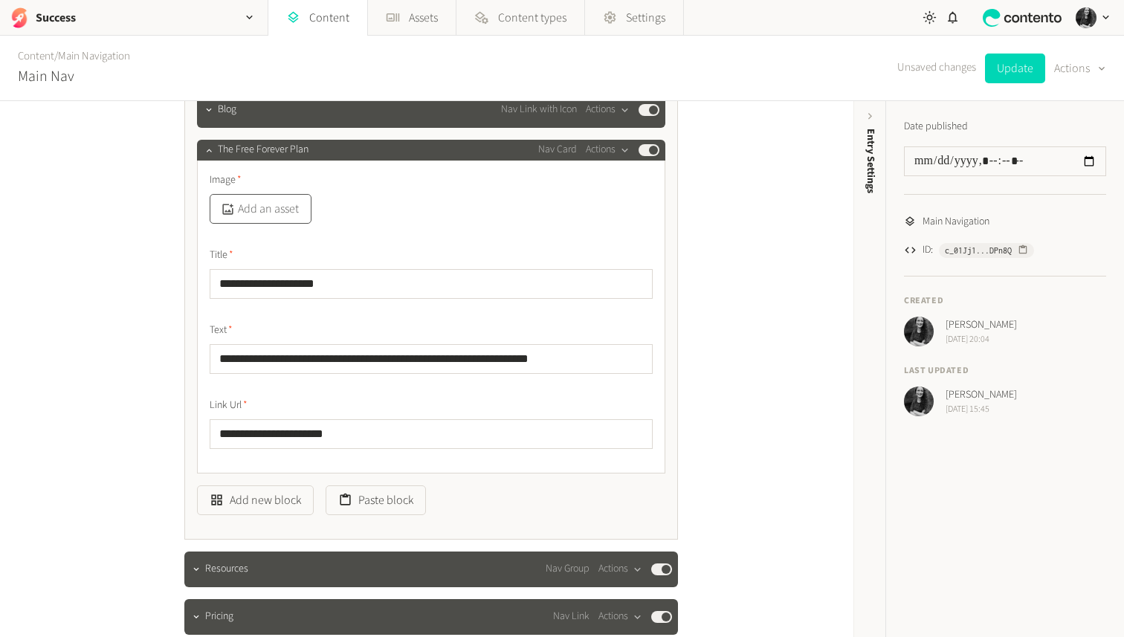
click at [272, 215] on button "Add an asset" at bounding box center [261, 209] width 102 height 30
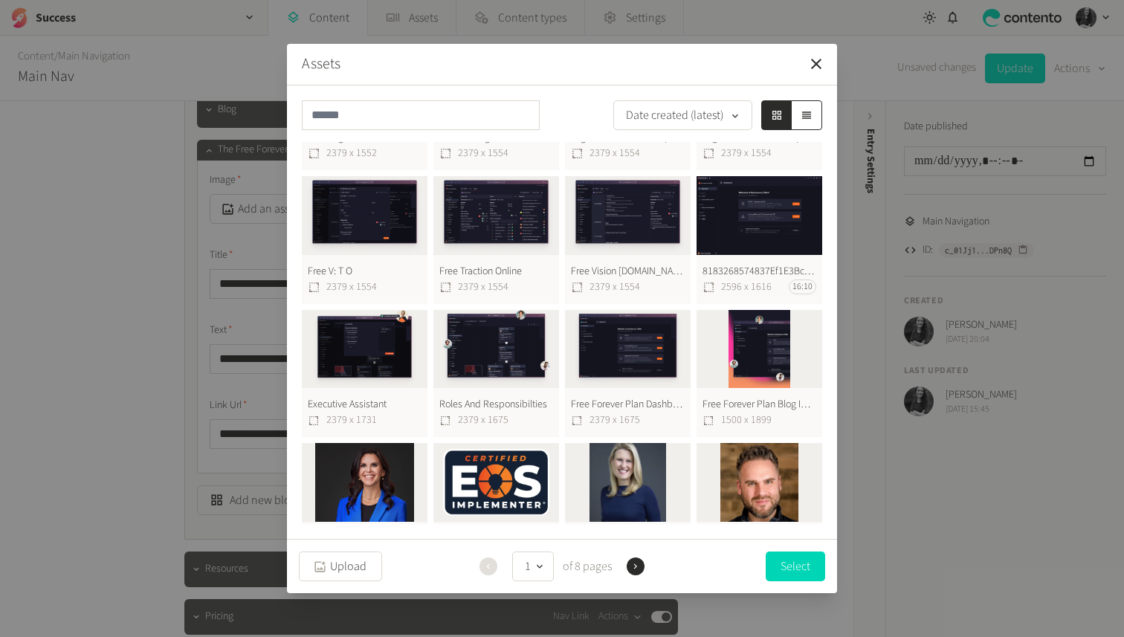
scroll to position [217, 0]
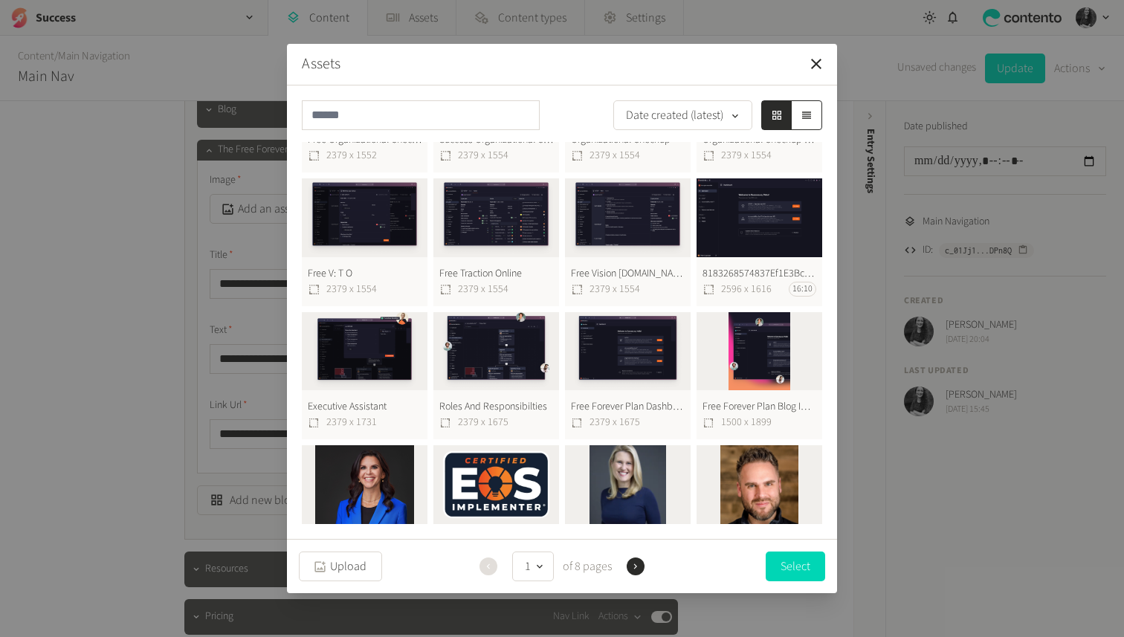
click at [642, 343] on button "Free Forever Plan Dashboard 2379 x 1675" at bounding box center [628, 376] width 126 height 128
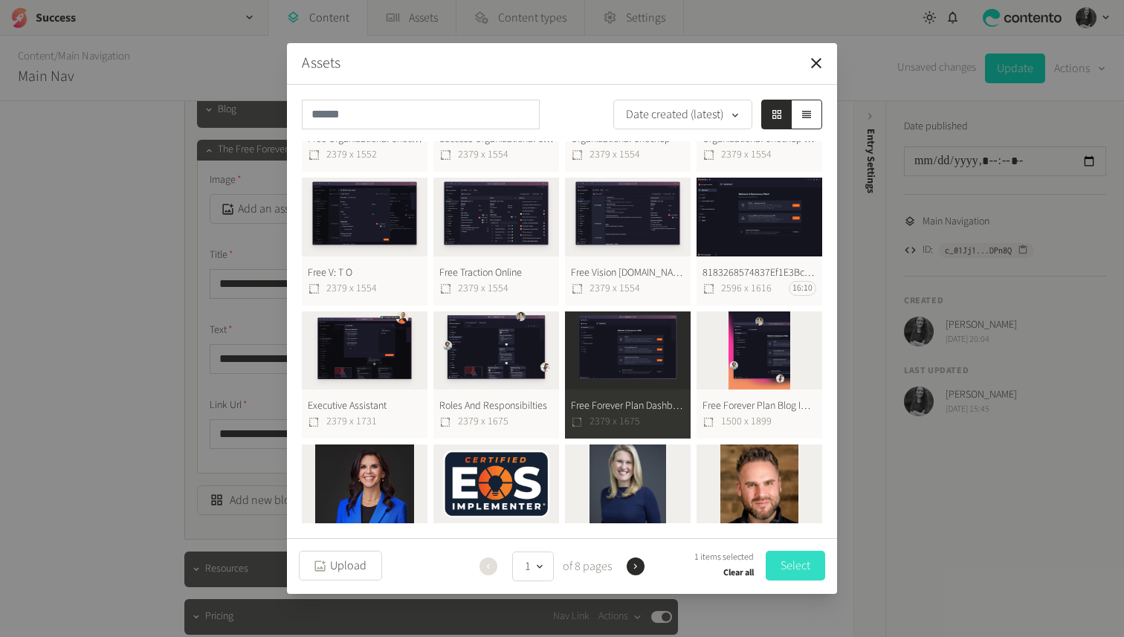
click at [774, 564] on button "Select" at bounding box center [795, 566] width 59 height 30
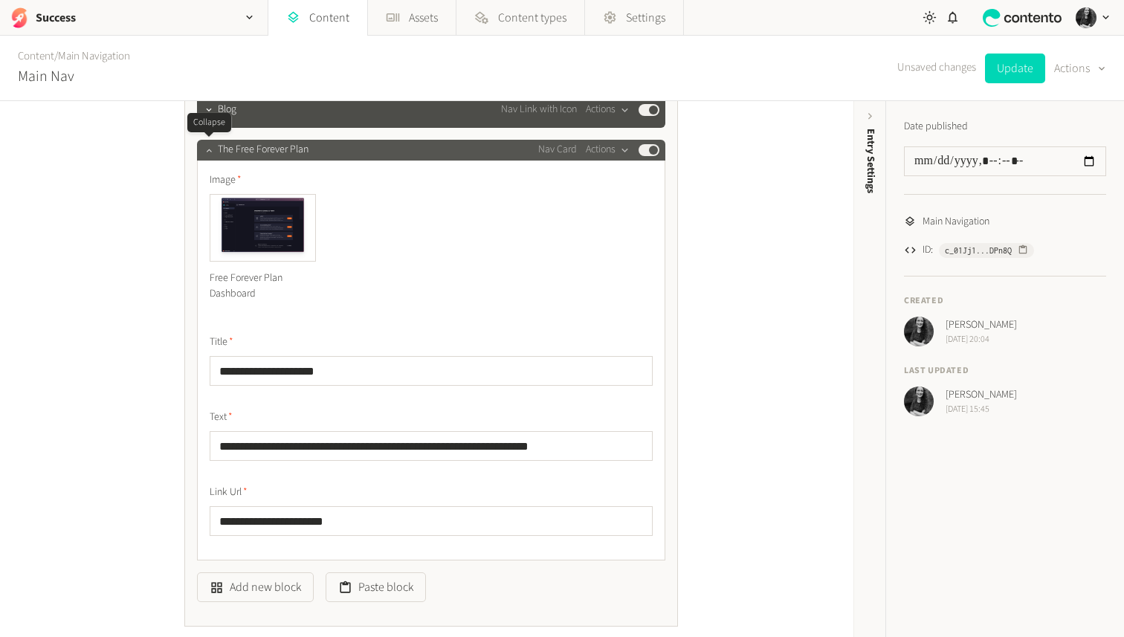
click at [207, 149] on icon "button" at bounding box center [209, 150] width 10 height 10
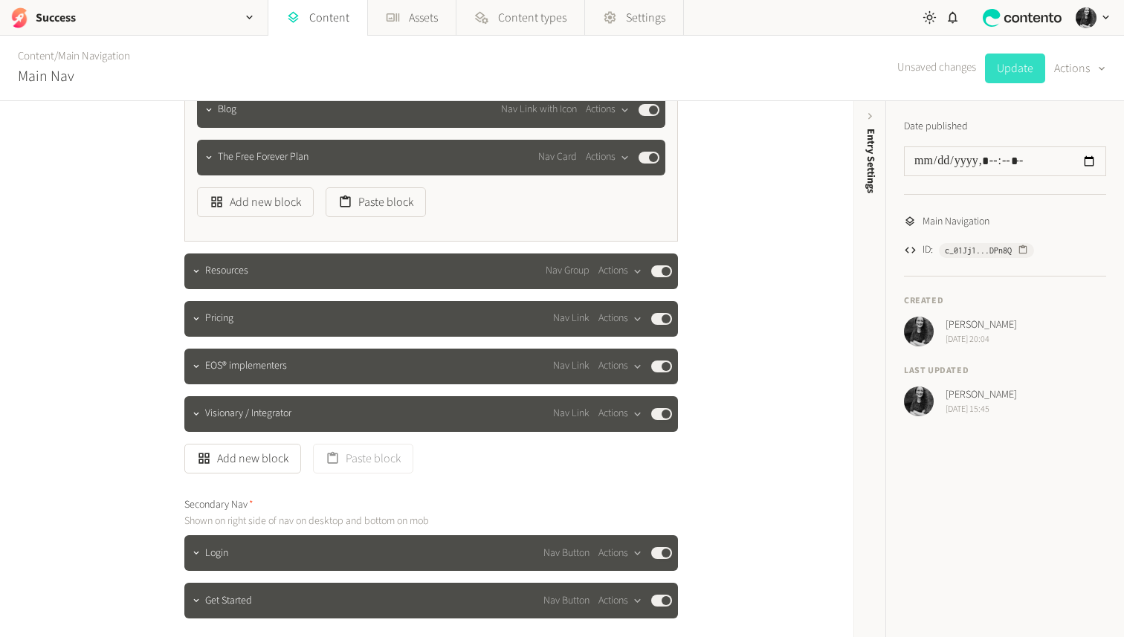
click at [1020, 74] on button "Update" at bounding box center [1015, 69] width 60 height 30
click at [210, 157] on icon "button" at bounding box center [208, 156] width 5 height 3
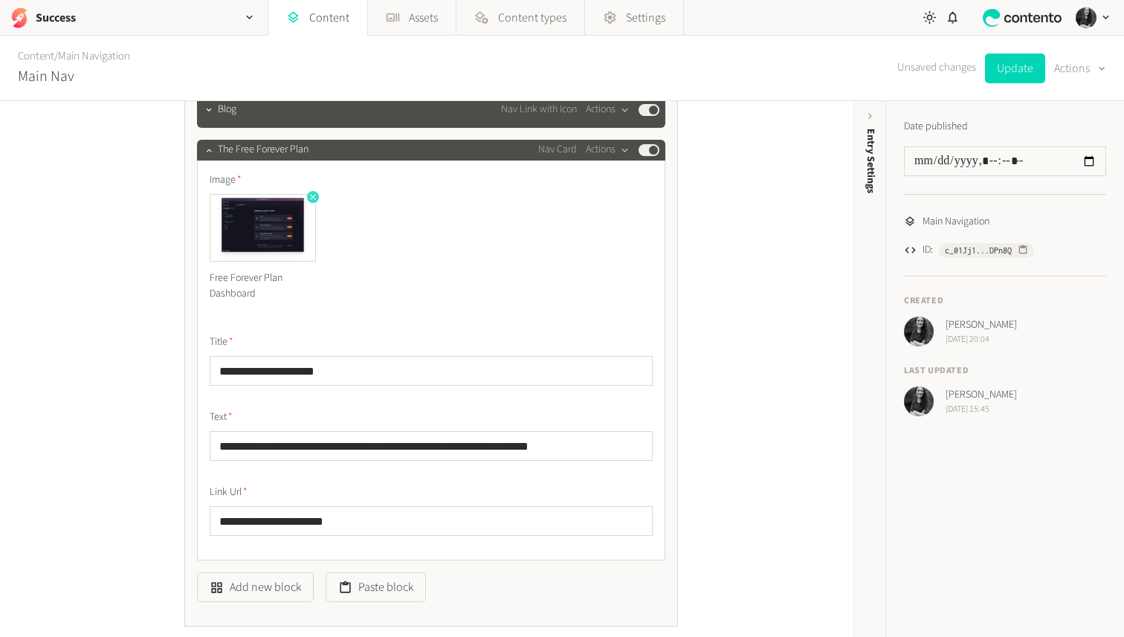
click at [316, 193] on icon "button" at bounding box center [313, 197] width 10 height 10
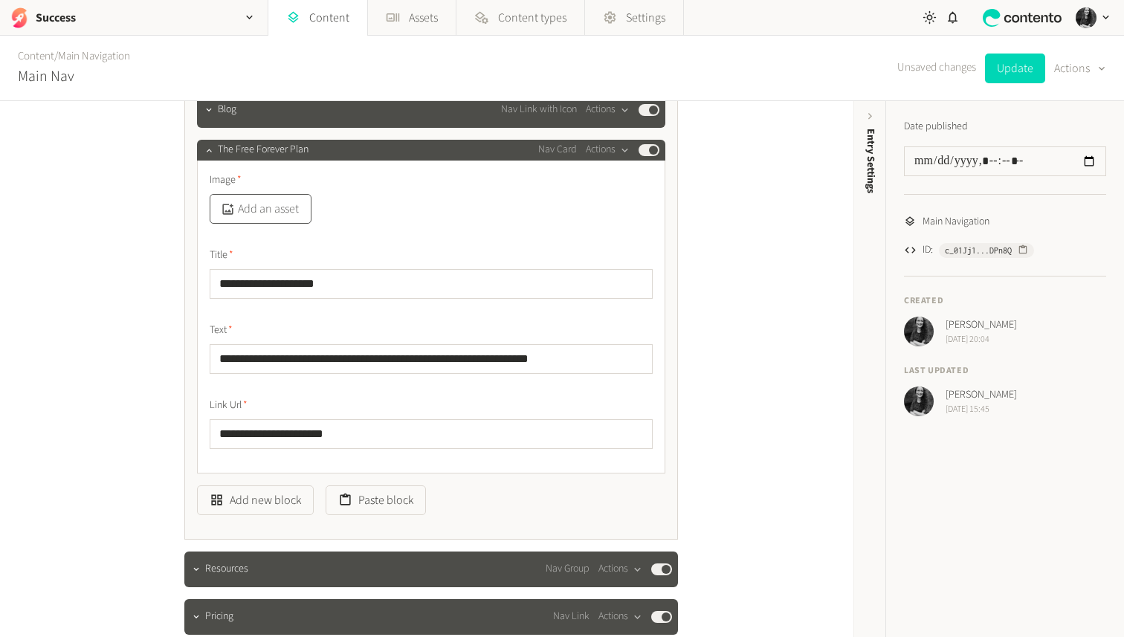
click at [280, 210] on button "Add an asset" at bounding box center [261, 209] width 102 height 30
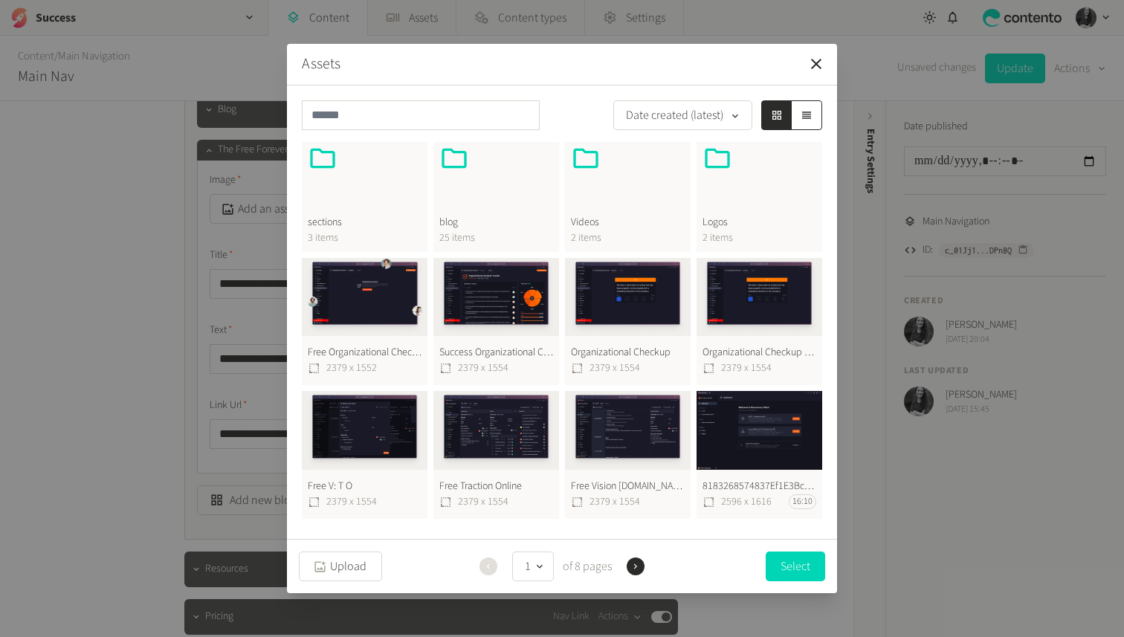
scroll to position [0, 0]
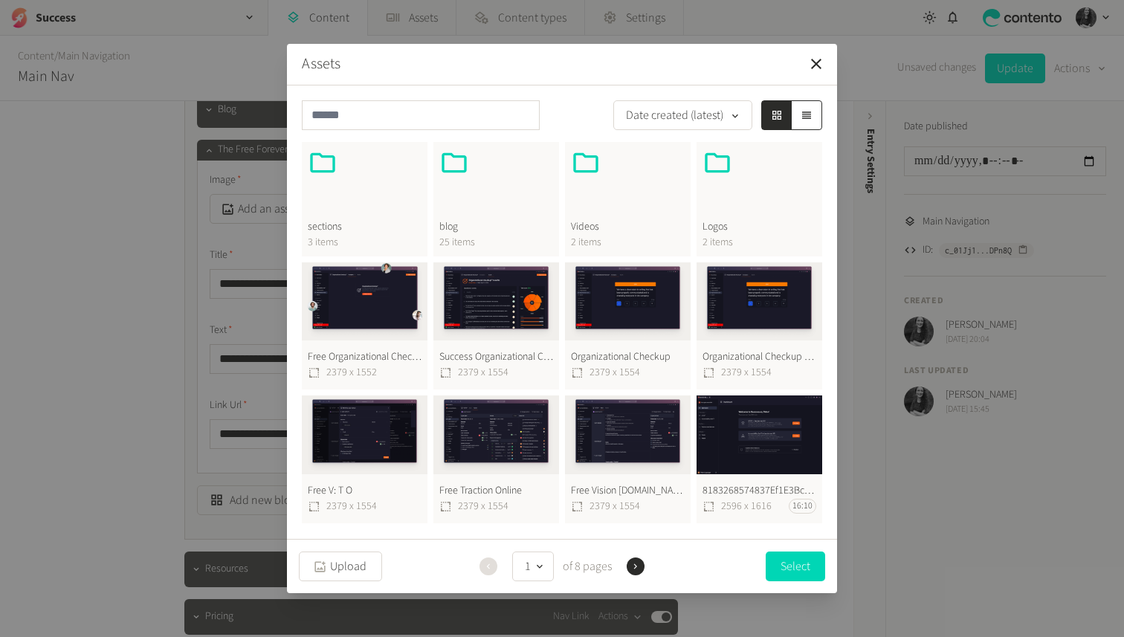
click at [509, 301] on button "Success Organizational Checkup Results 2379 x 1554" at bounding box center [497, 326] width 126 height 128
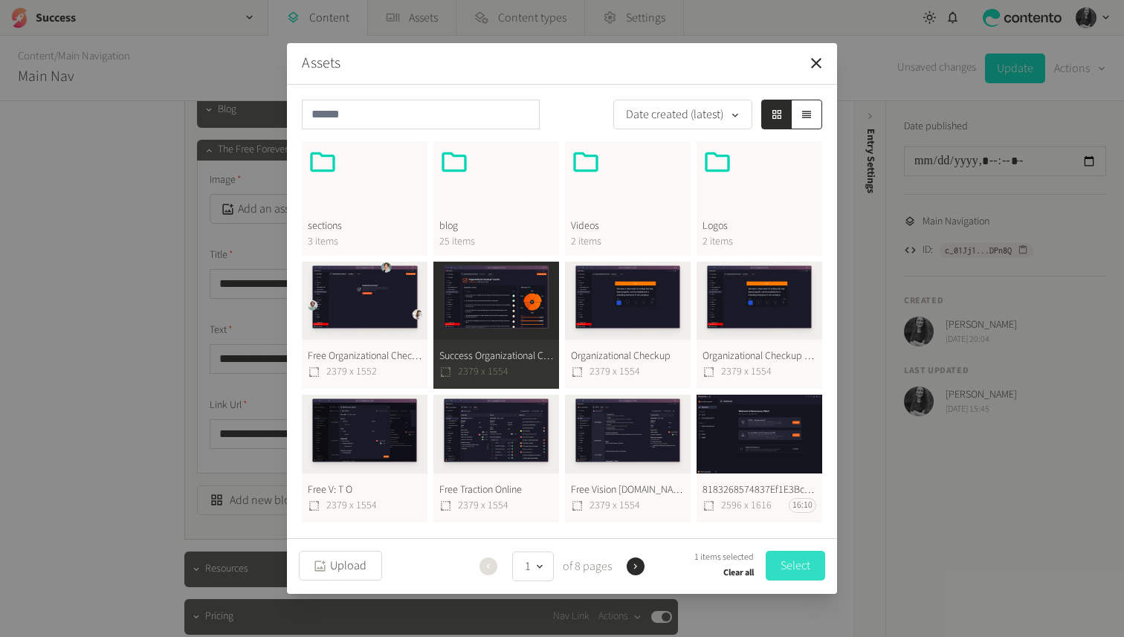
click at [791, 558] on button "Select" at bounding box center [795, 566] width 59 height 30
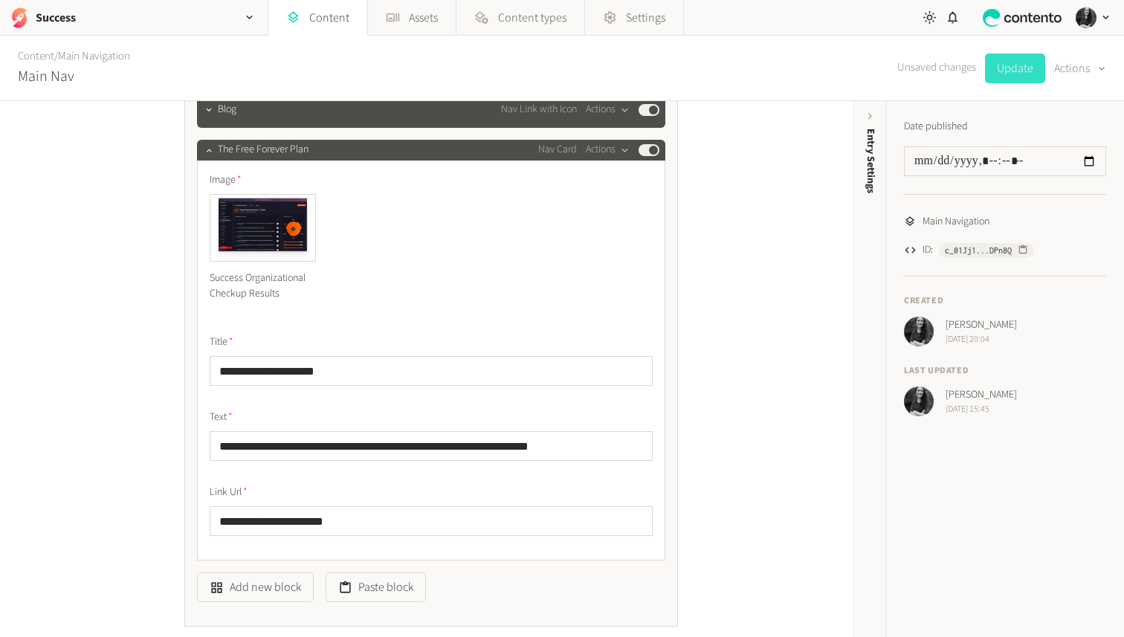
click at [1017, 62] on button "Update" at bounding box center [1015, 69] width 60 height 30
click at [311, 196] on icon "button" at bounding box center [313, 197] width 10 height 10
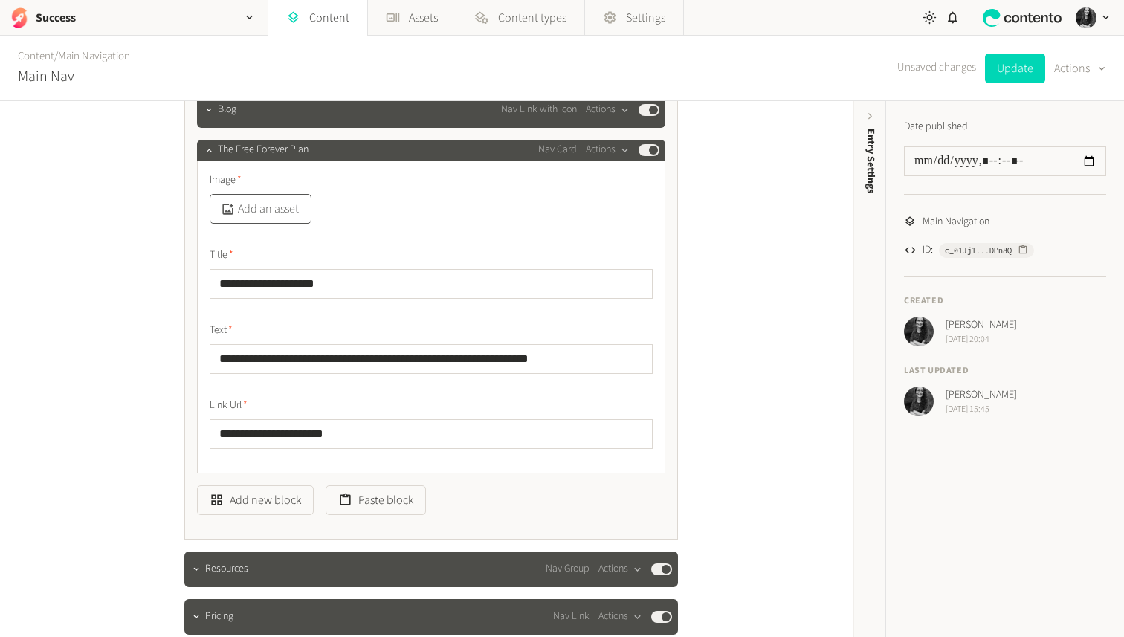
click at [271, 221] on button "Add an asset" at bounding box center [261, 209] width 102 height 30
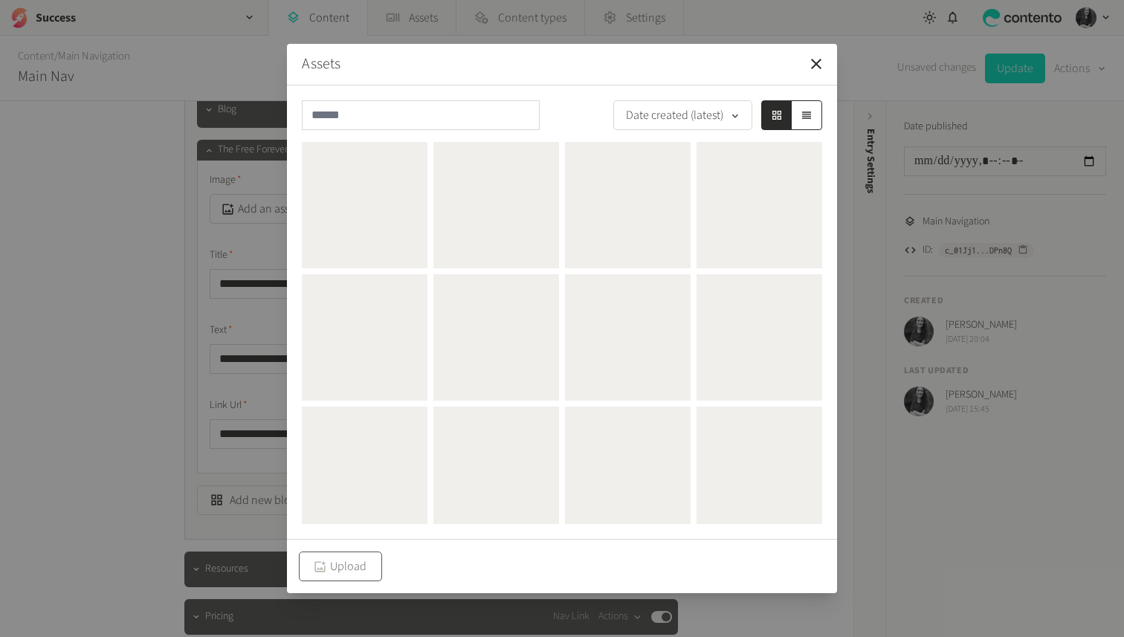
click at [348, 569] on button "Upload" at bounding box center [340, 567] width 83 height 30
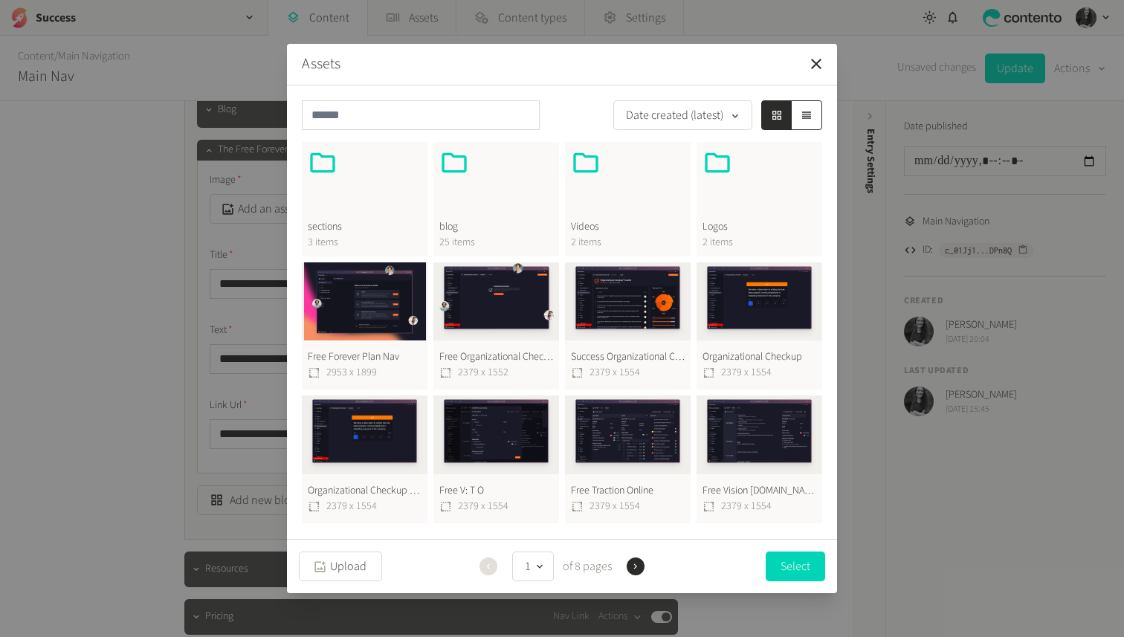
click at [383, 320] on button "Free Forever Plan Nav 2953 x 1899" at bounding box center [365, 326] width 126 height 128
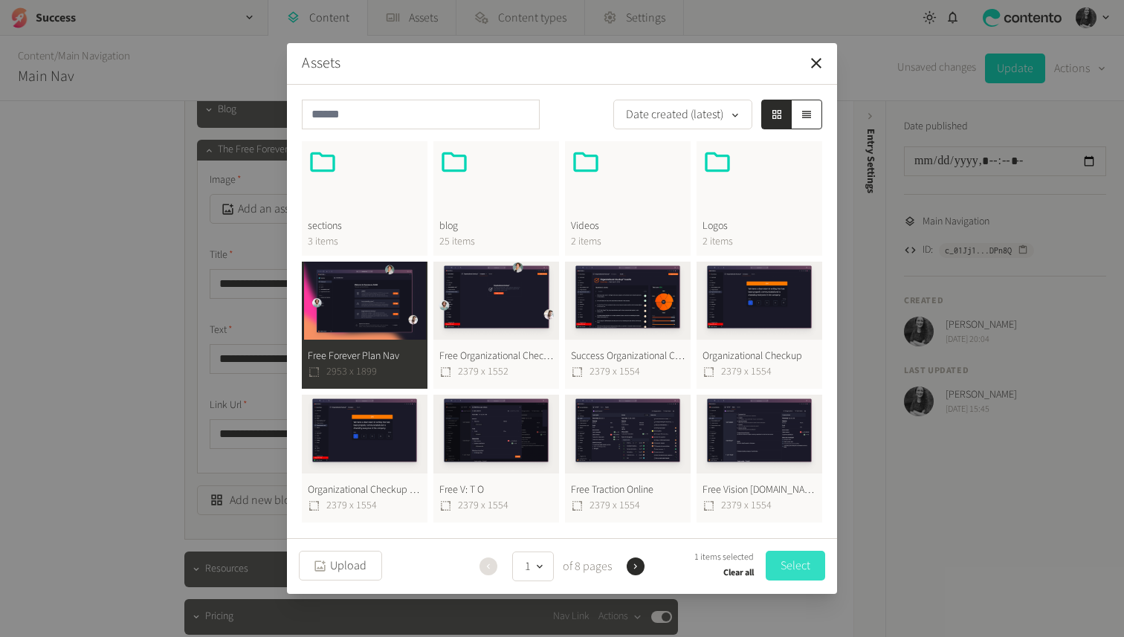
click at [790, 559] on button "Select" at bounding box center [795, 566] width 59 height 30
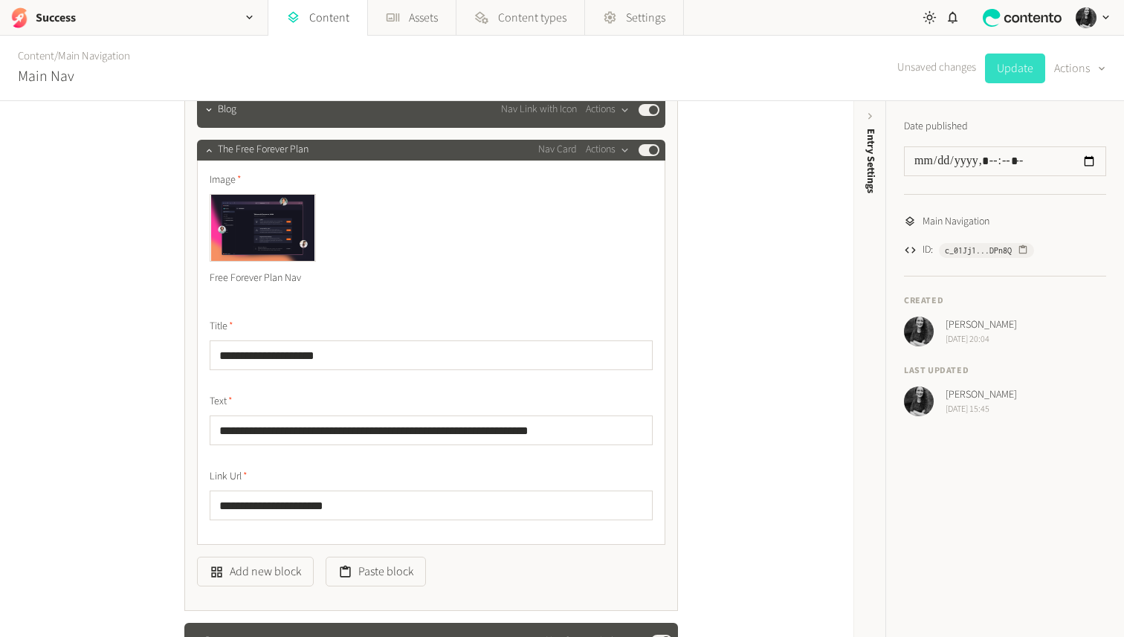
click at [1014, 69] on button "Update" at bounding box center [1015, 69] width 60 height 30
click at [311, 198] on icon "button" at bounding box center [313, 197] width 10 height 10
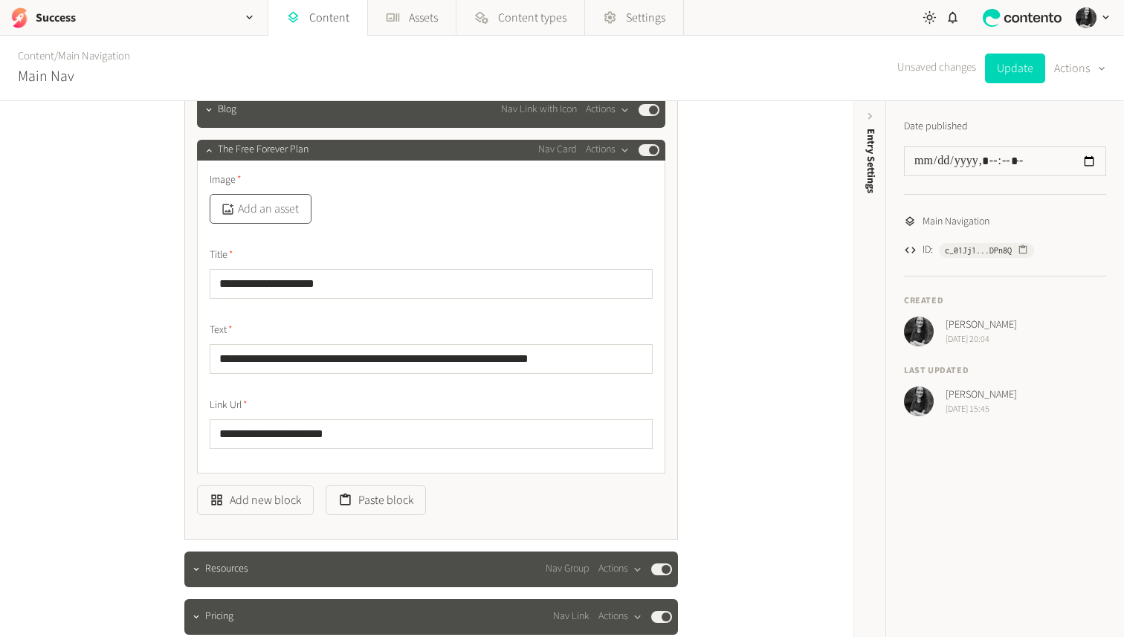
click at [271, 214] on button "Add an asset" at bounding box center [261, 209] width 102 height 30
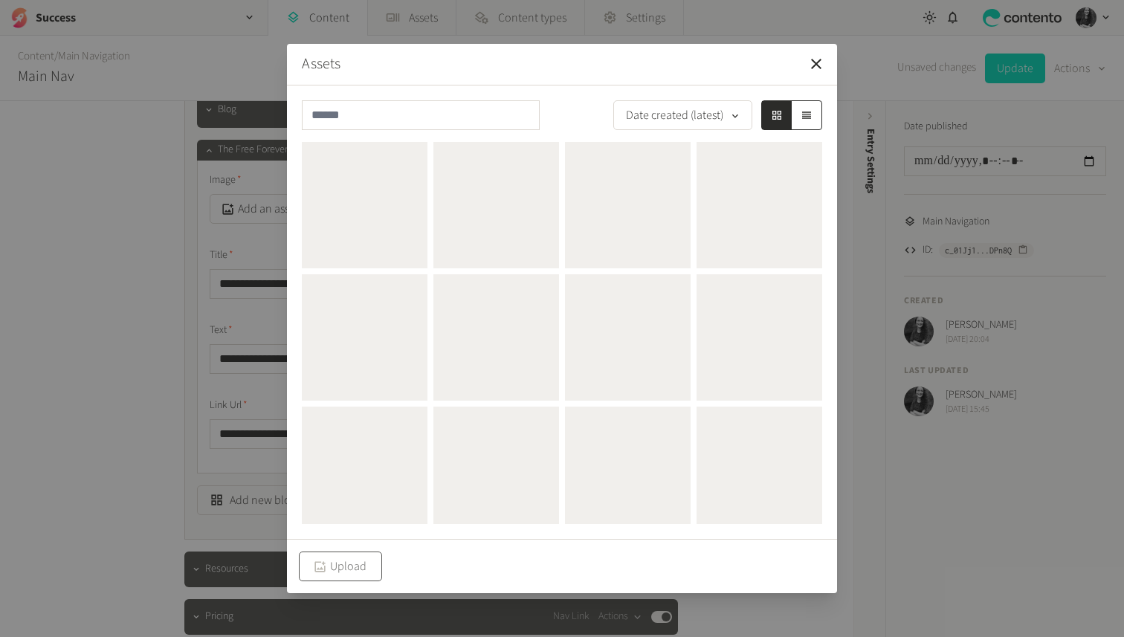
click at [344, 564] on button "Upload" at bounding box center [340, 567] width 83 height 30
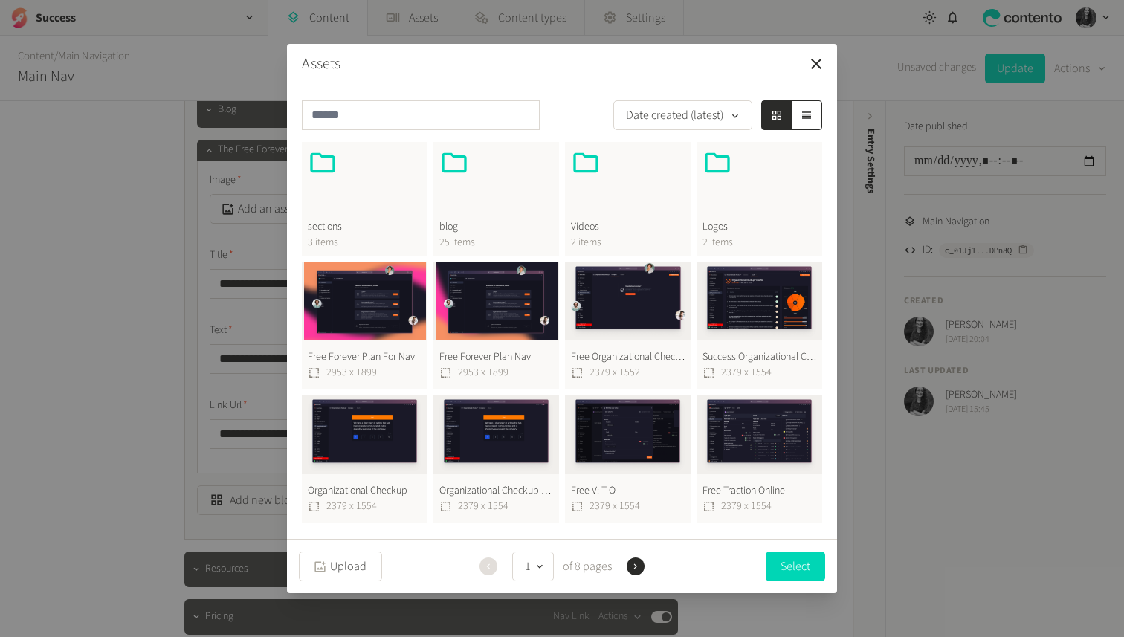
click at [373, 312] on button "Free Forever Plan For Nav 2953 x 1899" at bounding box center [365, 326] width 126 height 128
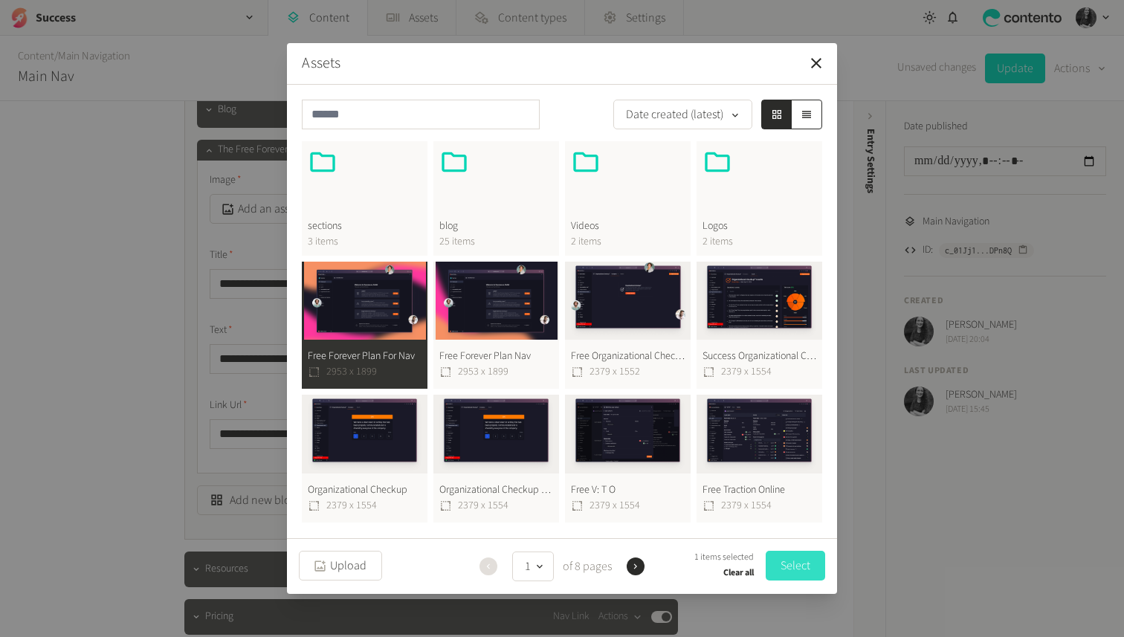
click at [800, 557] on button "Select" at bounding box center [795, 566] width 59 height 30
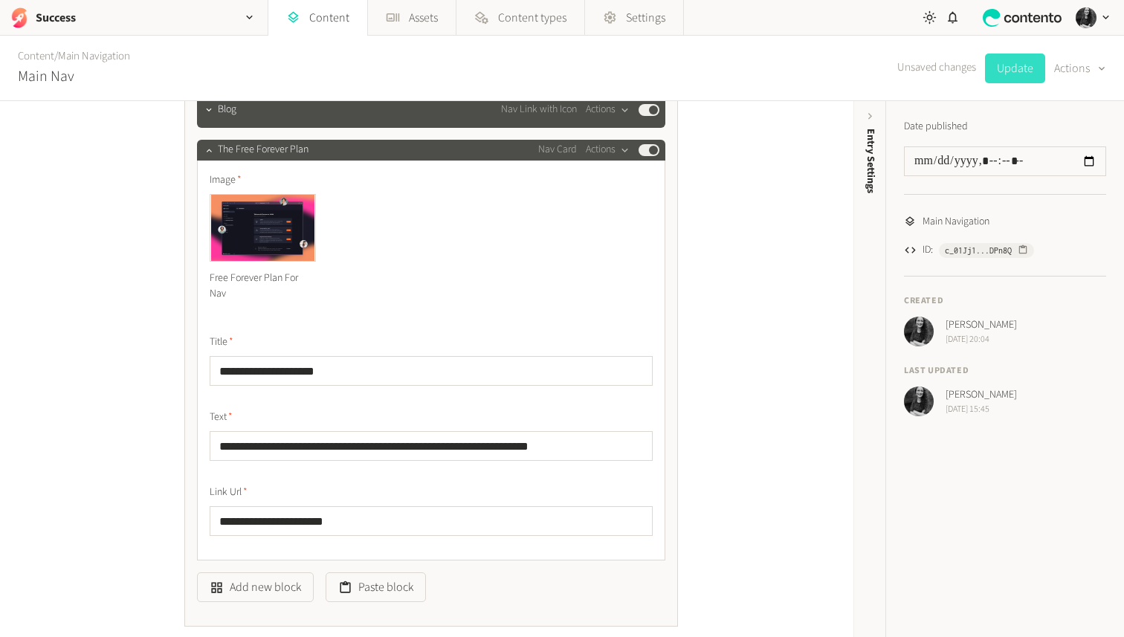
click at [1005, 72] on button "Update" at bounding box center [1015, 69] width 60 height 30
click at [471, 447] on input "**********" at bounding box center [431, 446] width 443 height 30
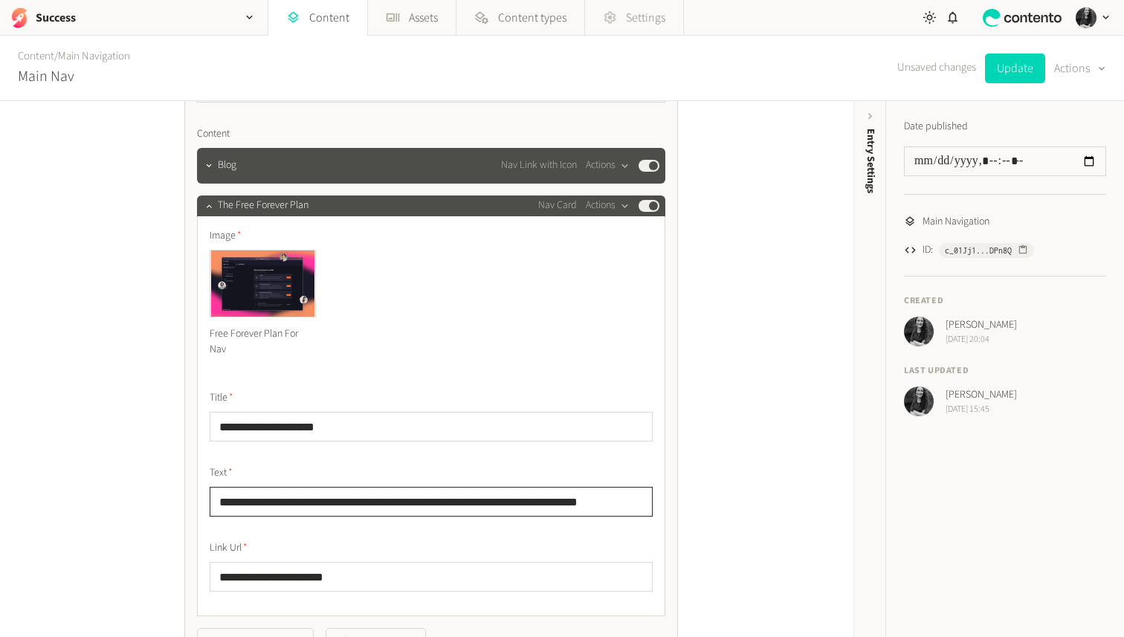
scroll to position [257, 0]
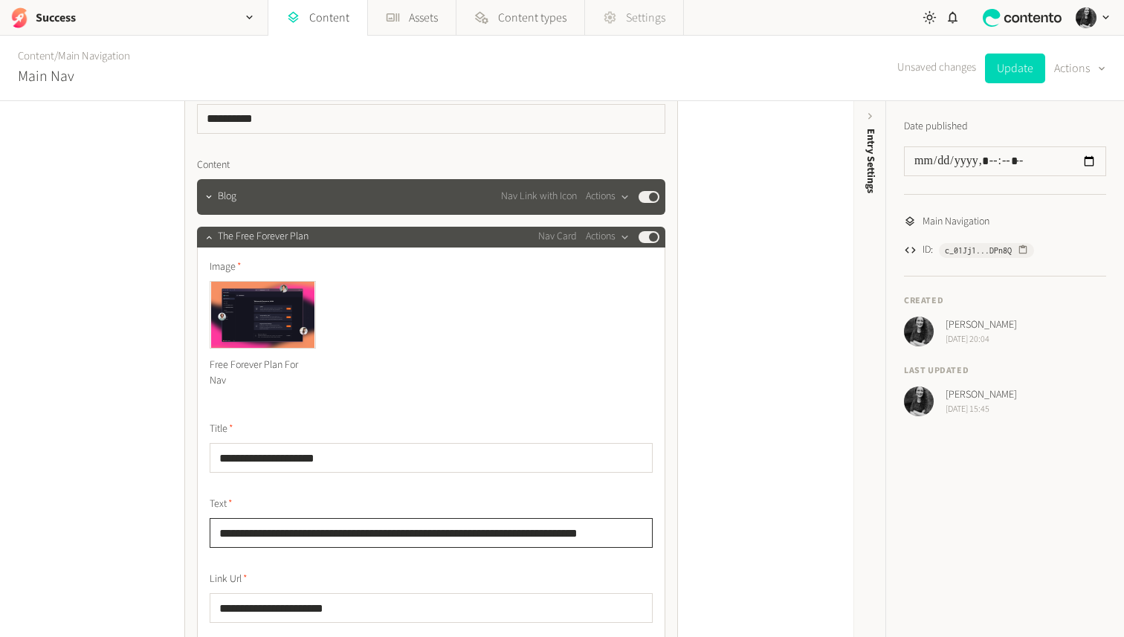
type input "**********"
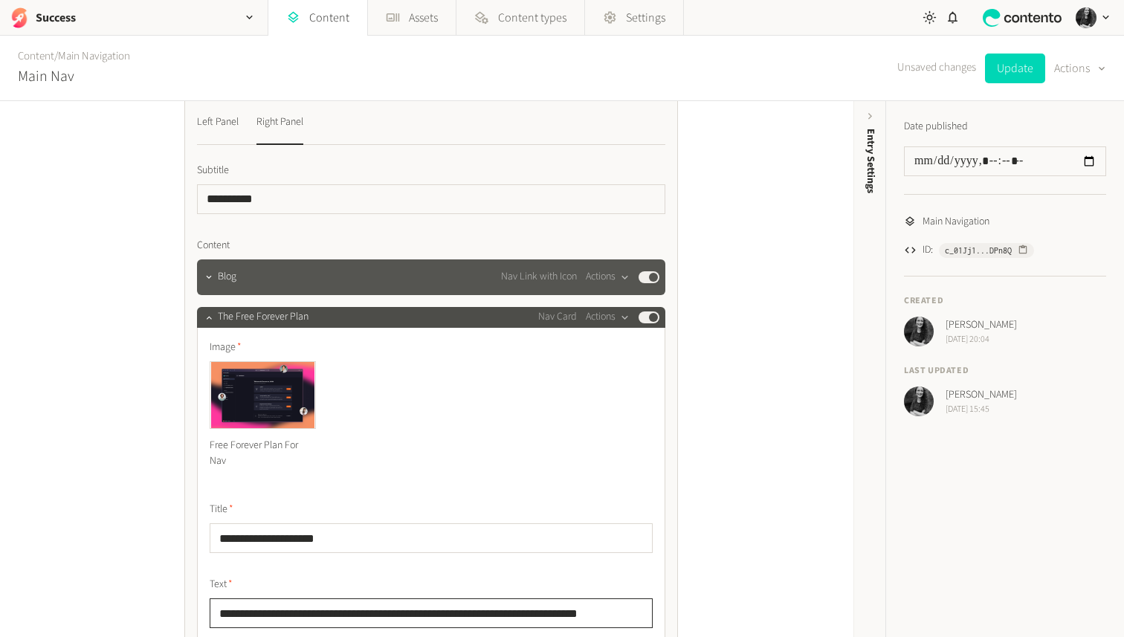
scroll to position [143, 0]
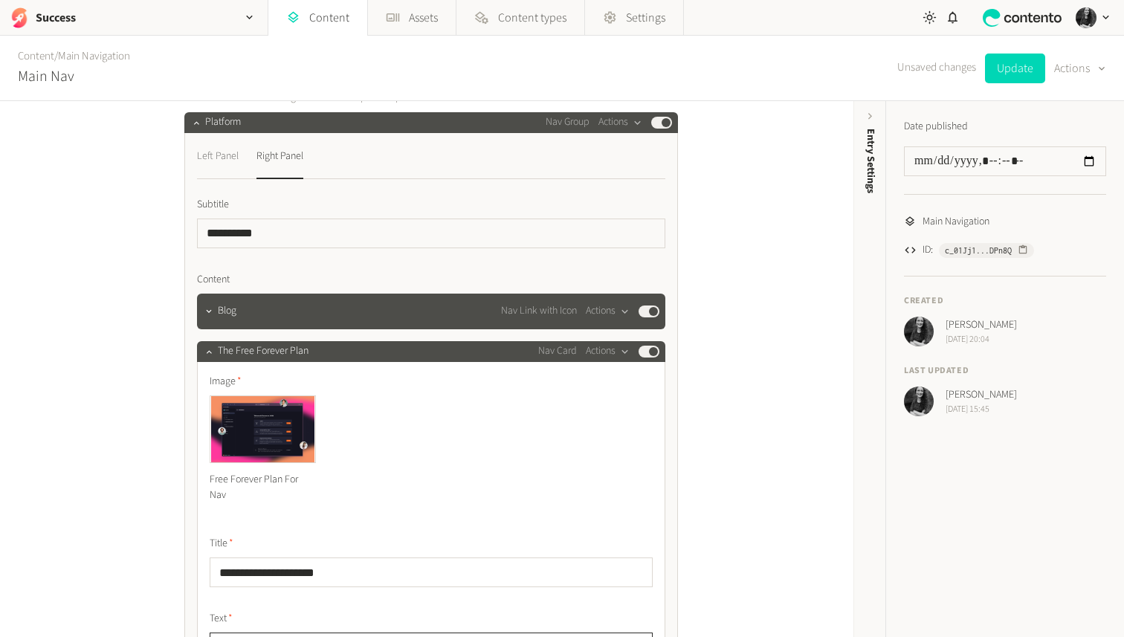
click at [224, 164] on div "Left Panel" at bounding box center [218, 157] width 42 height 24
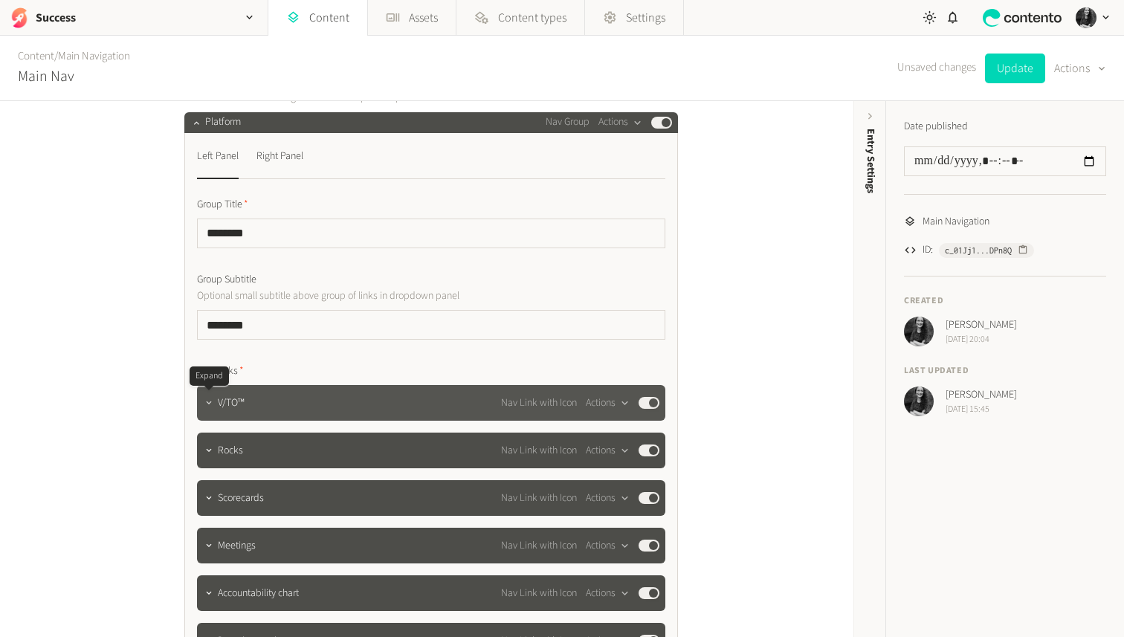
click at [205, 402] on icon "button" at bounding box center [209, 403] width 10 height 10
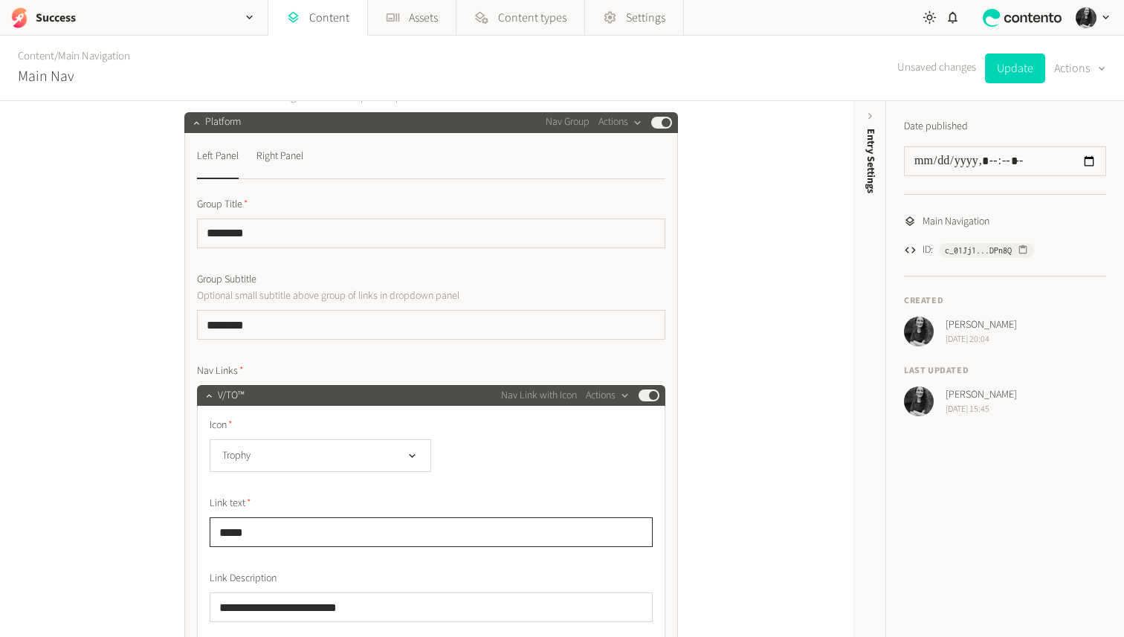
click at [278, 521] on input "*****" at bounding box center [431, 533] width 443 height 30
drag, startPoint x: 274, startPoint y: 527, endPoint x: 244, endPoint y: 527, distance: 30.5
click at [244, 527] on input "*****" at bounding box center [431, 533] width 443 height 30
click at [293, 152] on div "Right Panel" at bounding box center [280, 157] width 47 height 24
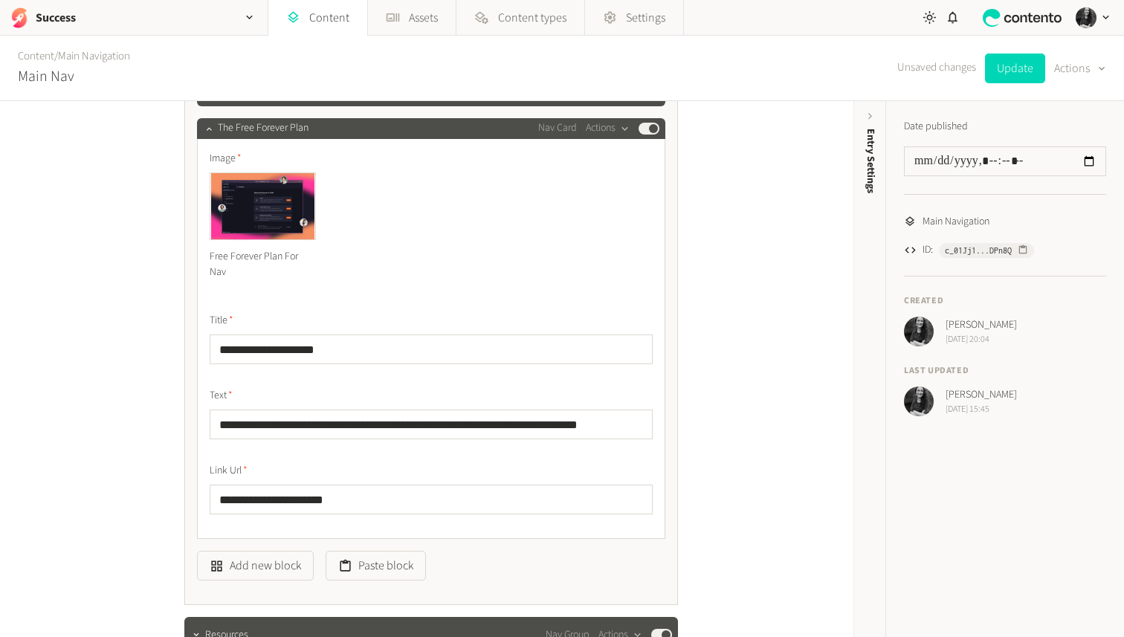
scroll to position [406, 0]
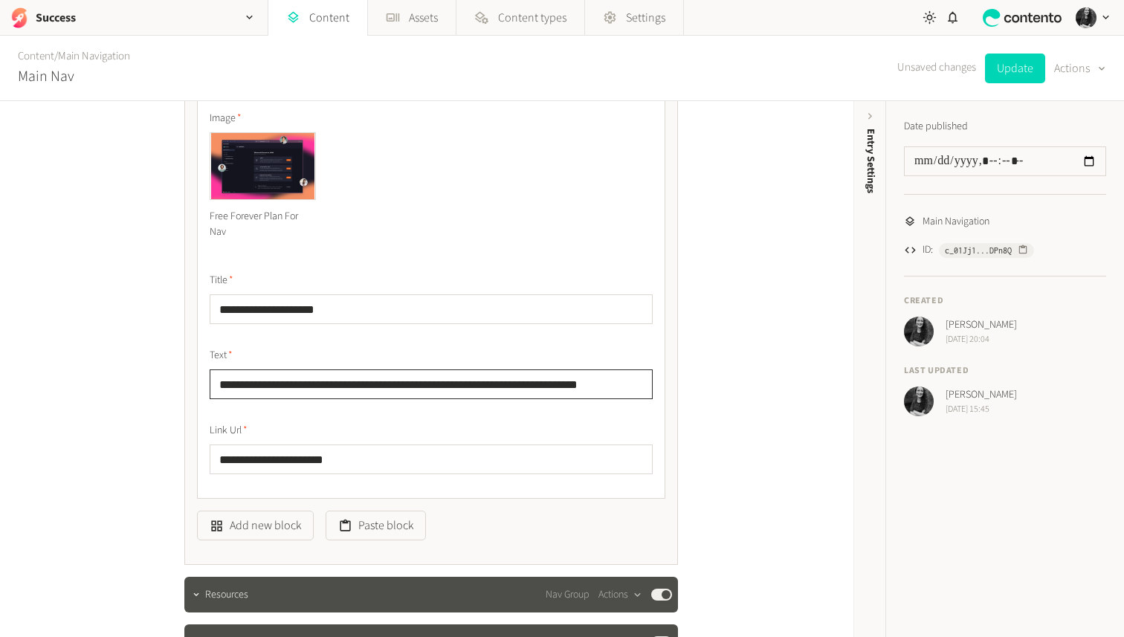
click at [326, 385] on input "**********" at bounding box center [431, 385] width 443 height 30
paste input "*"
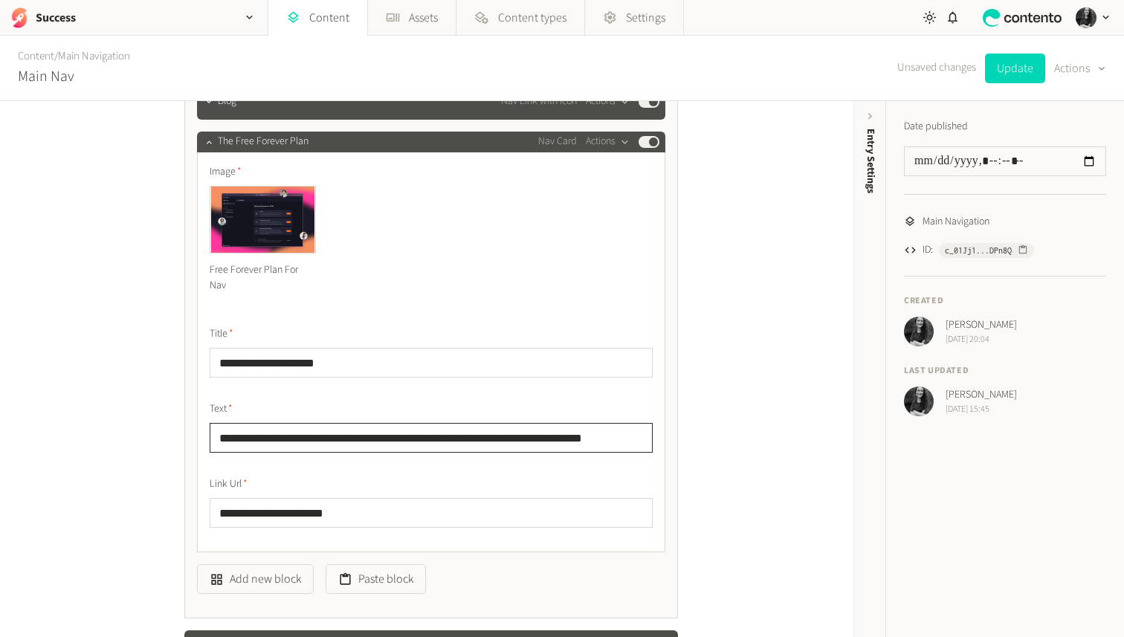
scroll to position [345, 0]
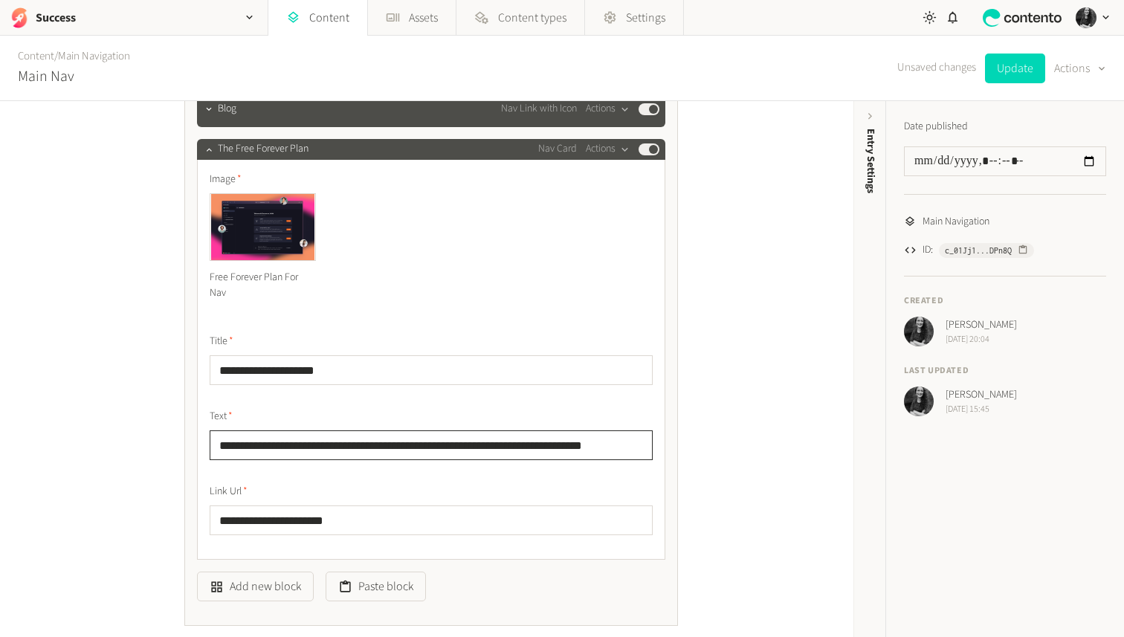
type input "**********"
click at [210, 152] on icon "button" at bounding box center [209, 149] width 10 height 10
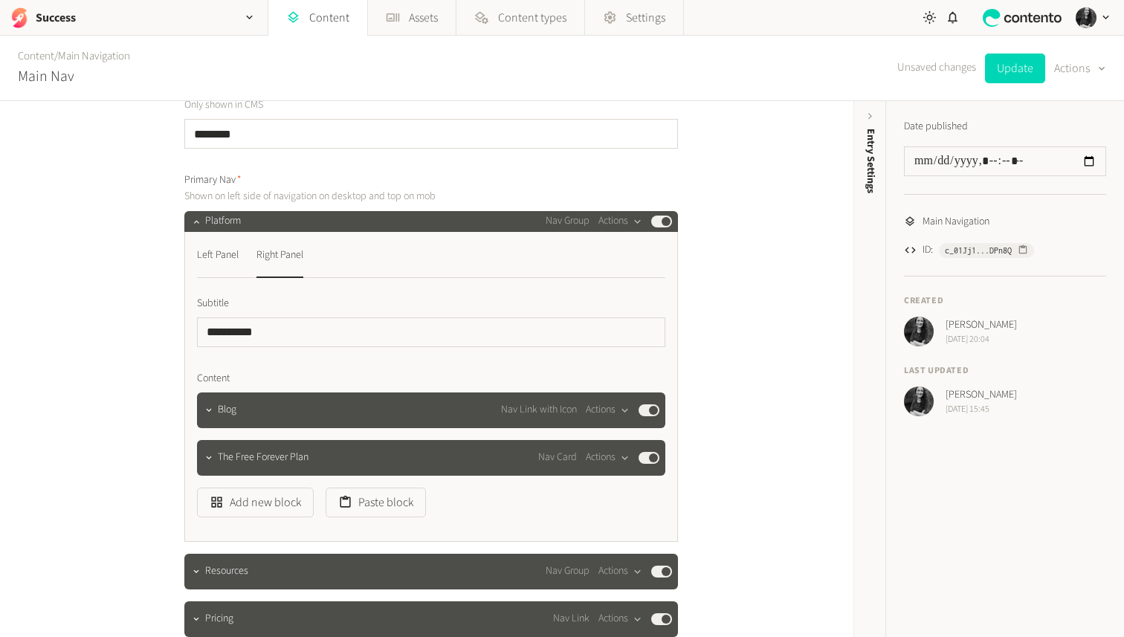
scroll to position [38, 0]
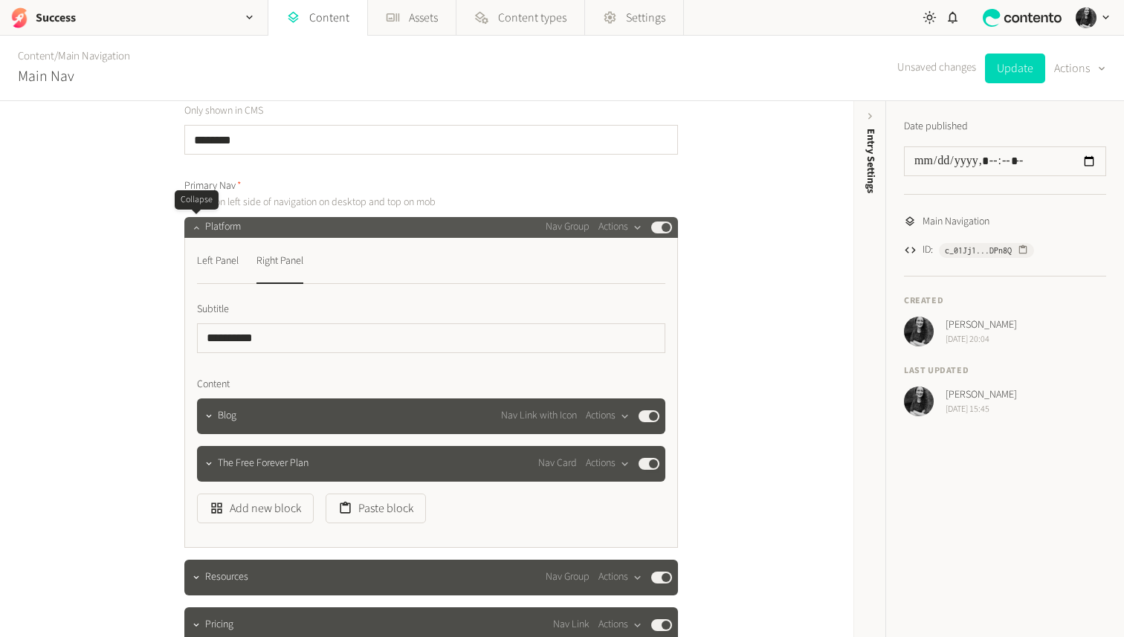
click at [198, 226] on icon "button" at bounding box center [196, 227] width 10 height 10
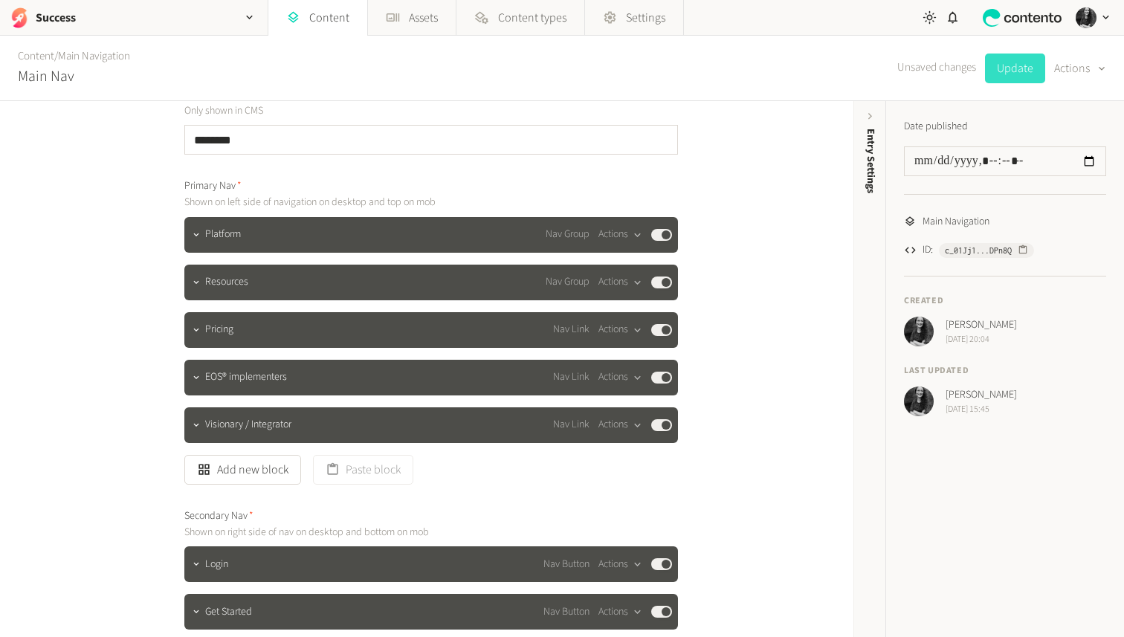
click at [1015, 65] on button "Update" at bounding box center [1015, 69] width 60 height 30
